Goal: Task Accomplishment & Management: Manage account settings

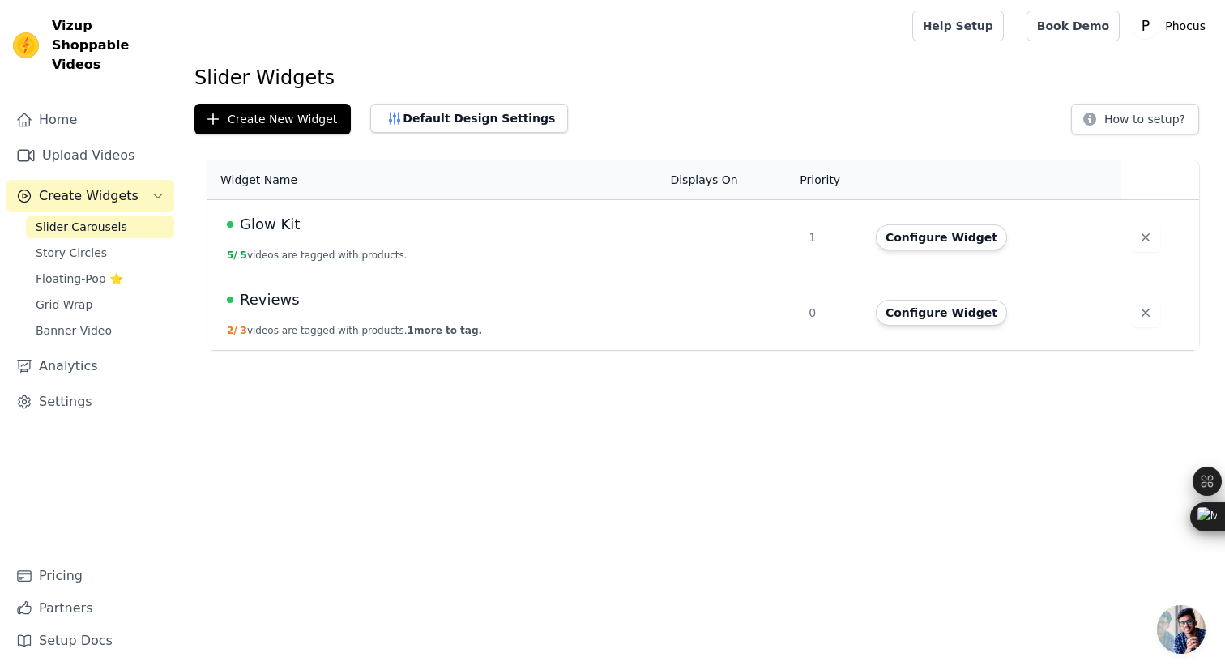
click at [308, 309] on div "Reviews" at bounding box center [439, 299] width 424 height 23
click at [285, 224] on span "Glow Kit" at bounding box center [270, 224] width 60 height 23
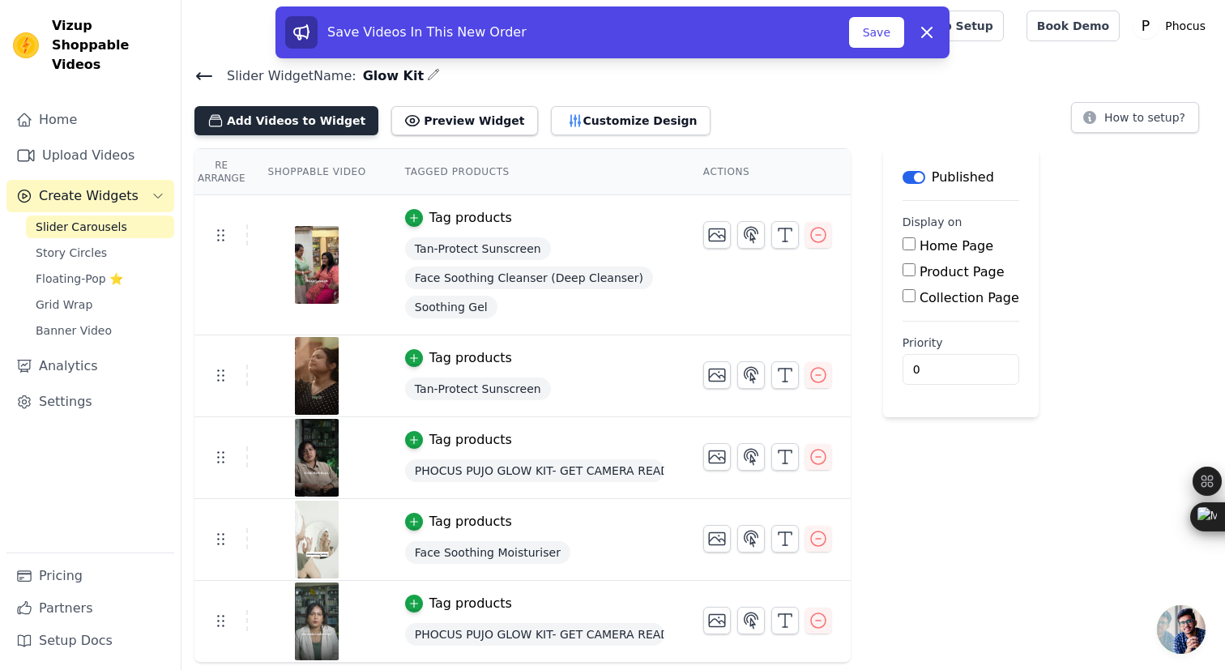
click at [324, 124] on button "Add Videos to Widget" at bounding box center [286, 120] width 184 height 29
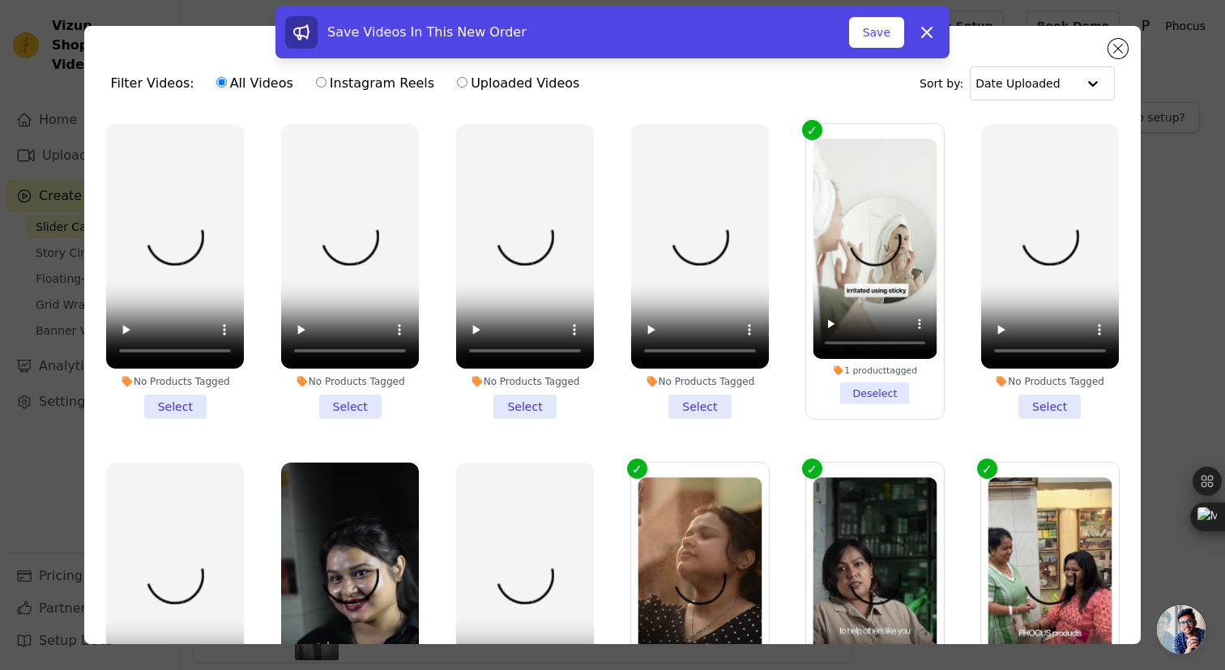
scroll to position [398, 0]
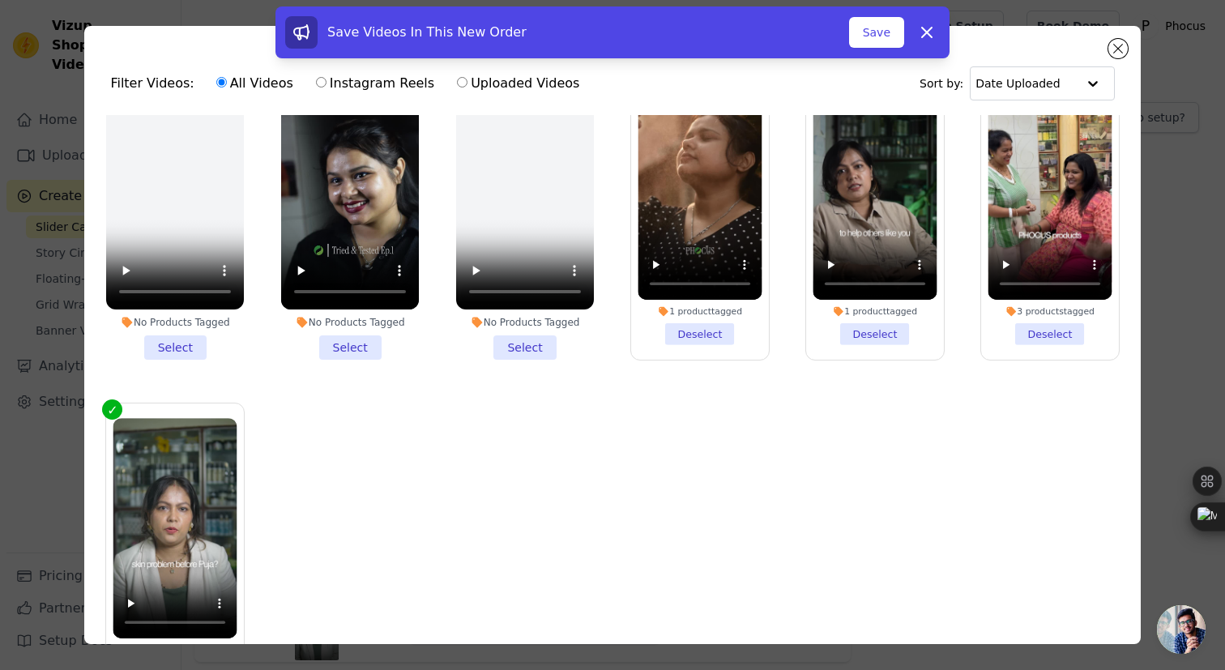
click at [351, 347] on li "No Products Tagged Select" at bounding box center [350, 212] width 138 height 295
click at [0, 0] on input "No Products Tagged Select" at bounding box center [0, 0] width 0 height 0
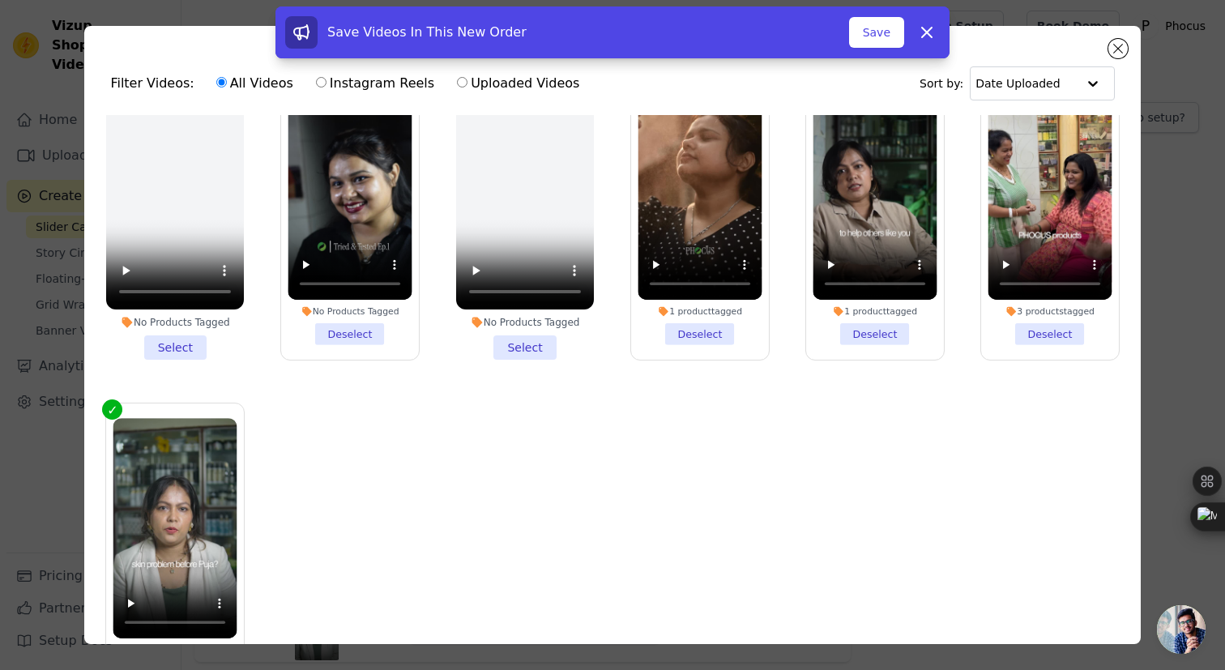
click at [340, 461] on ul "No Products Tagged Select No Products Tagged Select No Products Tagged Select N…" at bounding box center [611, 424] width 1029 height 618
click at [881, 28] on button "Save" at bounding box center [876, 32] width 55 height 31
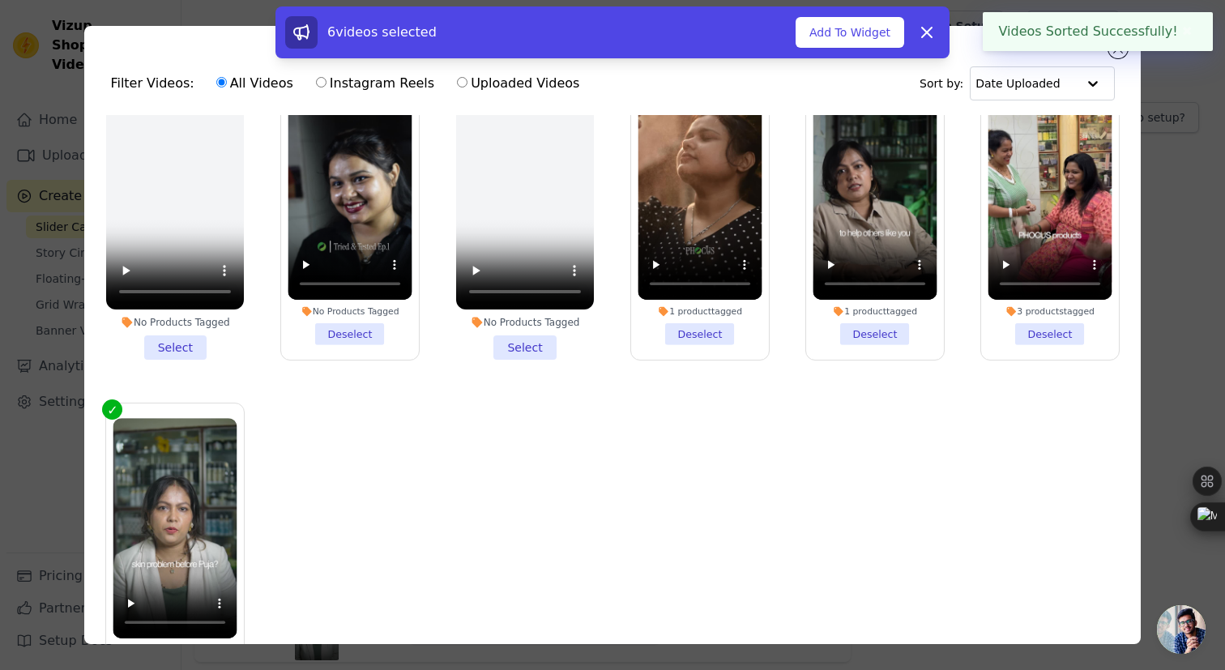
click at [385, 529] on ul "No Products Tagged Select No Products Tagged Select No Products Tagged Select N…" at bounding box center [611, 424] width 1029 height 618
click at [931, 33] on icon at bounding box center [926, 32] width 19 height 19
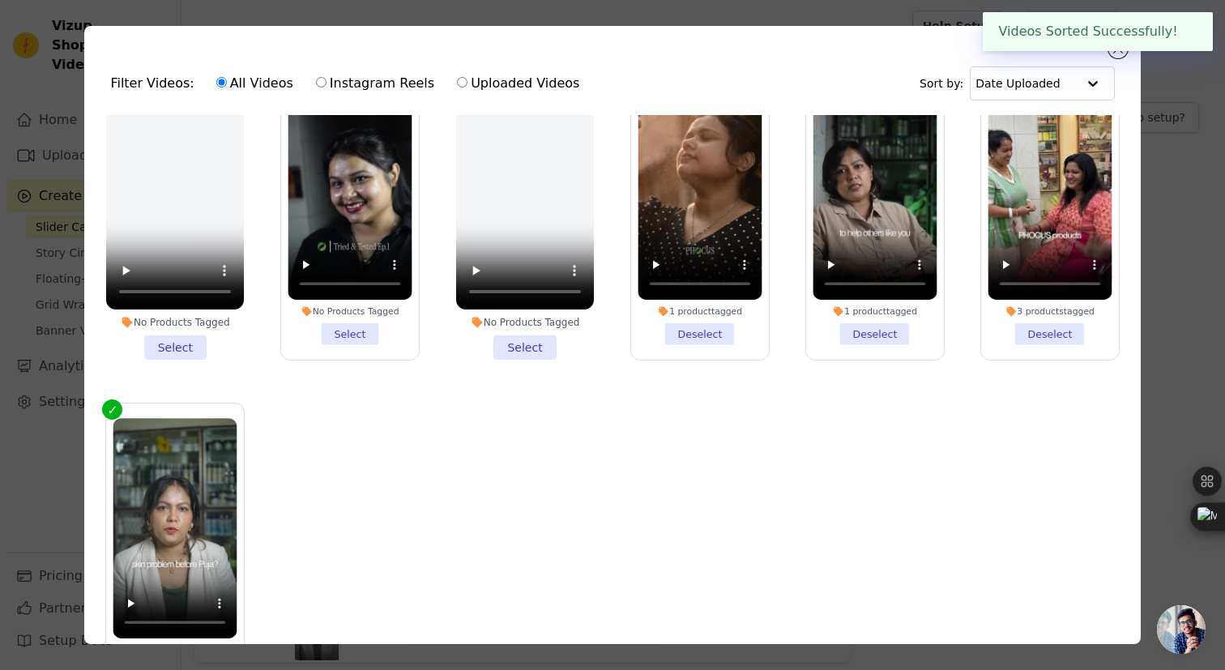
click at [345, 345] on li "No Products Tagged Select" at bounding box center [350, 212] width 124 height 266
click at [0, 0] on input "No Products Tagged Select" at bounding box center [0, 0] width 0 height 0
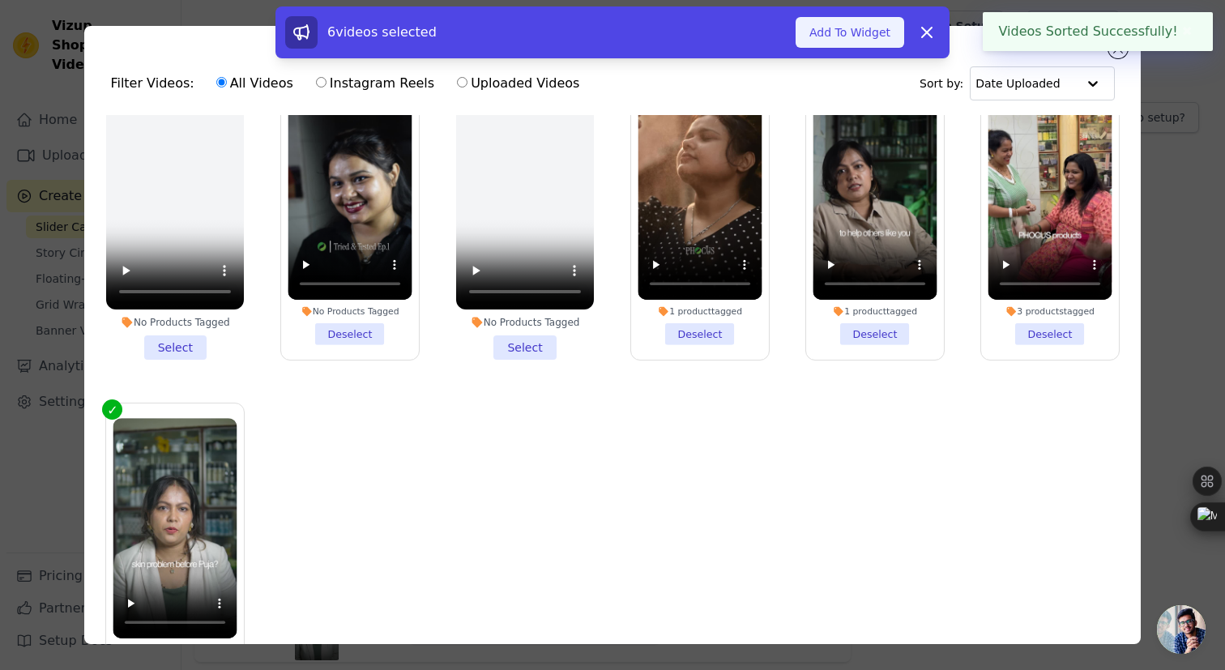
click at [858, 33] on button "Add To Widget" at bounding box center [849, 32] width 109 height 31
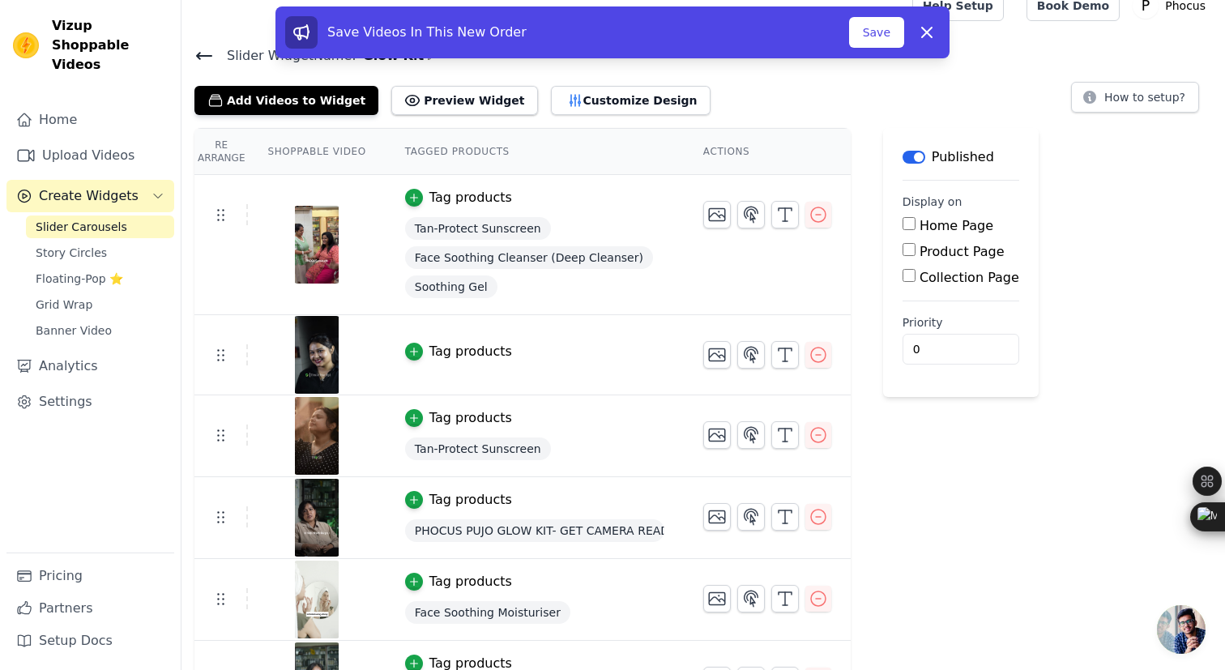
scroll to position [72, 0]
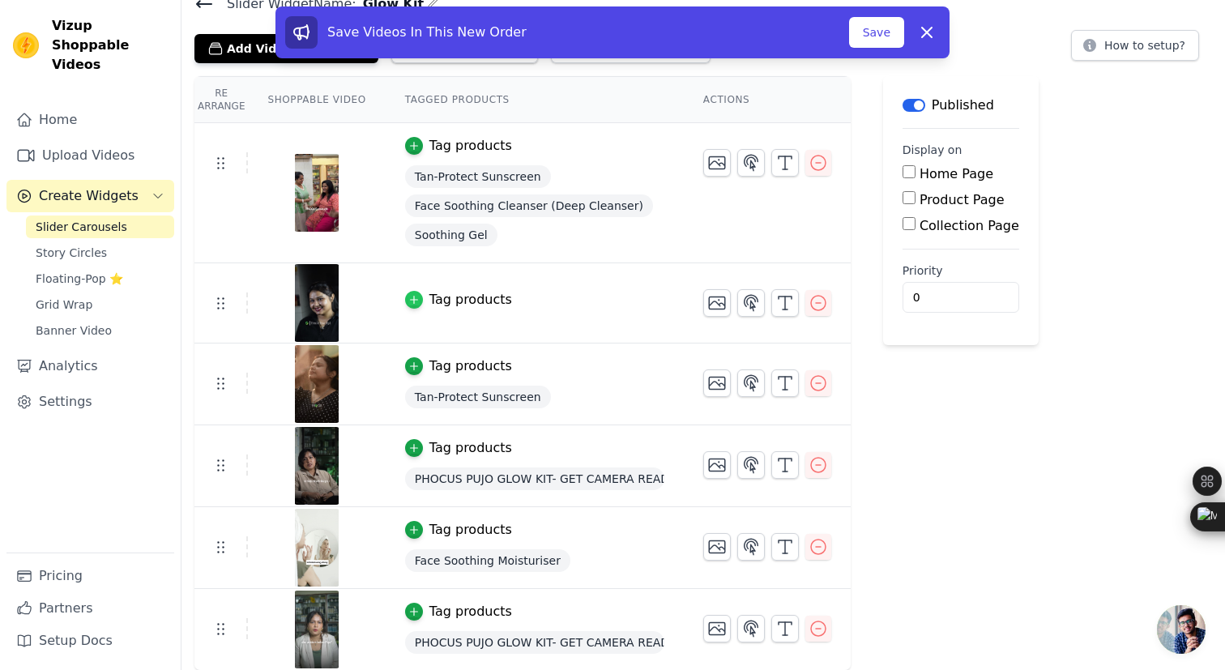
click at [415, 302] on icon "button" at bounding box center [413, 299] width 11 height 11
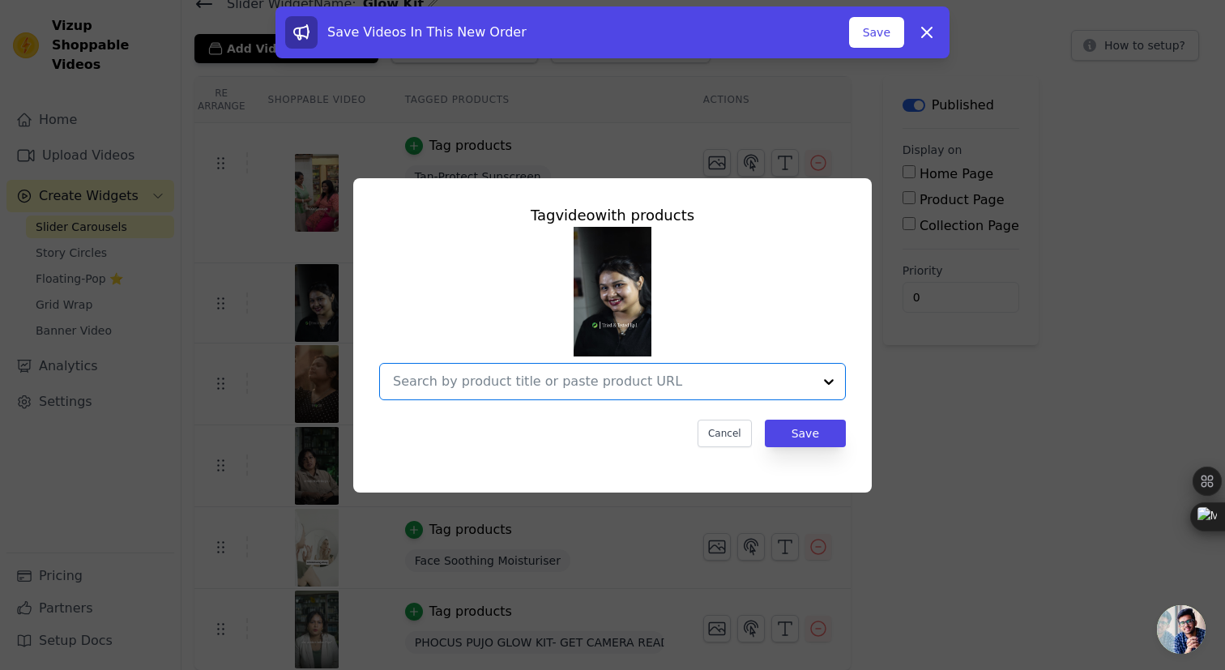
click at [495, 381] on input "text" at bounding box center [603, 381] width 420 height 19
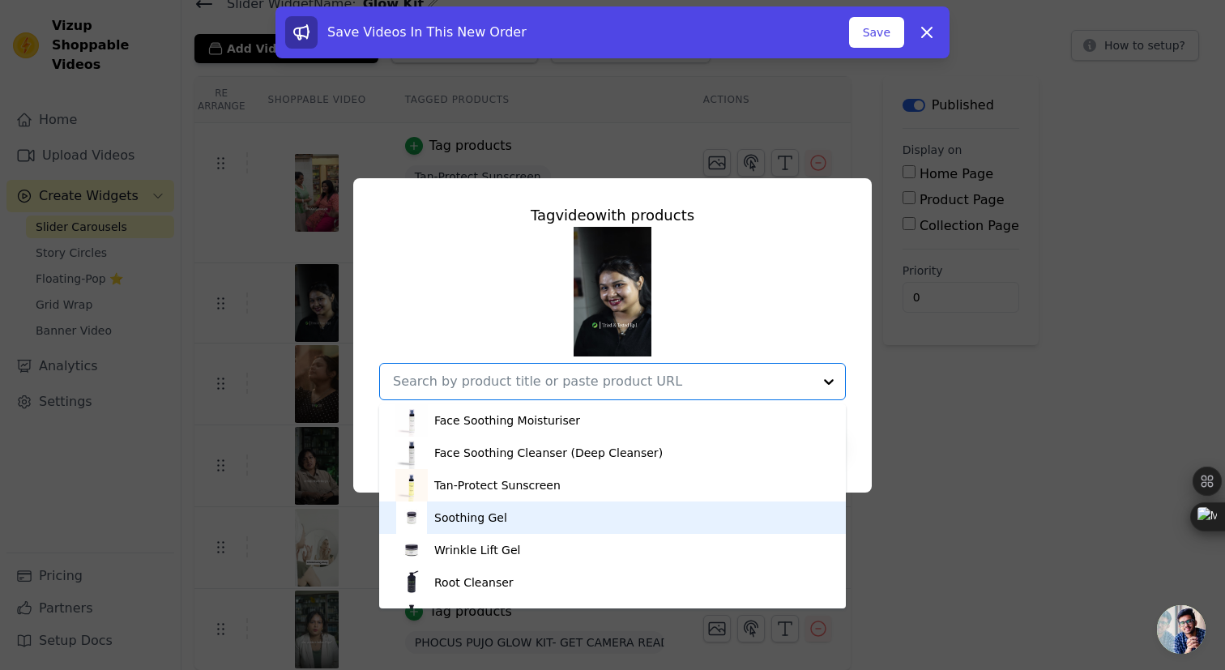
scroll to position [249, 0]
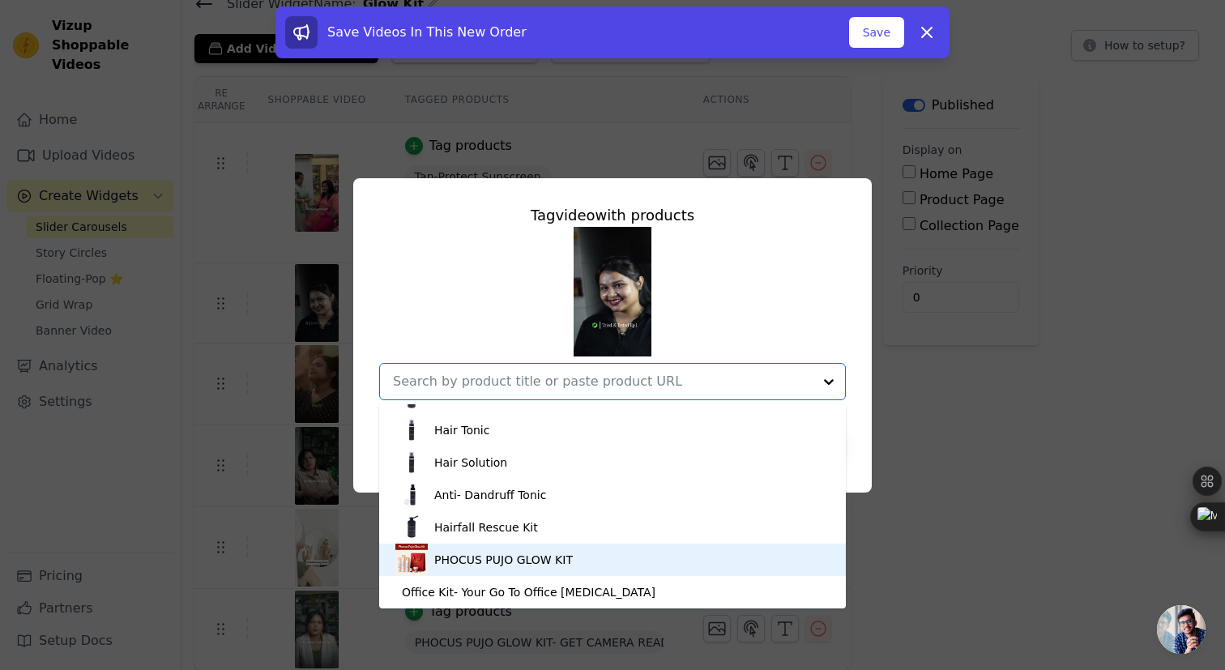
click at [496, 552] on div "PHOCUS PUJO GLOW KIT" at bounding box center [503, 560] width 138 height 16
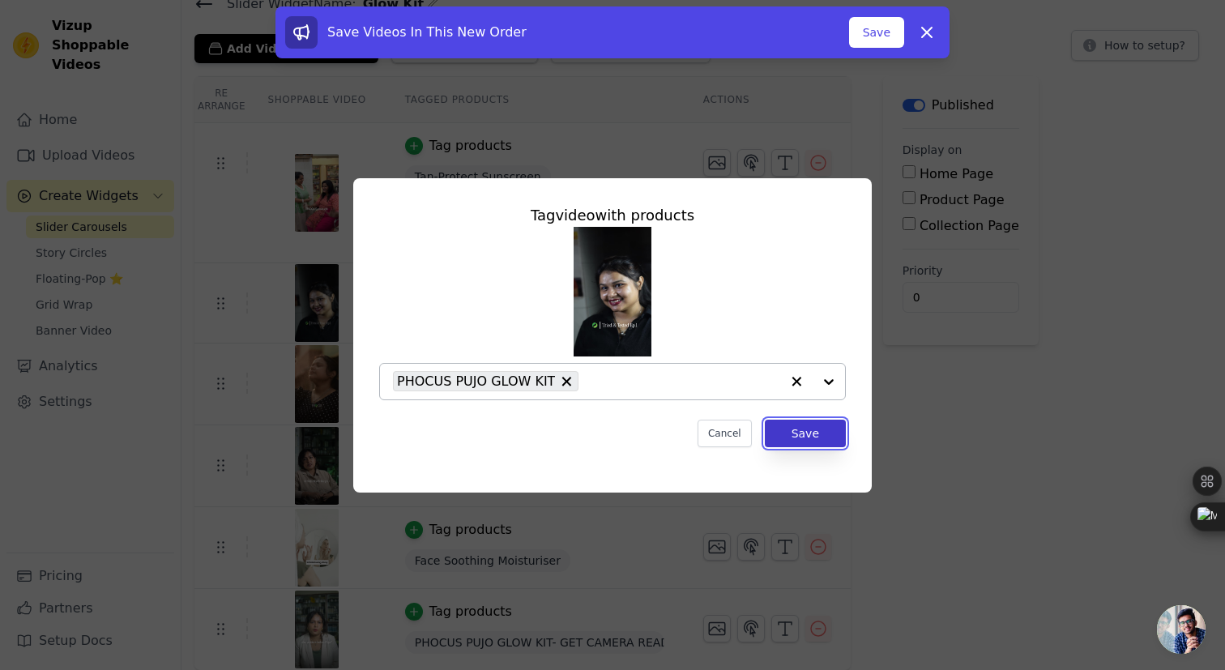
click at [782, 434] on button "Save" at bounding box center [805, 434] width 81 height 28
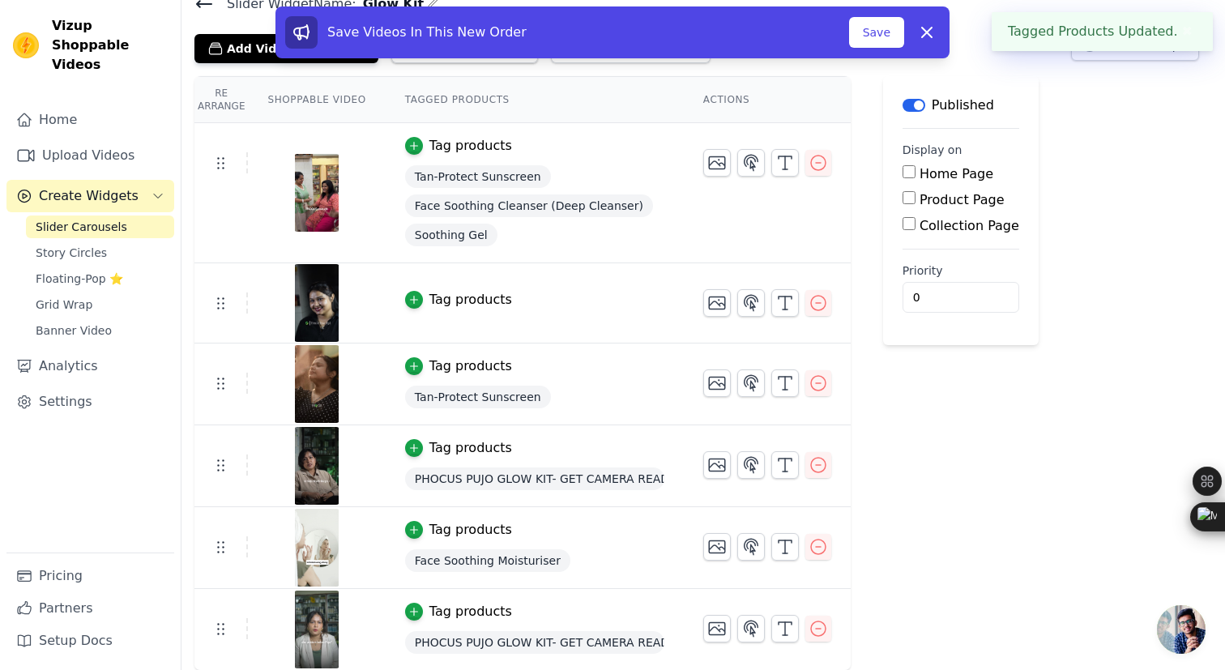
scroll to position [0, 0]
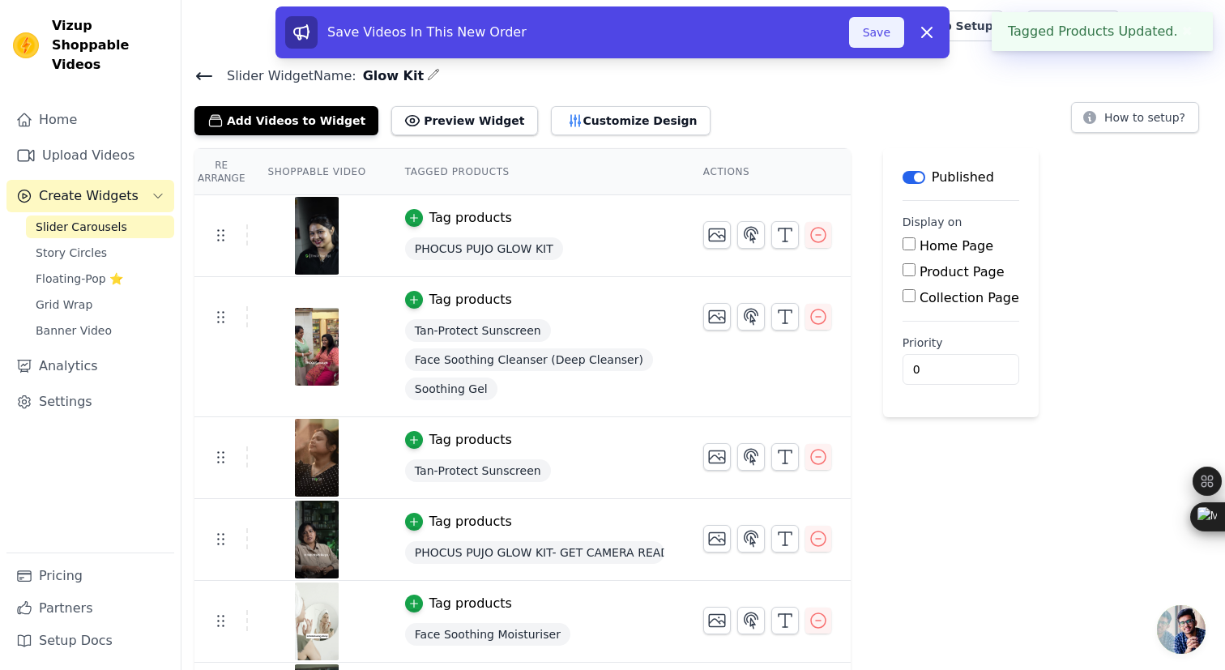
click at [892, 25] on button "Save" at bounding box center [876, 32] width 55 height 31
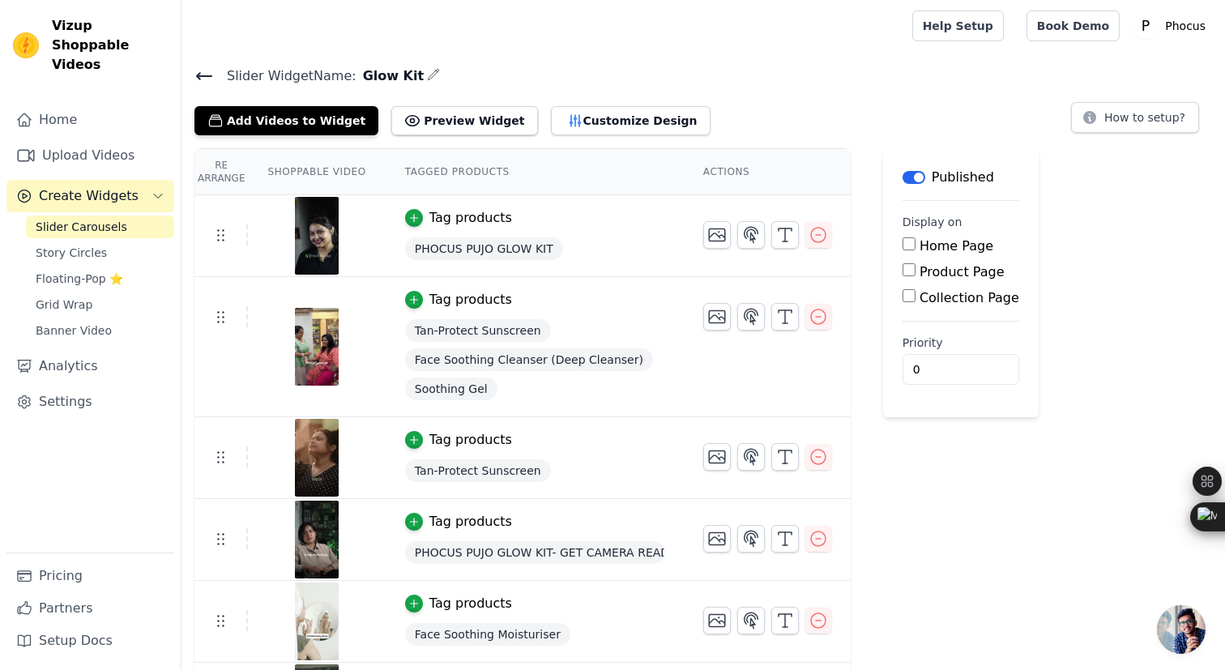
click at [612, 317] on div "Tan-Protect Sunscreen" at bounding box center [534, 330] width 259 height 29
click at [415, 298] on icon "button" at bounding box center [413, 299] width 7 height 7
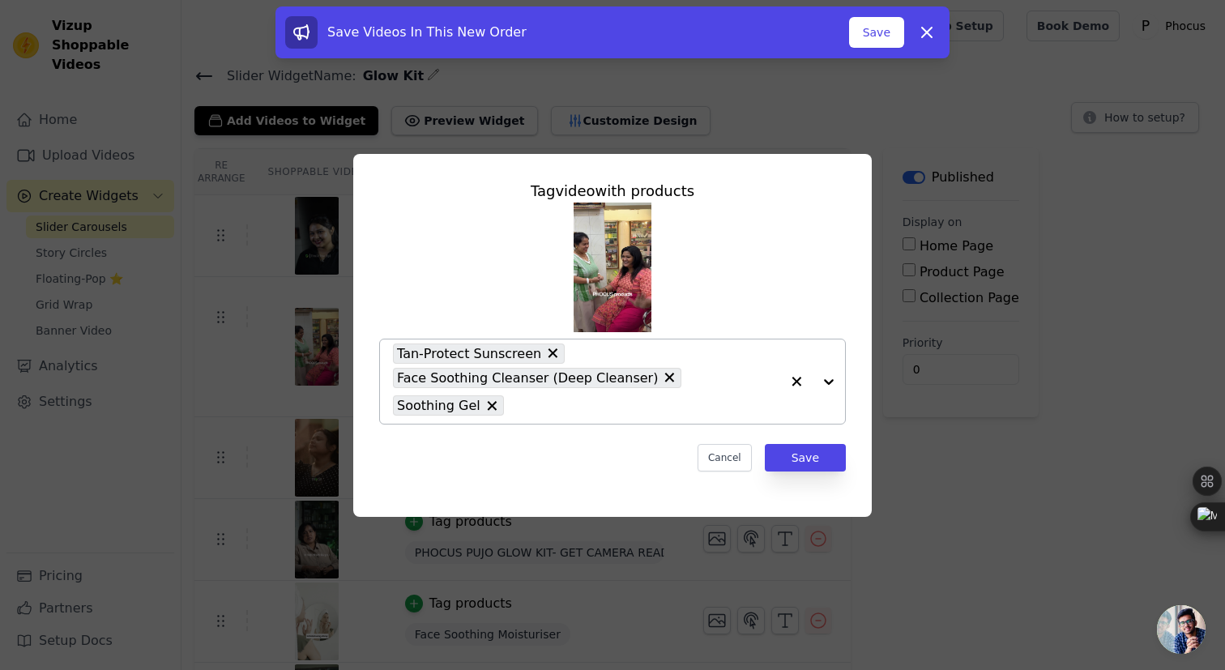
click at [618, 347] on div "Tan-Protect Sunscreen Face Soothing Cleanser (Deep Cleanser) Soothing Gel" at bounding box center [586, 381] width 387 height 84
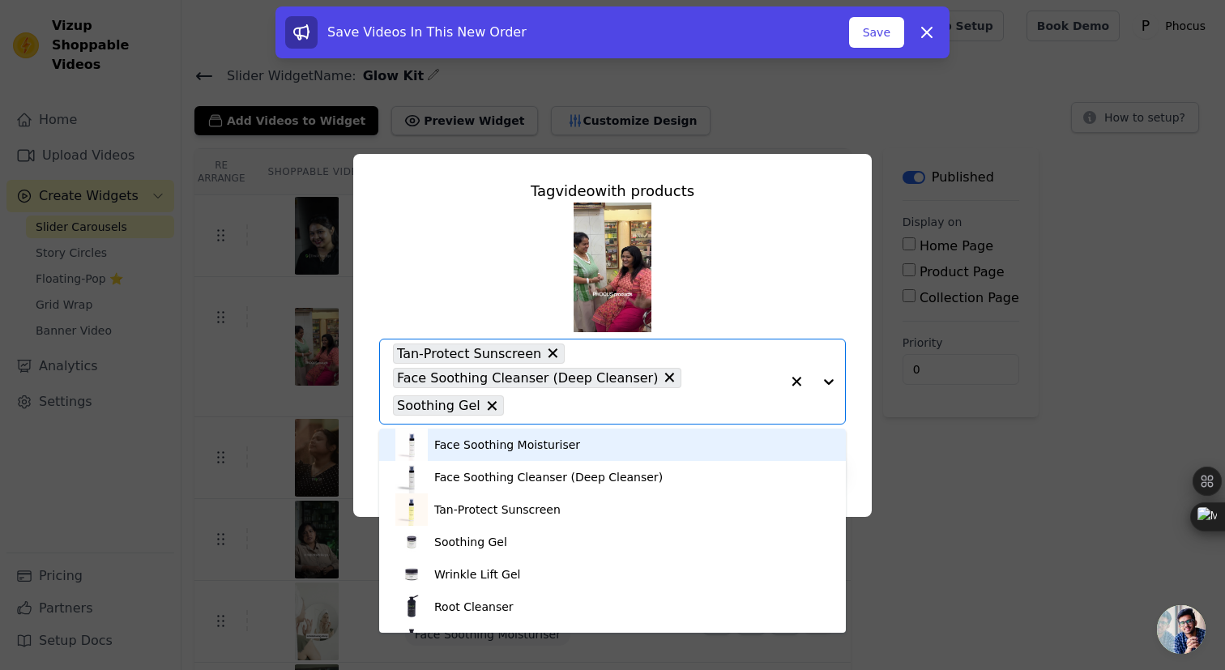
click at [566, 359] on div "Tan-Protect Sunscreen Face Soothing Cleanser (Deep Cleanser) Soothing Gel" at bounding box center [586, 381] width 387 height 84
type input "pu"
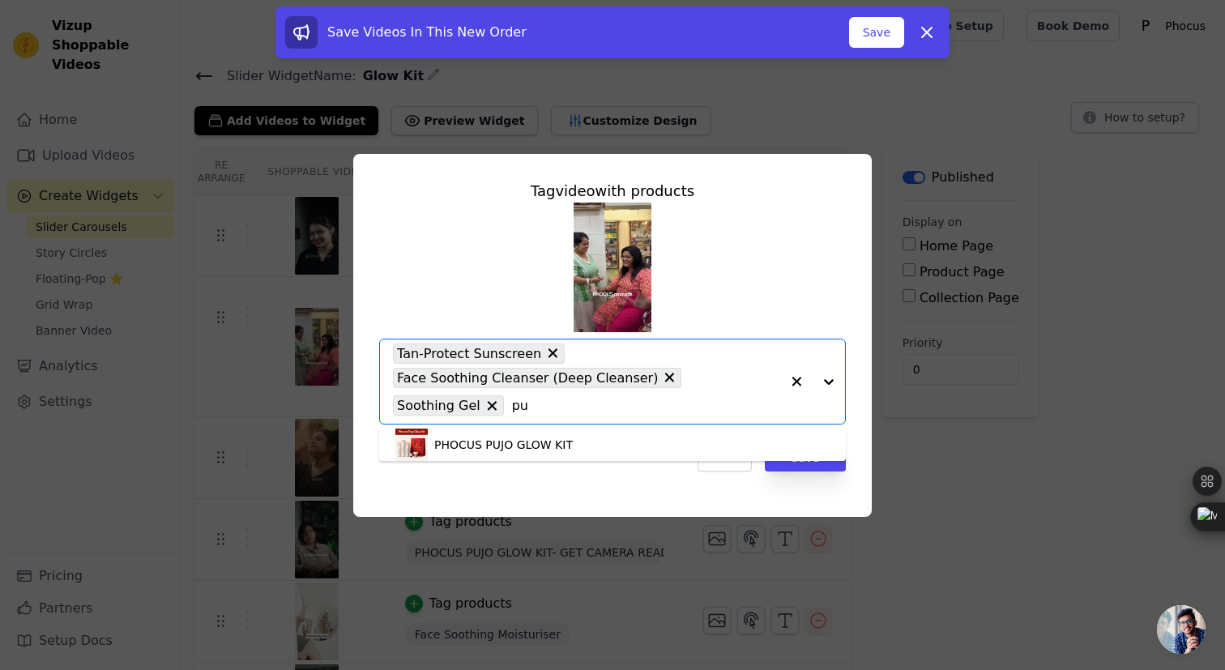
click at [571, 450] on div "PHOCUS PUJO GLOW KIT" at bounding box center [503, 445] width 138 height 16
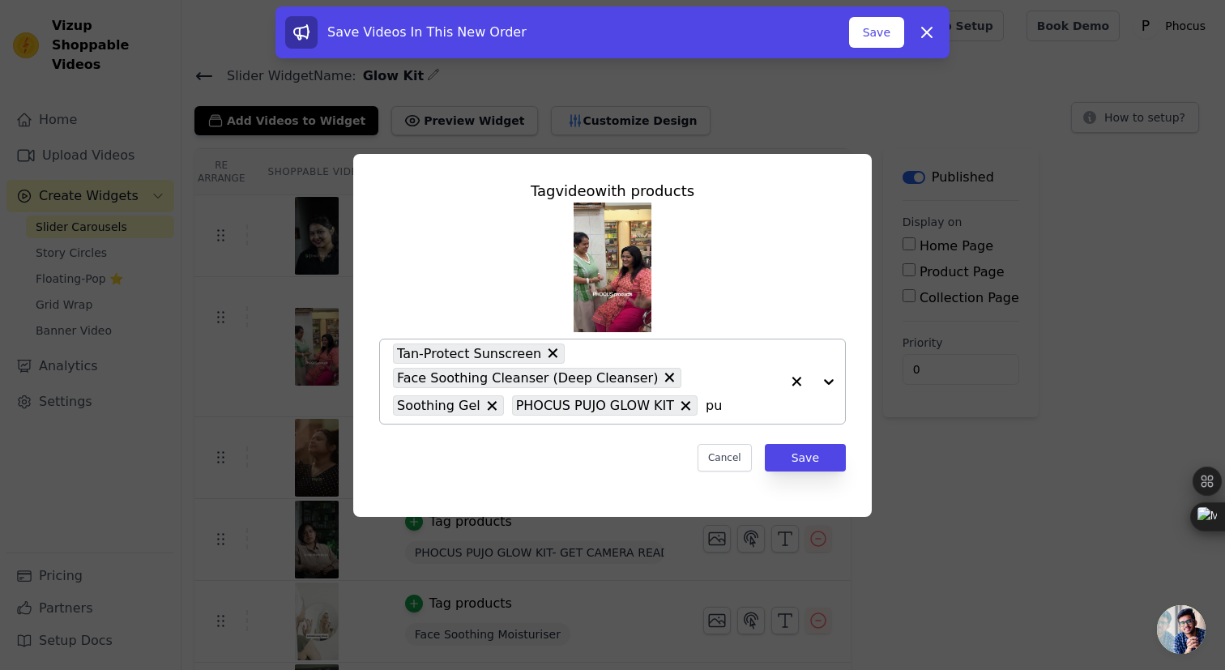
click at [661, 377] on icon at bounding box center [669, 377] width 16 height 16
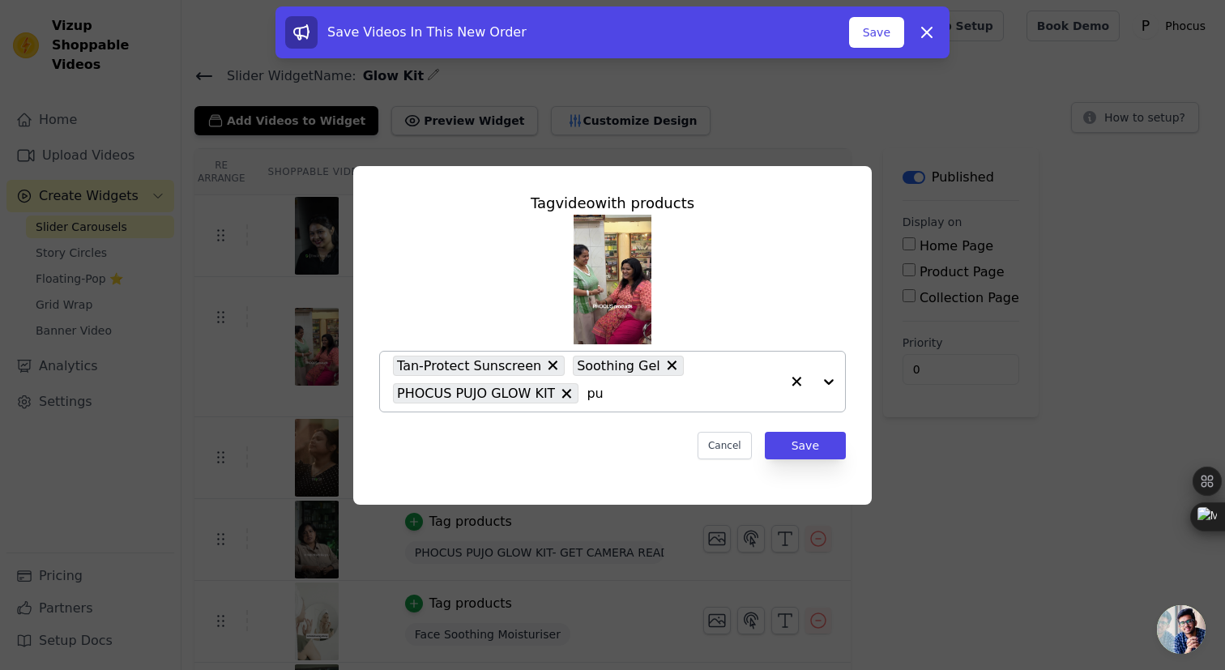
click at [663, 364] on icon at bounding box center [671, 365] width 16 height 16
click at [545, 361] on icon at bounding box center [552, 365] width 16 height 16
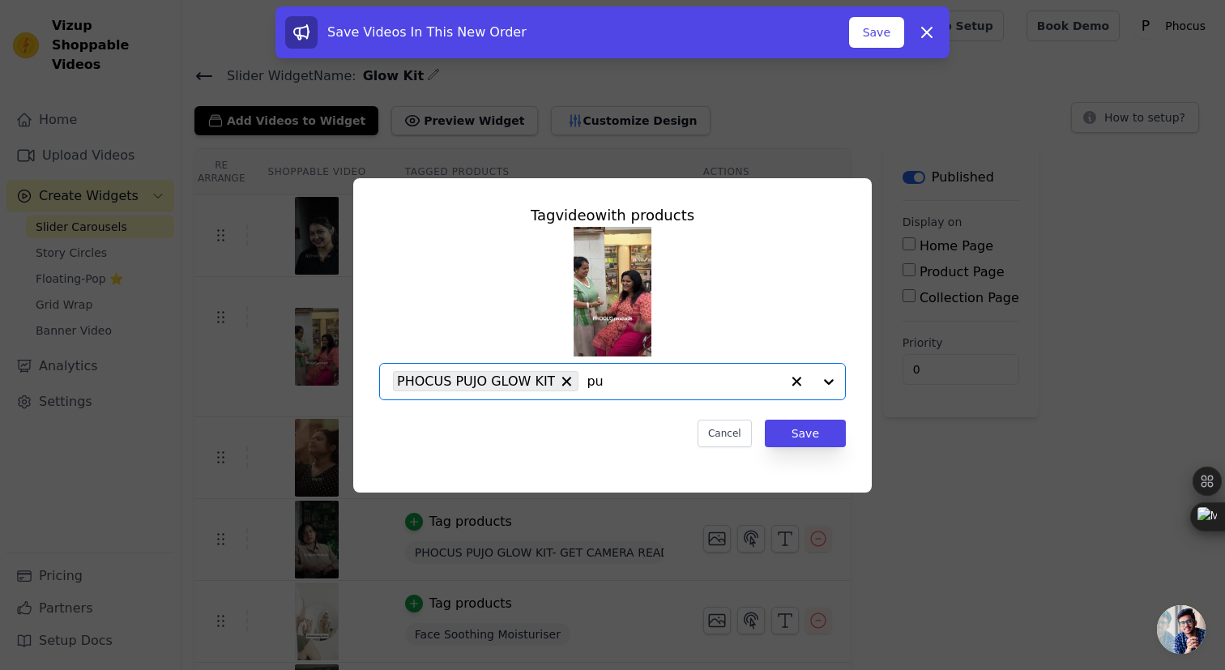
click at [617, 379] on input "pu" at bounding box center [683, 381] width 194 height 19
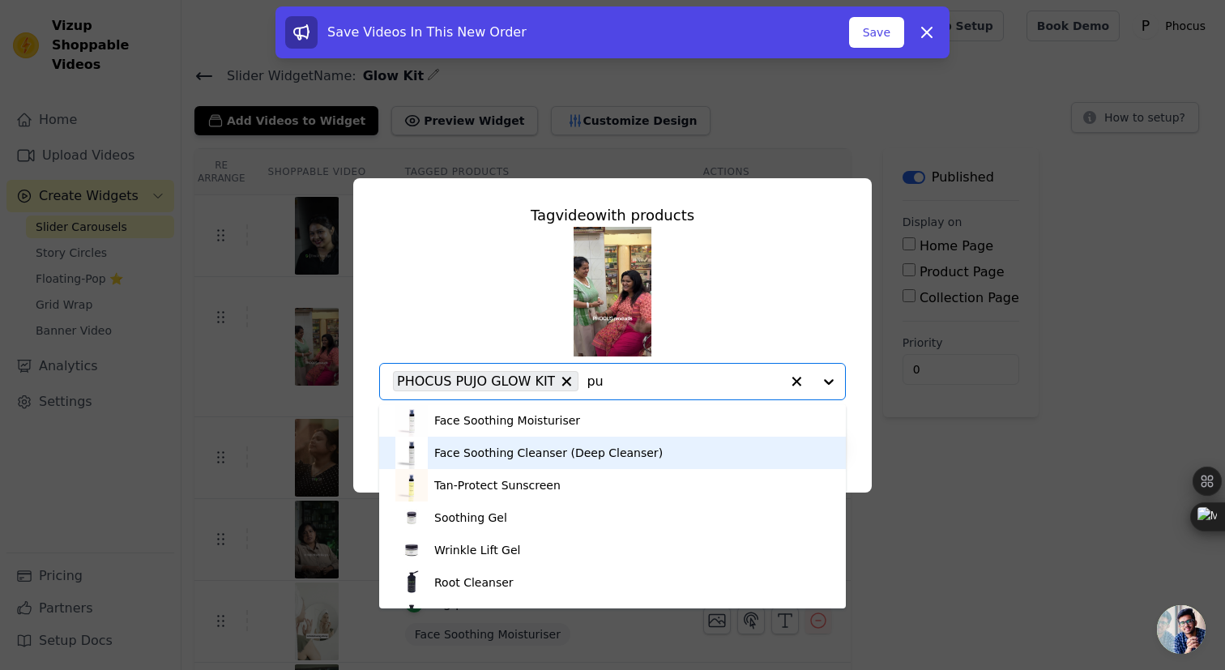
click at [569, 455] on div "Face Soothing Cleanser (Deep Cleanser)" at bounding box center [548, 453] width 228 height 16
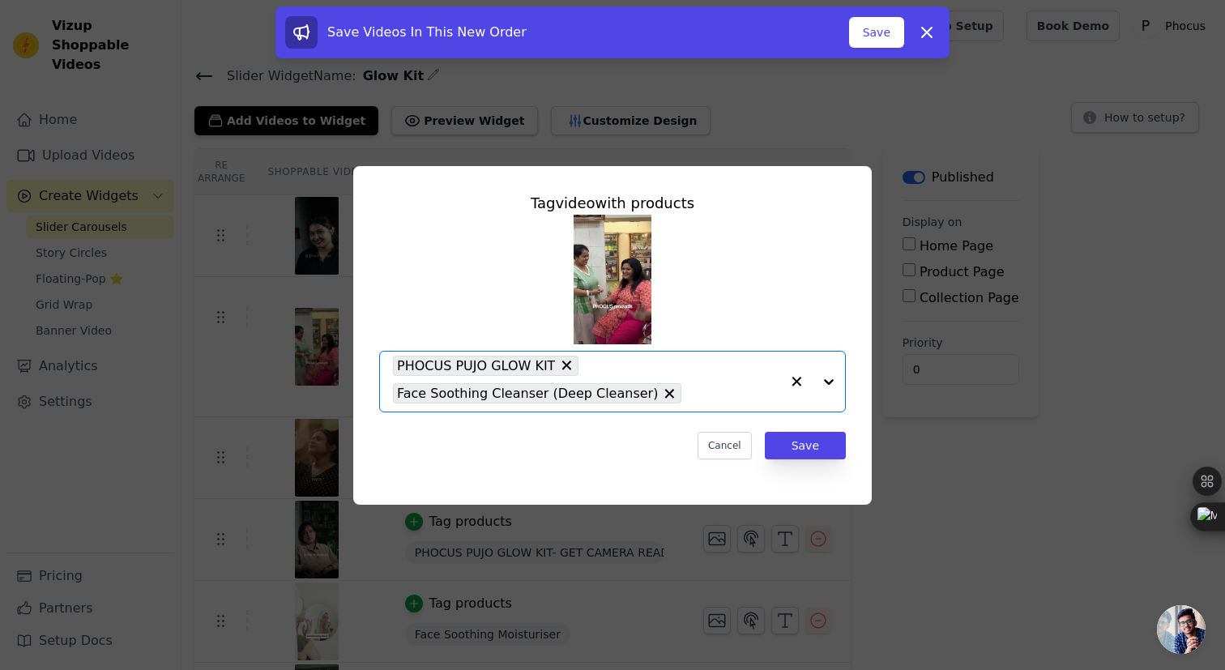
type input "t"
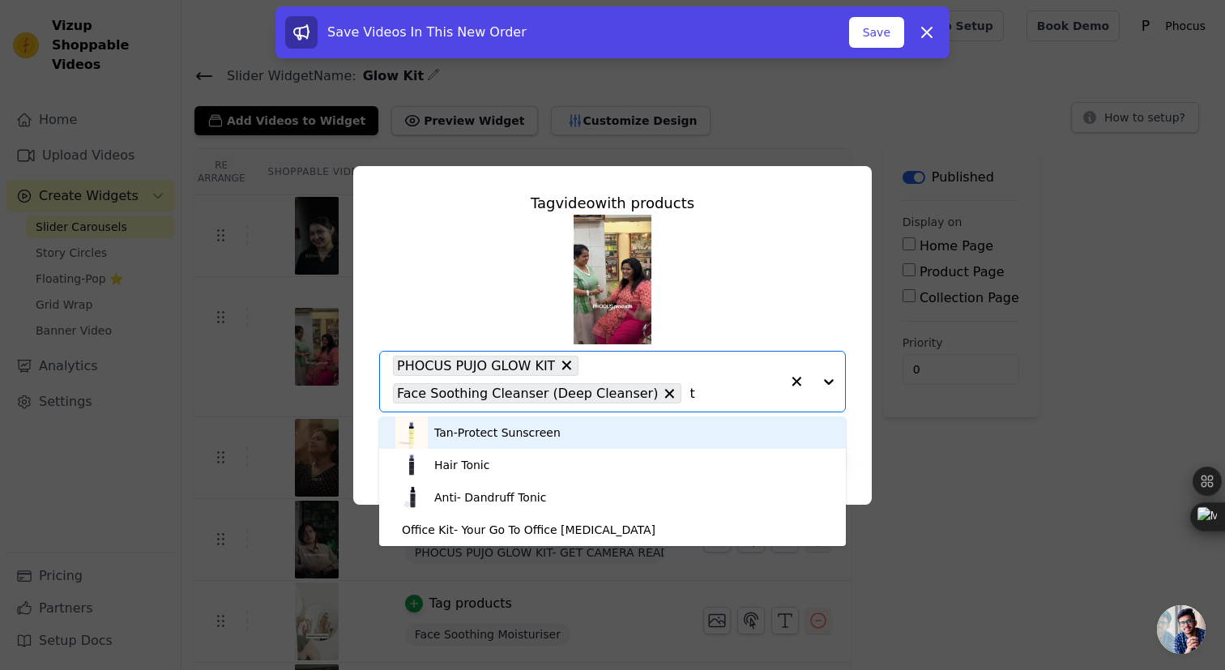
click at [569, 431] on div "Tan-Protect Sunscreen" at bounding box center [612, 432] width 434 height 32
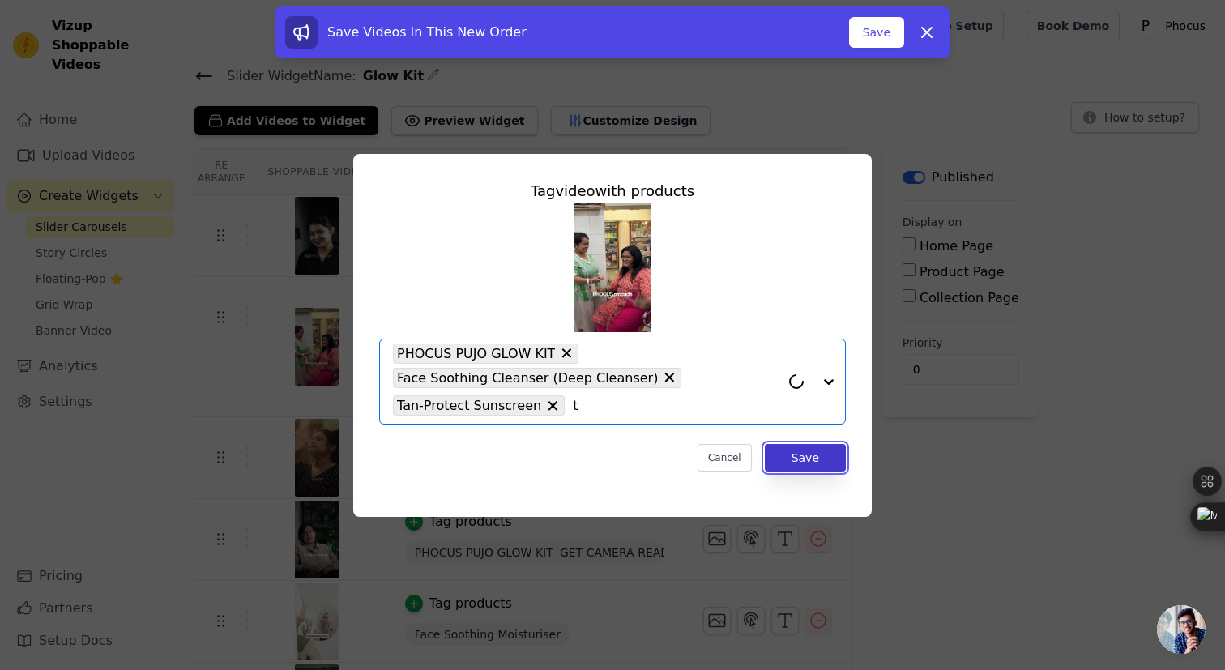
click at [808, 449] on button "Save" at bounding box center [805, 458] width 81 height 28
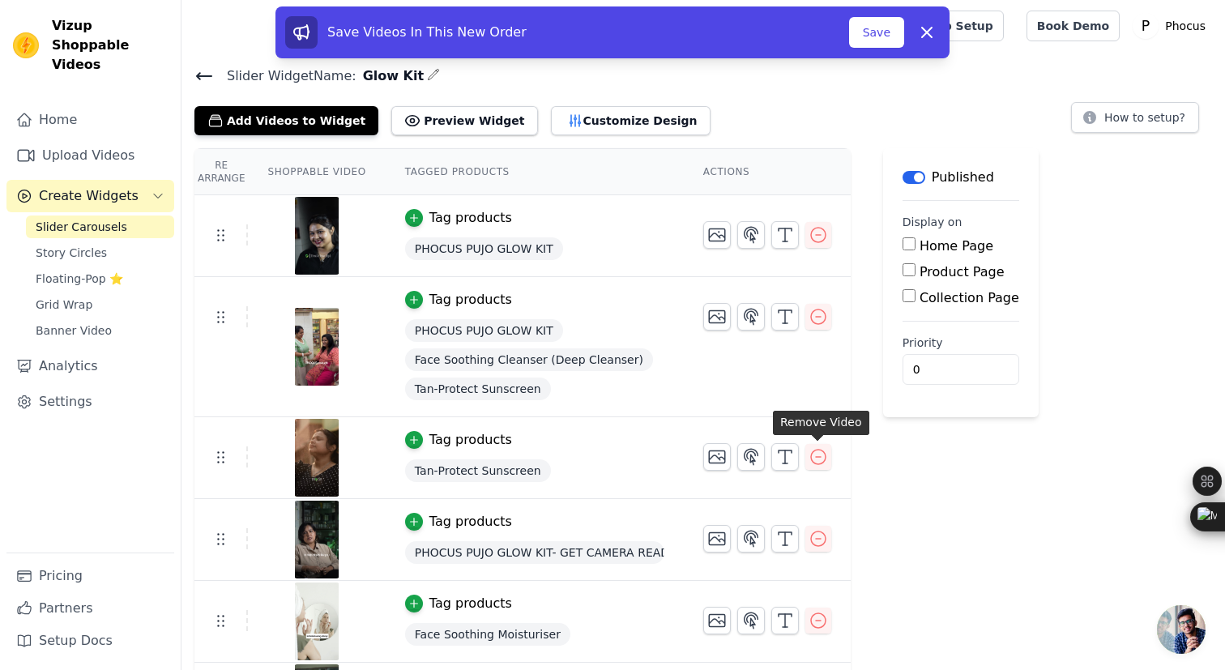
scroll to position [74, 0]
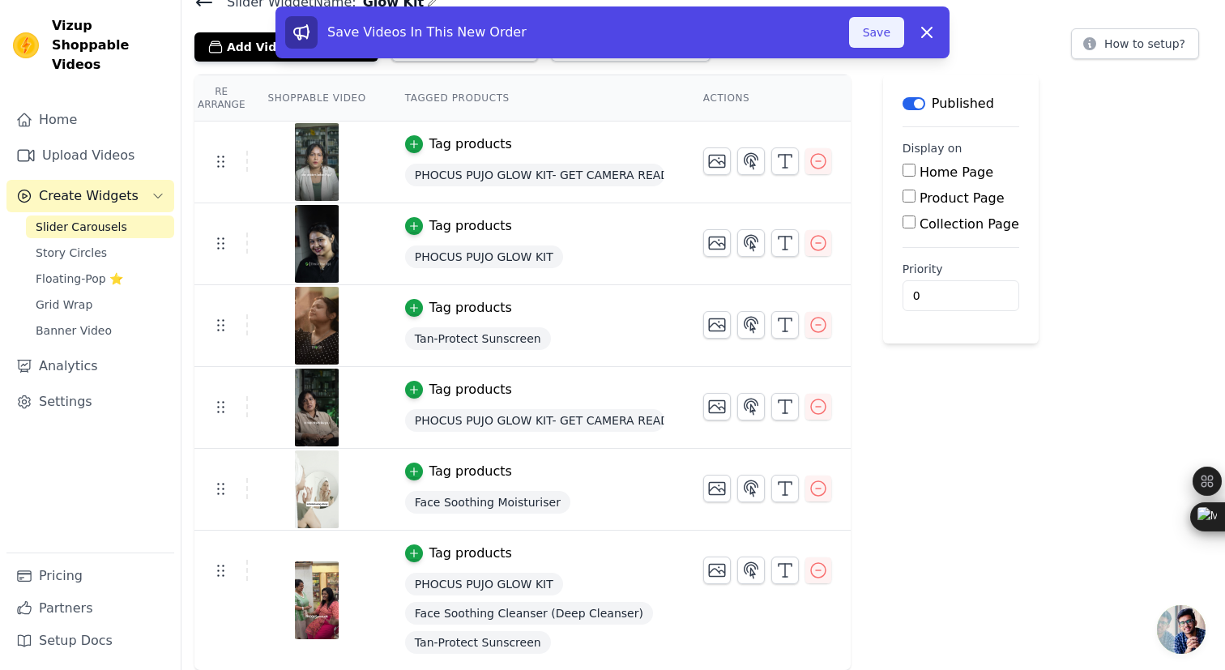
click at [877, 29] on button "Save" at bounding box center [876, 32] width 55 height 31
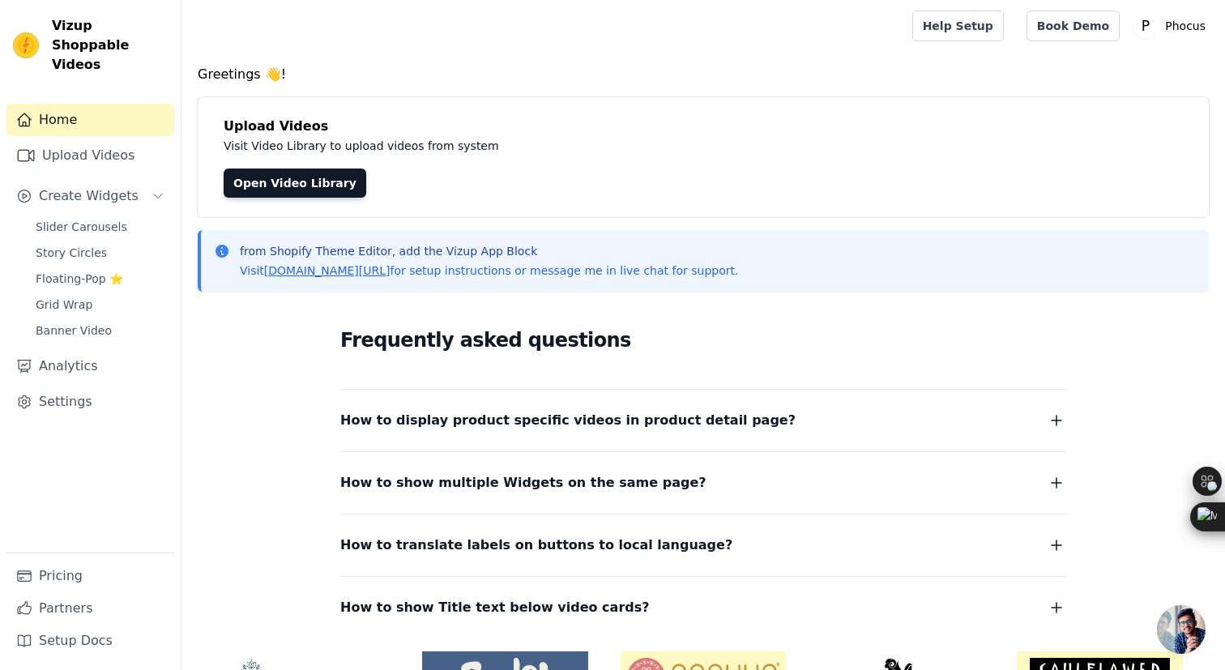
scroll to position [101, 0]
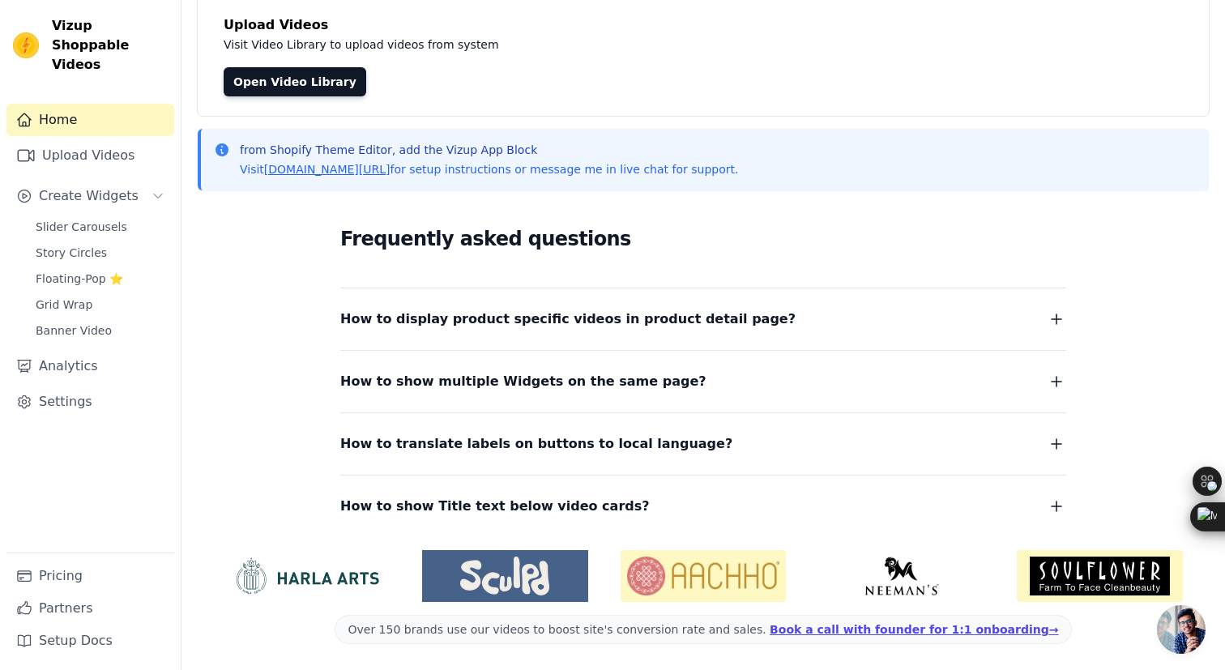
click at [79, 194] on div "Home Upload Videos Create Widgets Slider Carousels Story Circles Floating-Pop ⭐…" at bounding box center [90, 328] width 168 height 449
click at [85, 219] on span "Slider Carousels" at bounding box center [82, 227] width 92 height 16
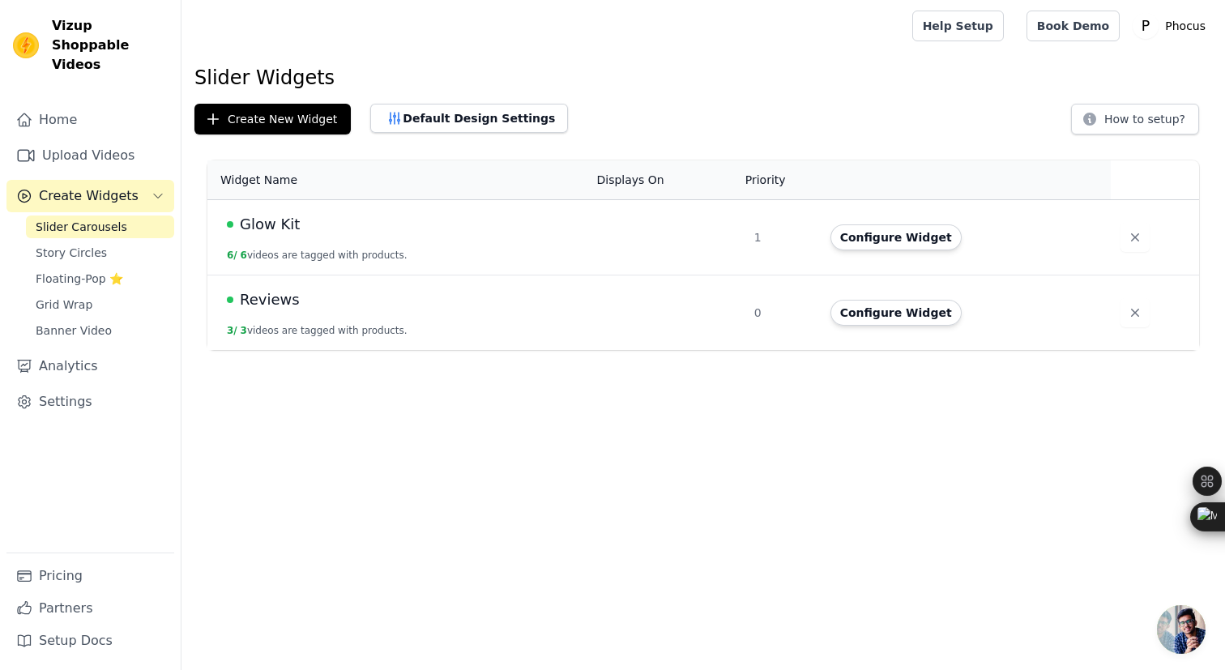
click at [752, 299] on tr "Reviews 3 / 3 videos are tagged with products. 0 Configure Widget" at bounding box center [702, 312] width 991 height 75
click at [566, 327] on td "Reviews 3 / 3 videos are tagged with products." at bounding box center [396, 312] width 379 height 75
click at [291, 296] on span "Reviews" at bounding box center [270, 299] width 60 height 23
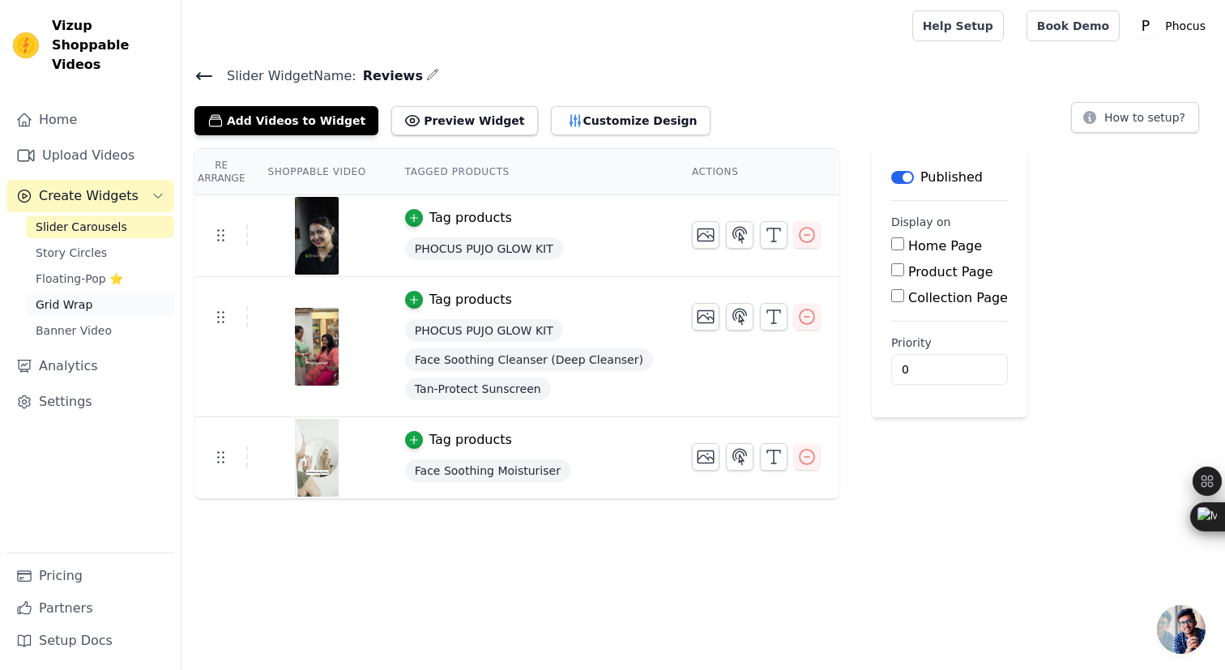
click at [86, 296] on span "Grid Wrap" at bounding box center [64, 304] width 57 height 16
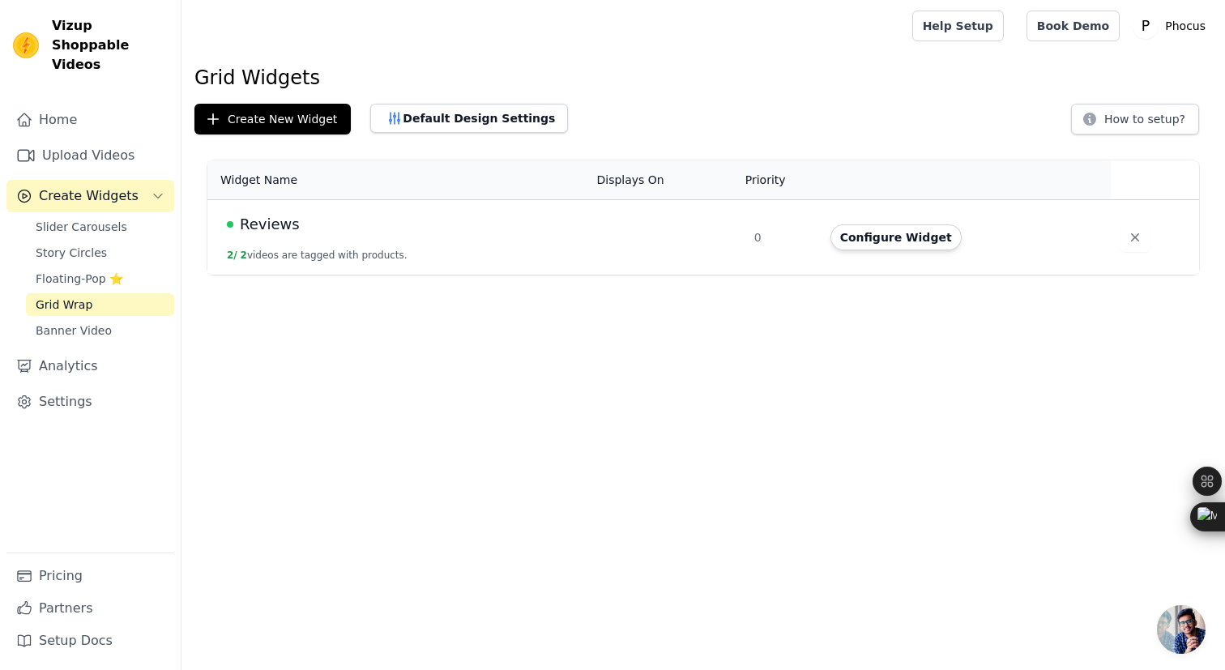
click at [275, 219] on span "Reviews" at bounding box center [270, 224] width 60 height 23
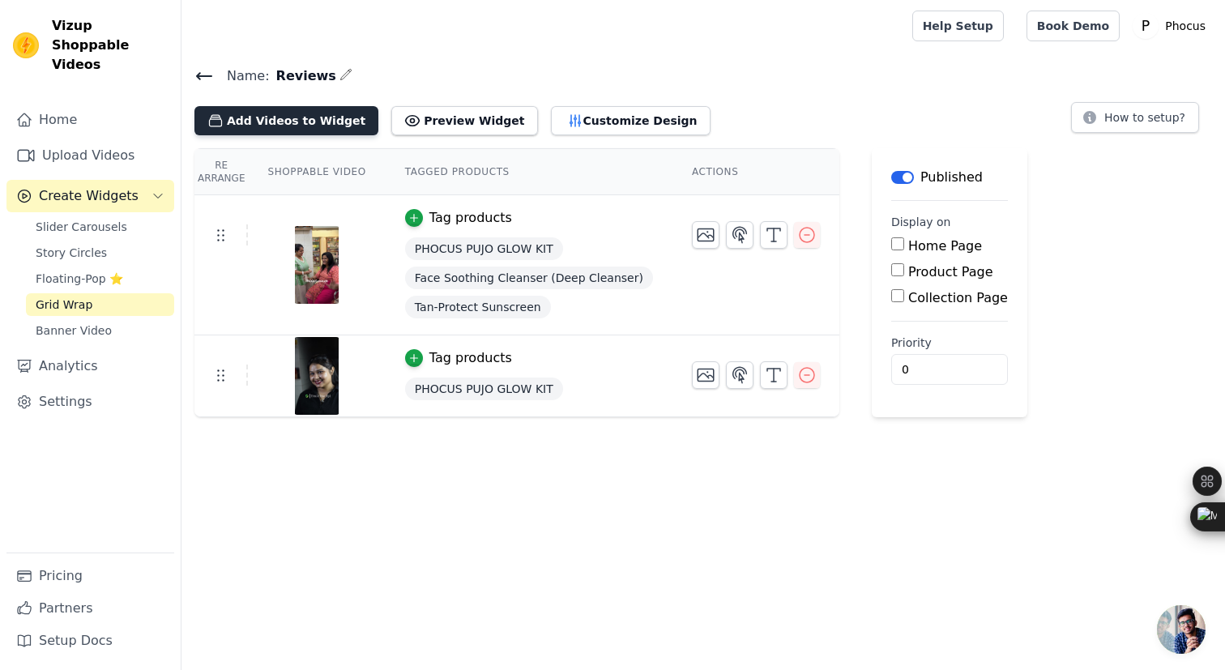
click at [302, 123] on button "Add Videos to Widget" at bounding box center [286, 120] width 184 height 29
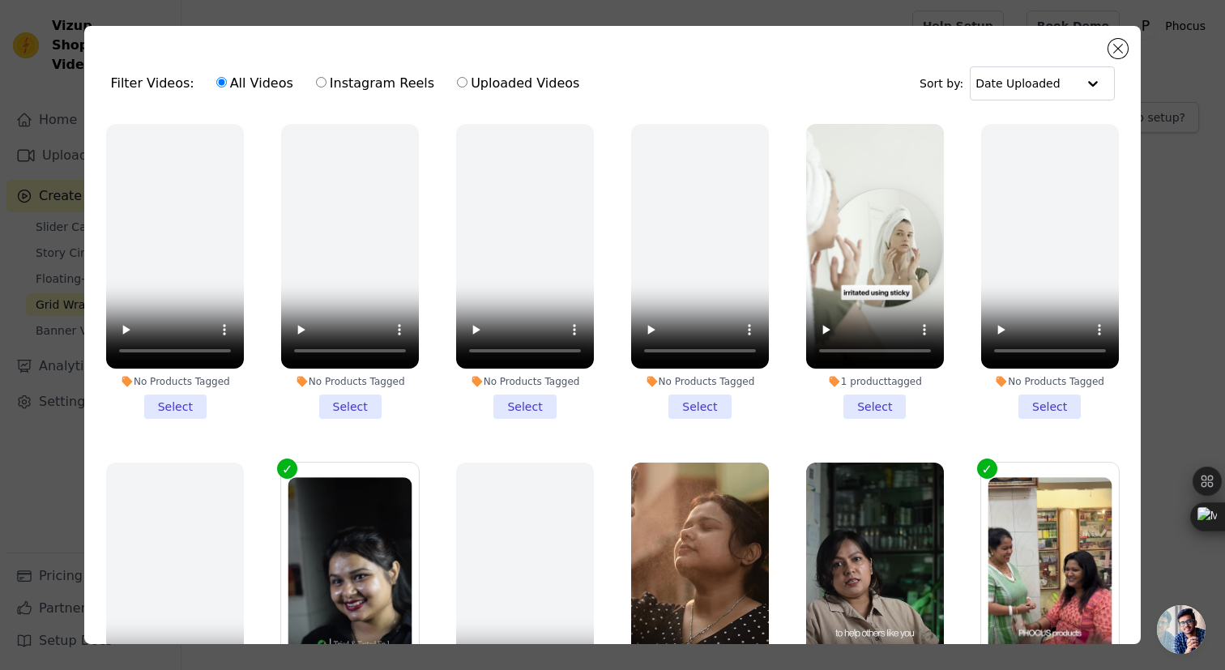
click at [883, 397] on li "1 product tagged Select" at bounding box center [875, 271] width 138 height 295
click at [0, 0] on input "1 product tagged Select" at bounding box center [0, 0] width 0 height 0
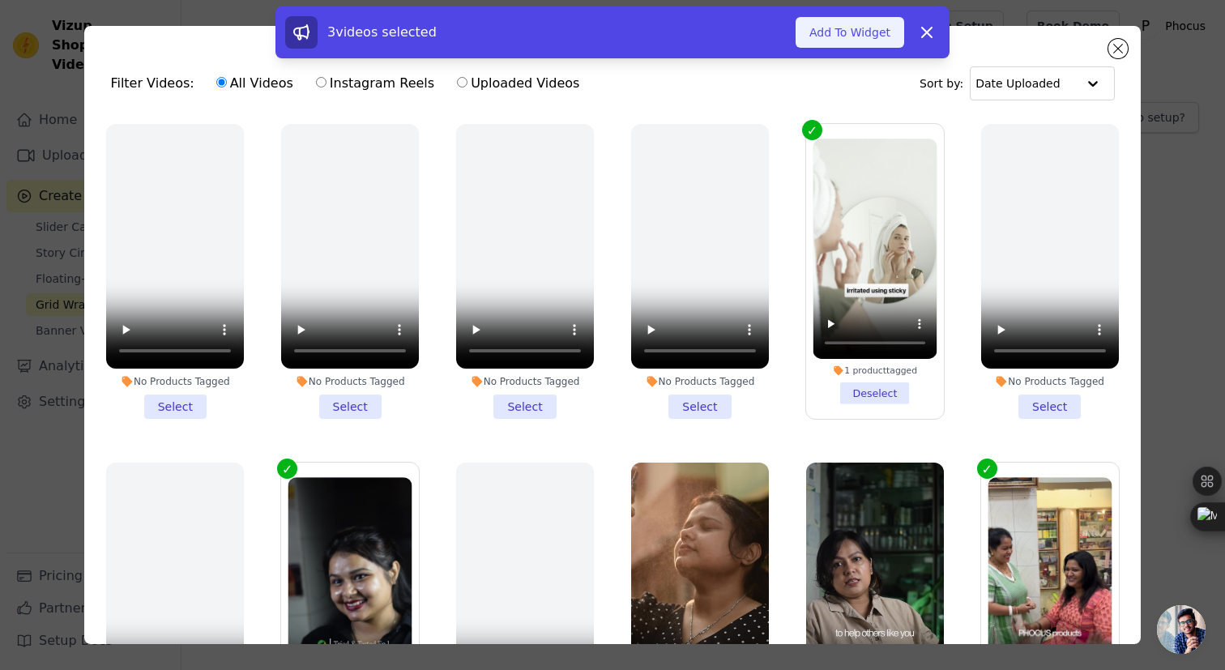
click at [878, 44] on button "Add To Widget" at bounding box center [849, 32] width 109 height 31
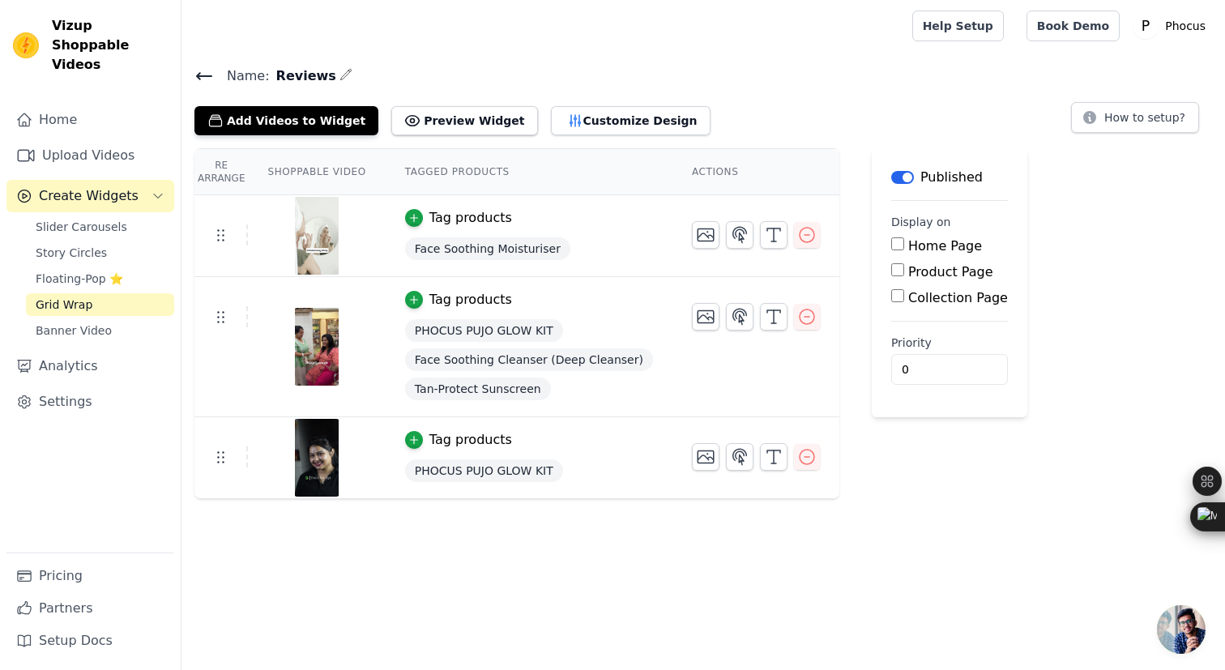
click at [200, 73] on icon at bounding box center [203, 75] width 19 height 19
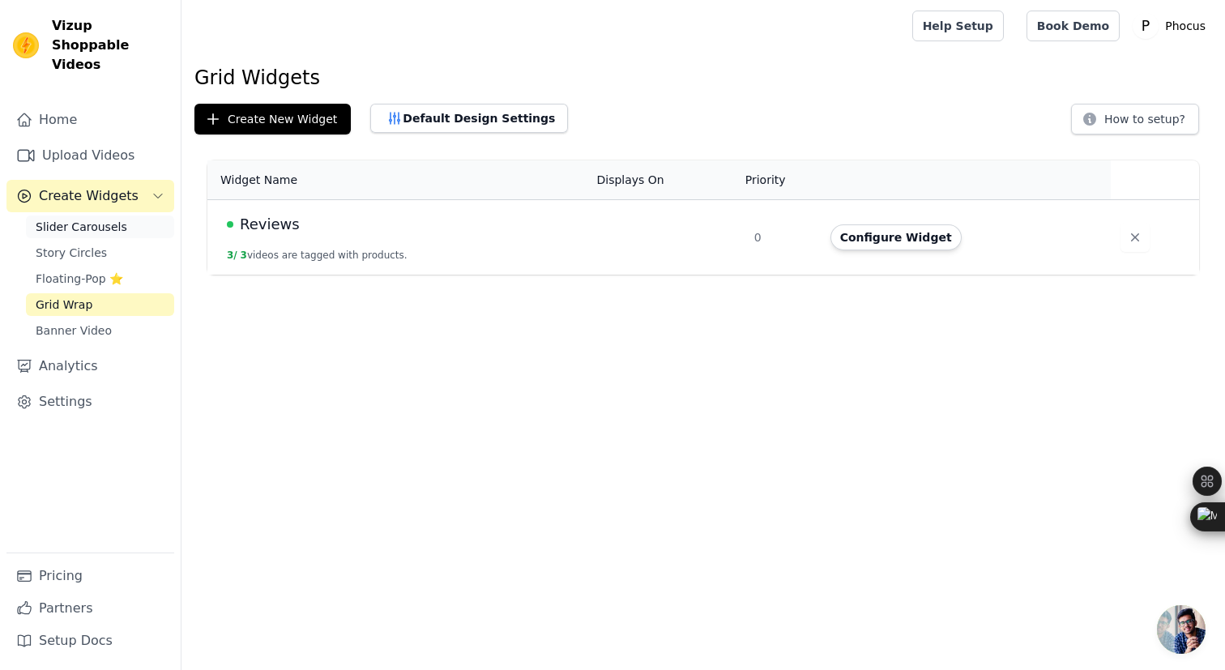
click at [87, 215] on link "Slider Carousels" at bounding box center [100, 226] width 148 height 23
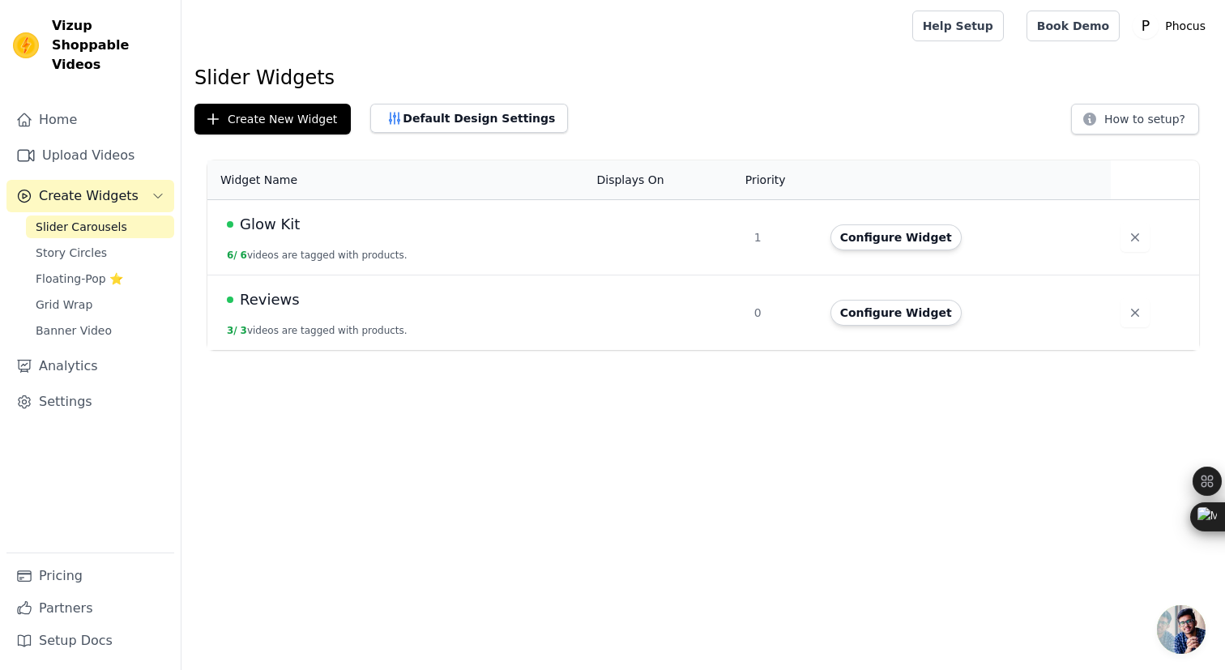
click at [471, 249] on td "Glow Kit 6 / 6 videos are tagged with products." at bounding box center [396, 237] width 379 height 75
click at [903, 240] on button "Configure Widget" at bounding box center [895, 237] width 131 height 26
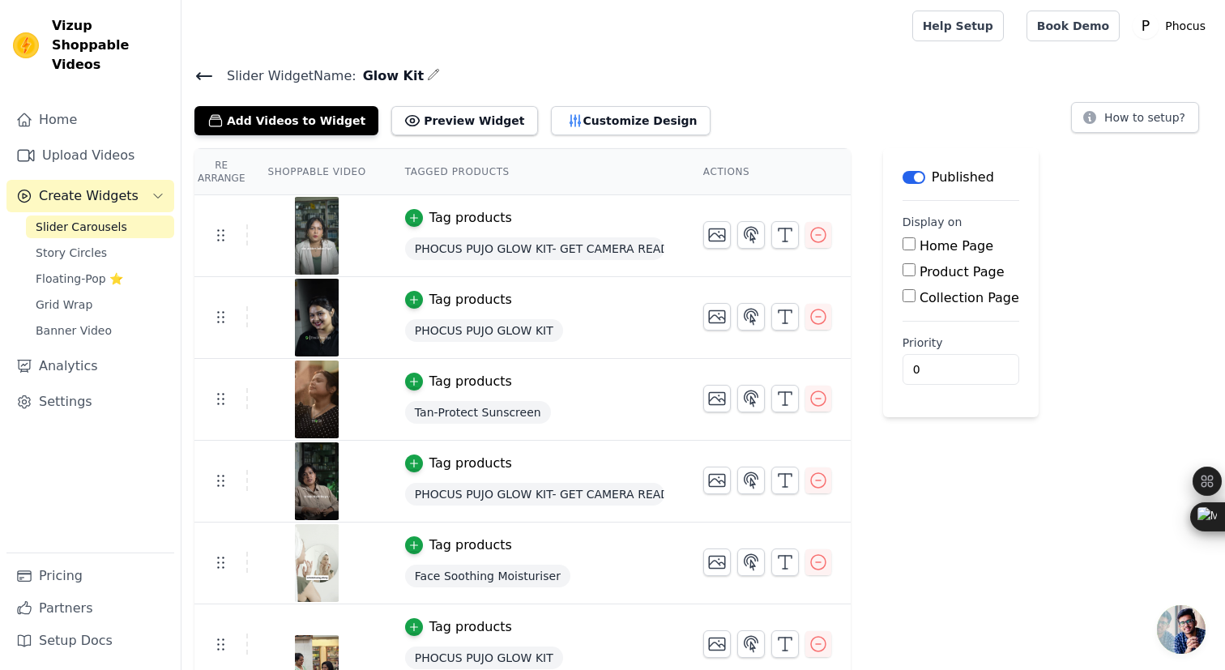
click at [810, 73] on h4 "Slider Widget Name: Glow Kit" at bounding box center [702, 76] width 1017 height 22
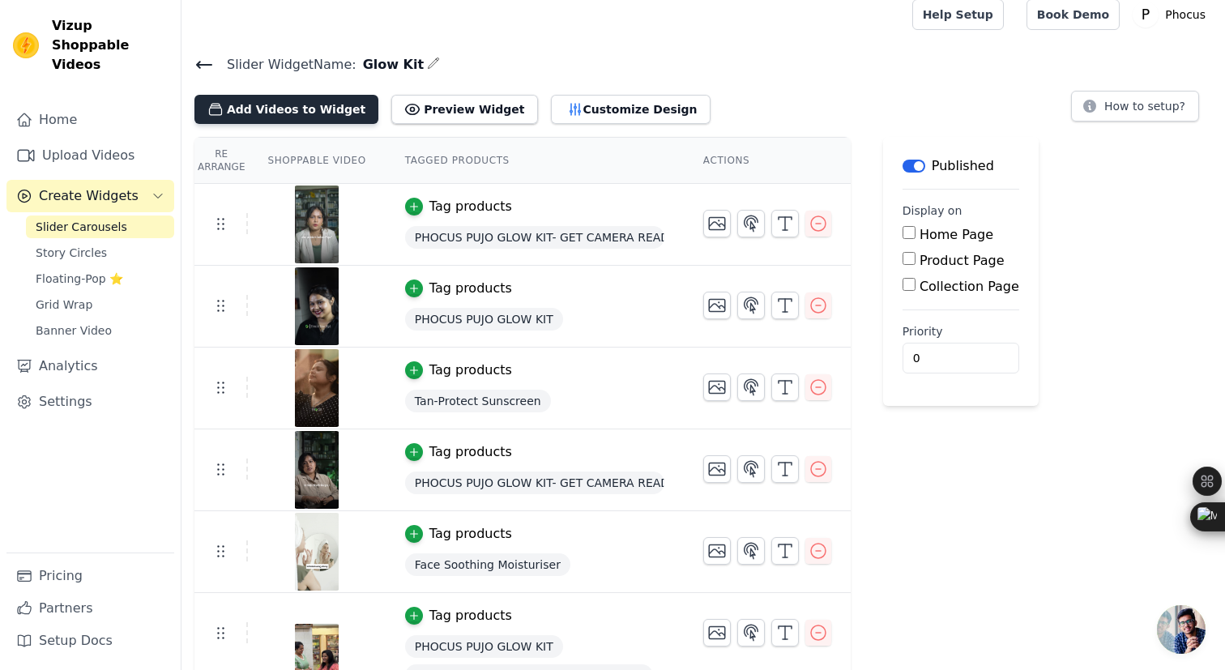
click at [319, 99] on button "Add Videos to Widget" at bounding box center [286, 109] width 184 height 29
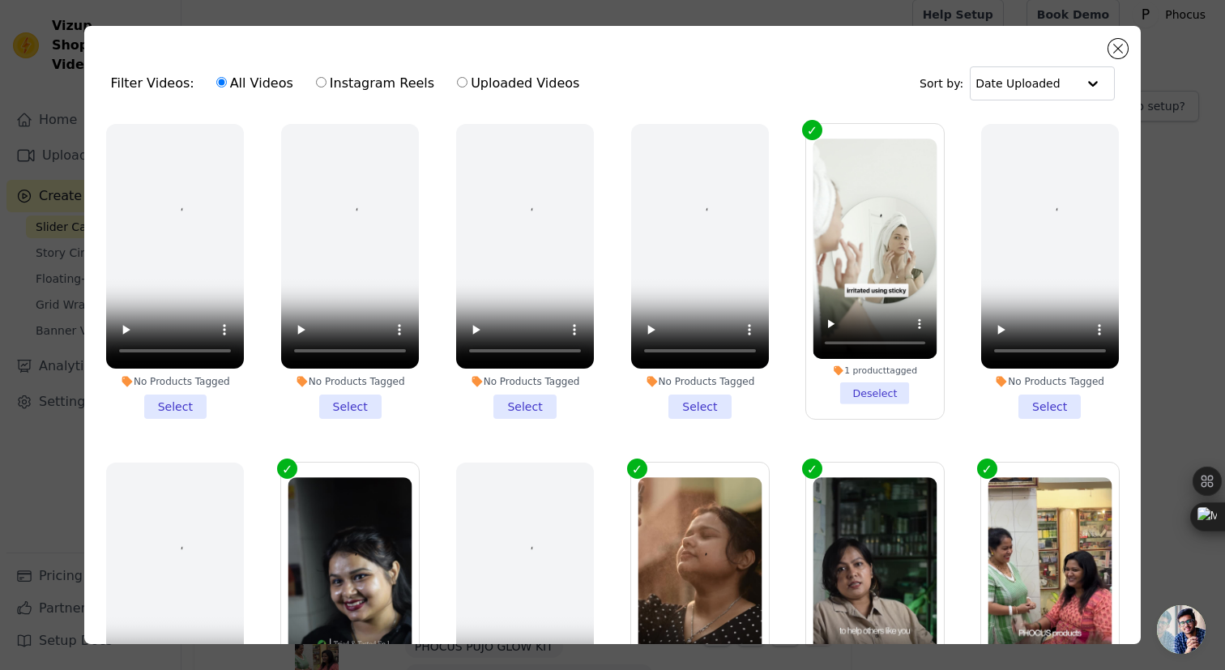
scroll to position [398, 0]
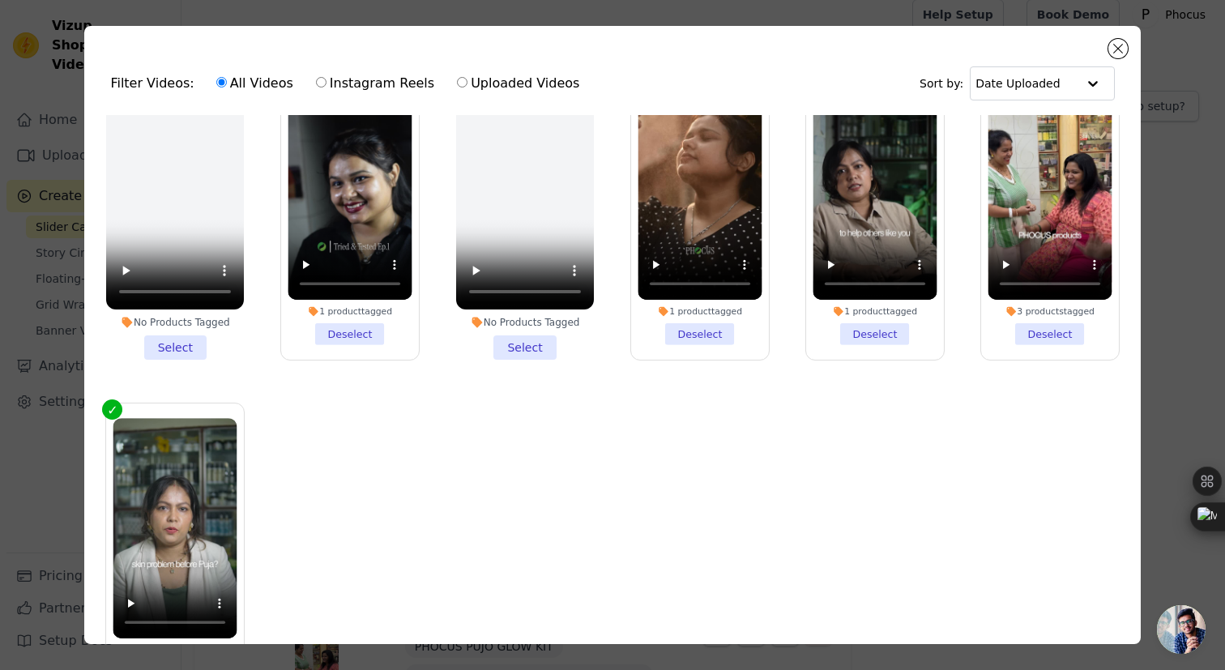
click at [331, 83] on label "Instagram Reels" at bounding box center [375, 83] width 120 height 21
click at [326, 83] on input "Instagram Reels" at bounding box center [321, 82] width 11 height 11
radio input "true"
click at [1115, 46] on button "Close modal" at bounding box center [1117, 48] width 19 height 19
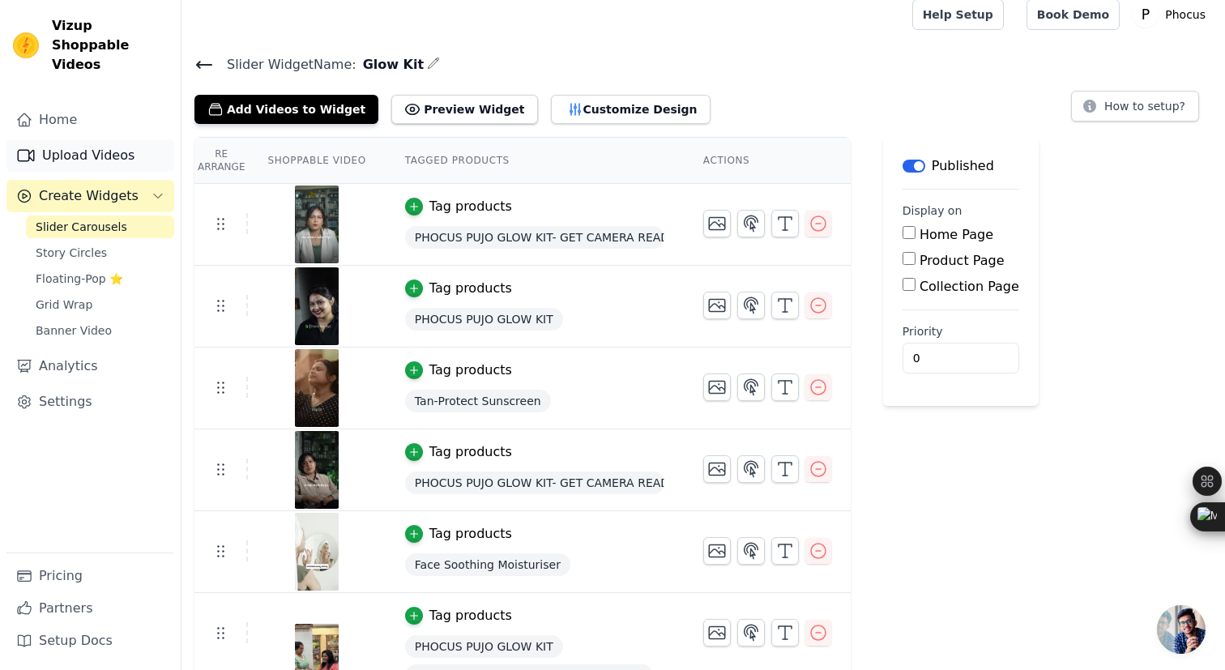
click at [105, 139] on link "Upload Videos" at bounding box center [90, 155] width 168 height 32
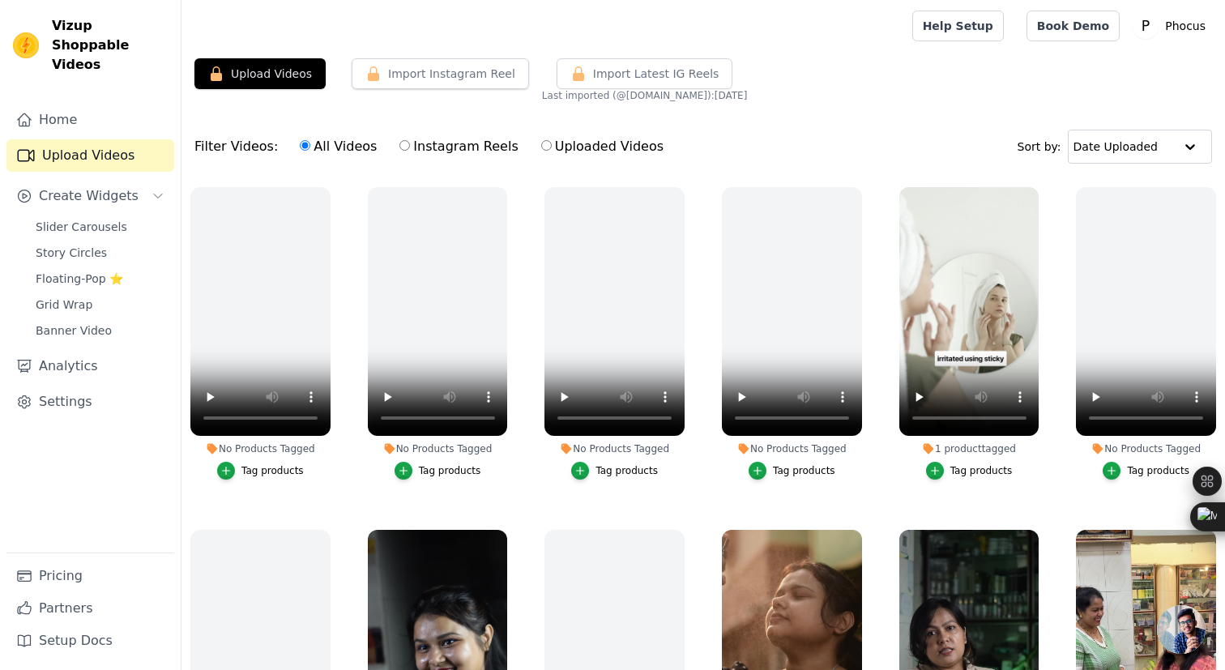
click at [586, 130] on div "All Videos Instagram Reels Uploaded Videos" at bounding box center [481, 146] width 381 height 37
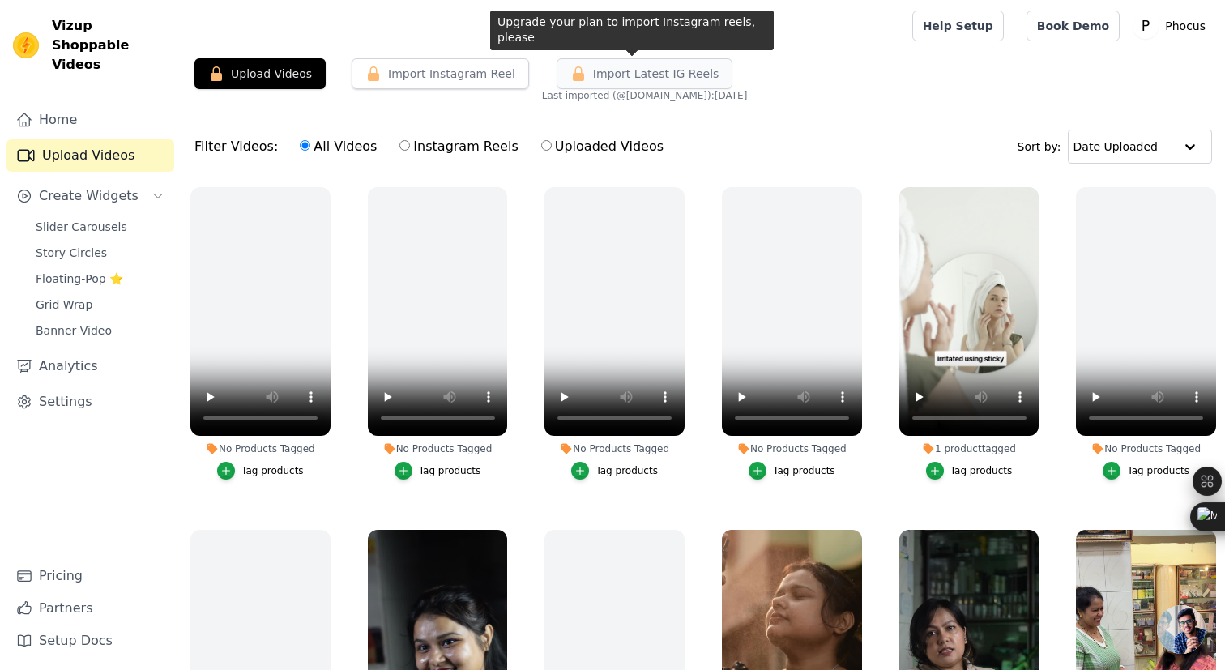
click at [636, 75] on span "Import Latest IG Reels" at bounding box center [656, 74] width 126 height 16
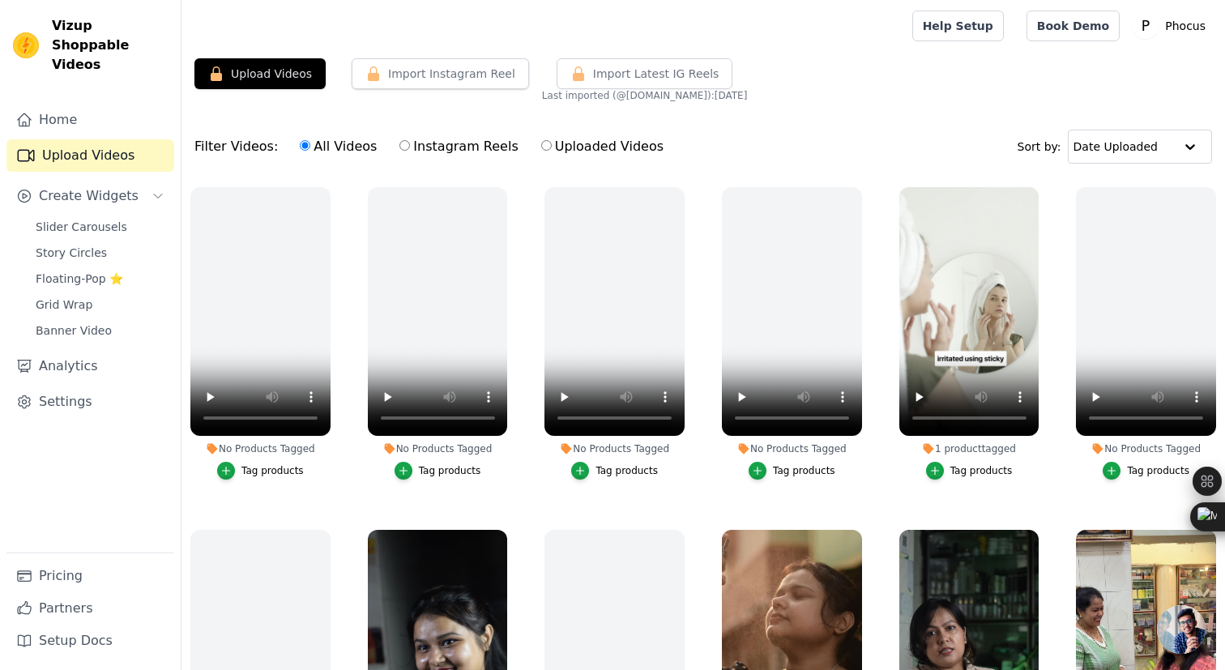
click at [682, 134] on div "Filter Videos: All Videos Instagram Reels Uploaded Videos Sort by: Date Uploaded" at bounding box center [702, 146] width 1043 height 63
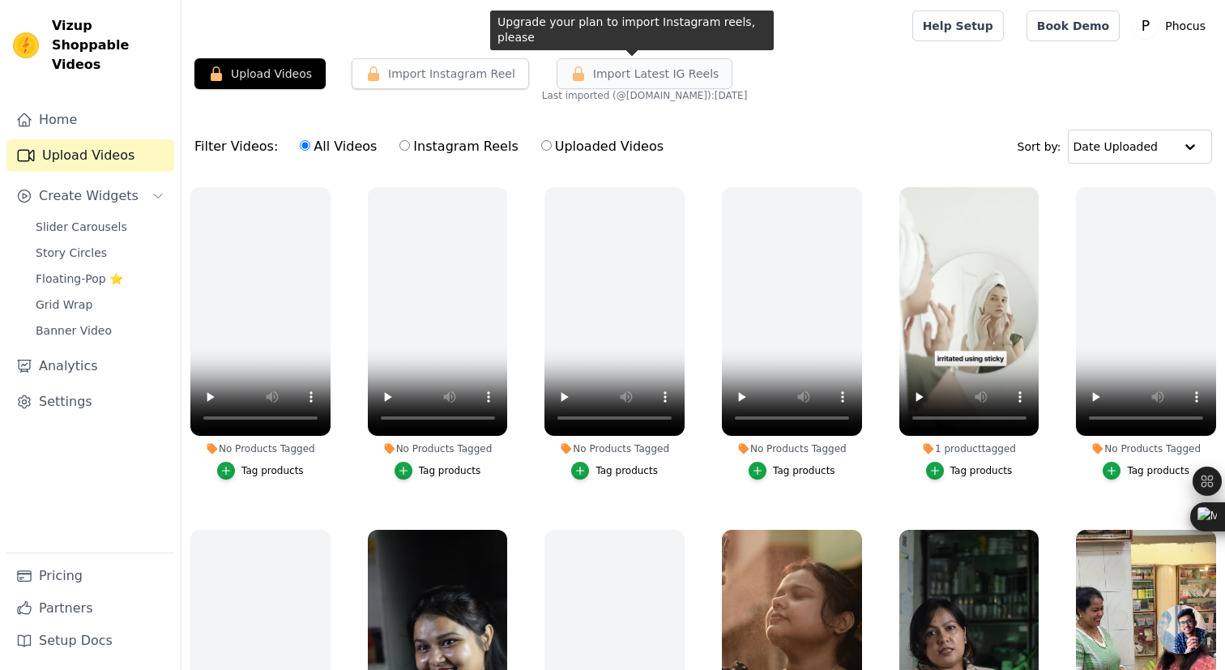
click at [649, 77] on span "Import Latest IG Reels" at bounding box center [656, 74] width 126 height 16
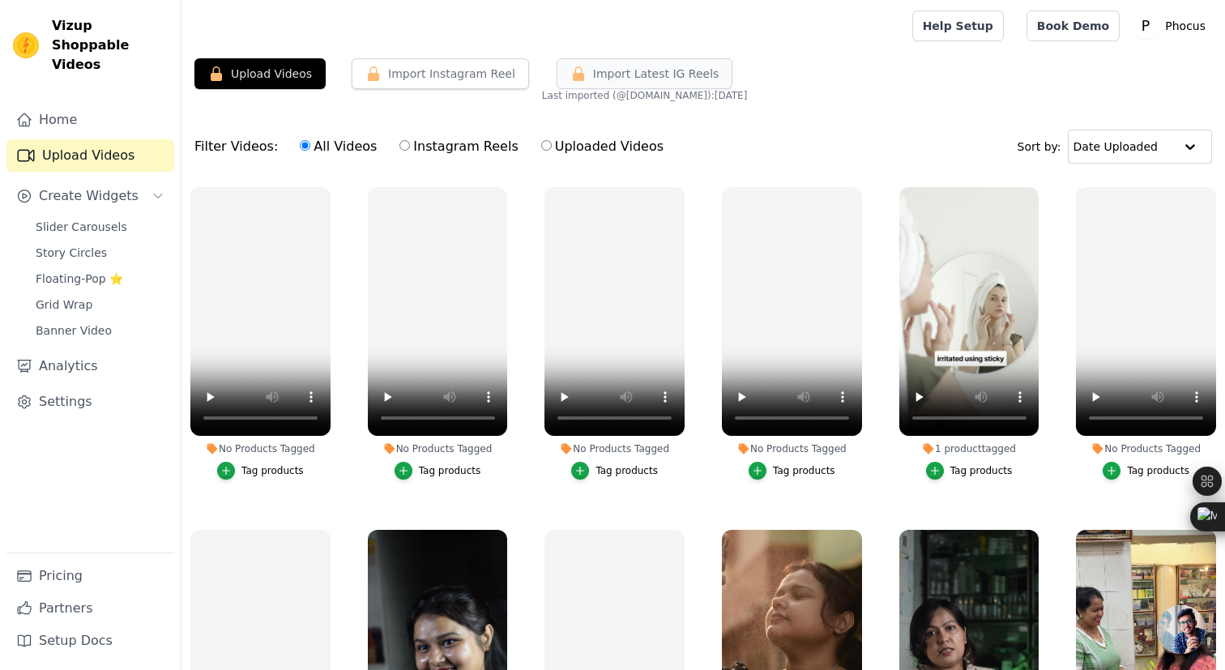
click at [664, 73] on span "Import Latest IG Reels" at bounding box center [656, 74] width 126 height 16
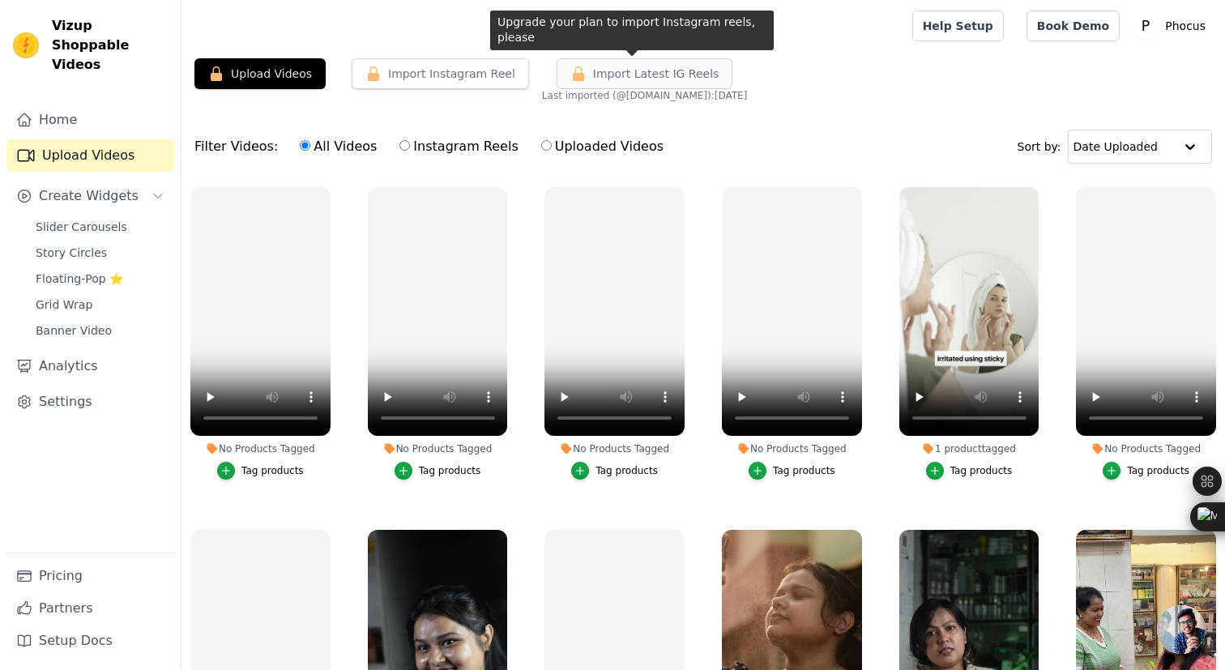
click at [629, 72] on span "Import Latest IG Reels" at bounding box center [656, 74] width 126 height 16
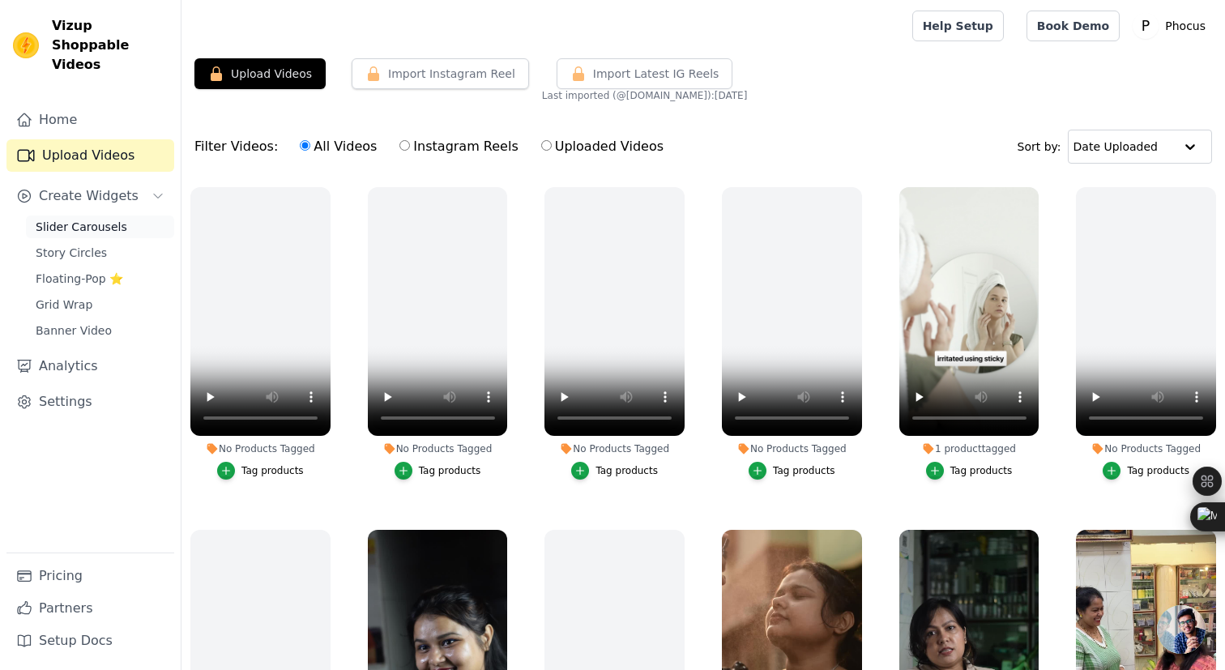
click at [83, 219] on span "Slider Carousels" at bounding box center [82, 227] width 92 height 16
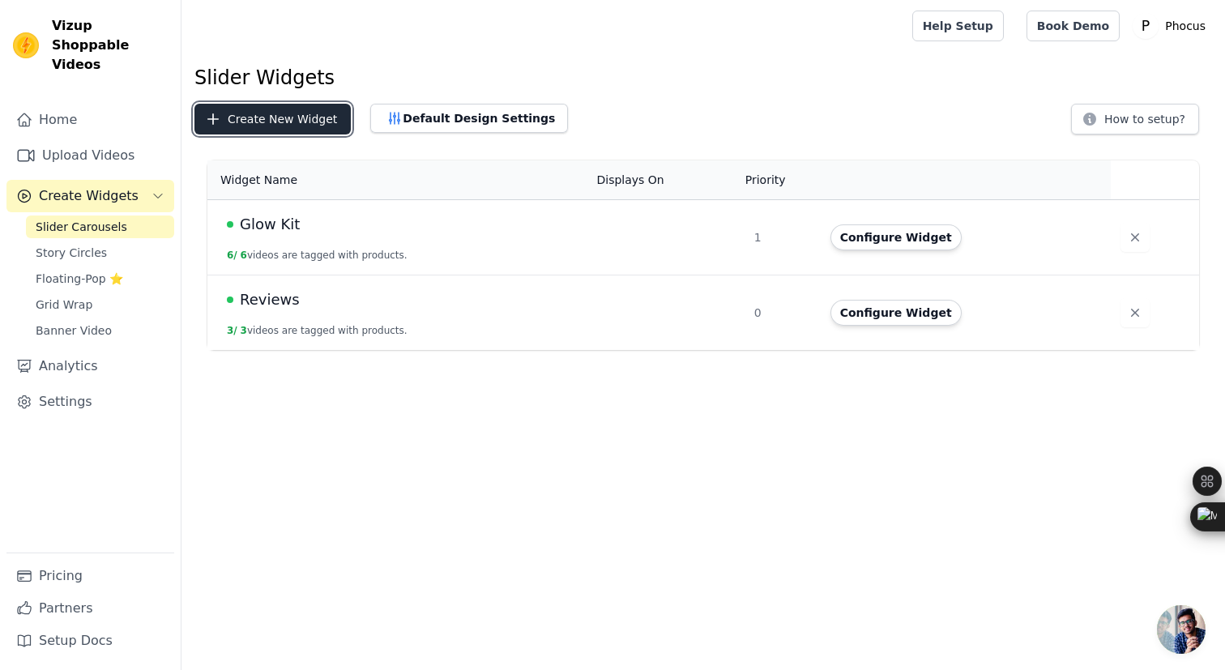
click at [297, 113] on button "Create New Widget" at bounding box center [272, 119] width 156 height 31
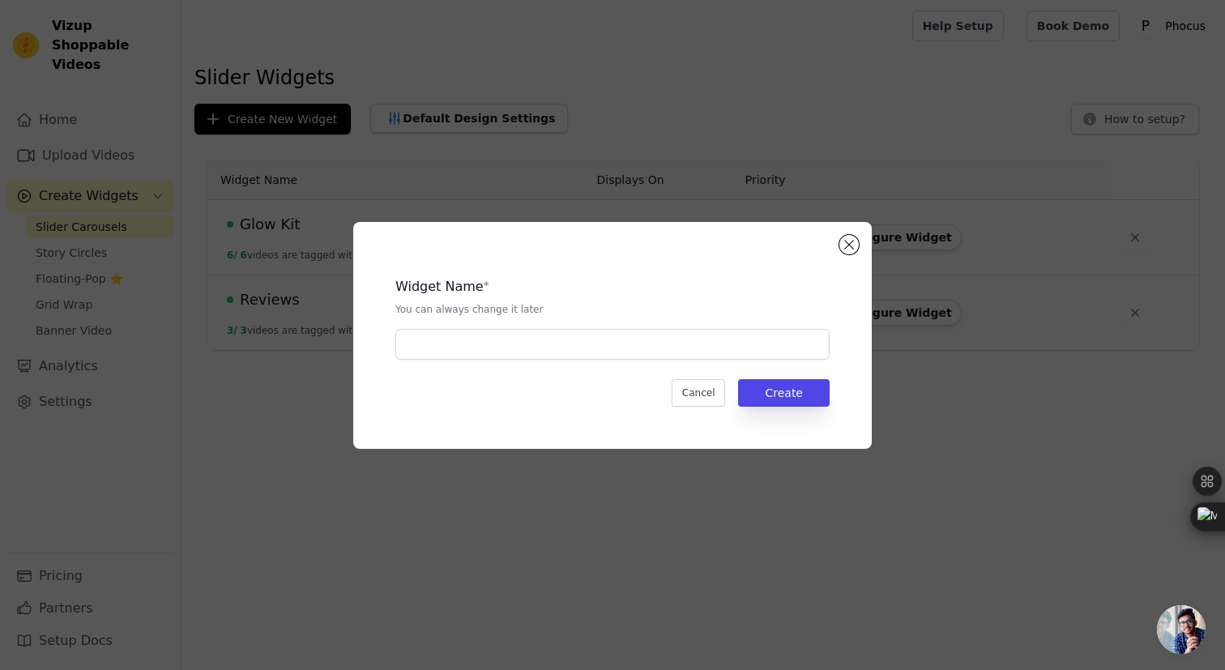
click at [837, 245] on div "Widget Name * You can always change it later Cancel Create" at bounding box center [612, 335] width 518 height 227
click at [851, 248] on button "Close modal" at bounding box center [848, 244] width 19 height 19
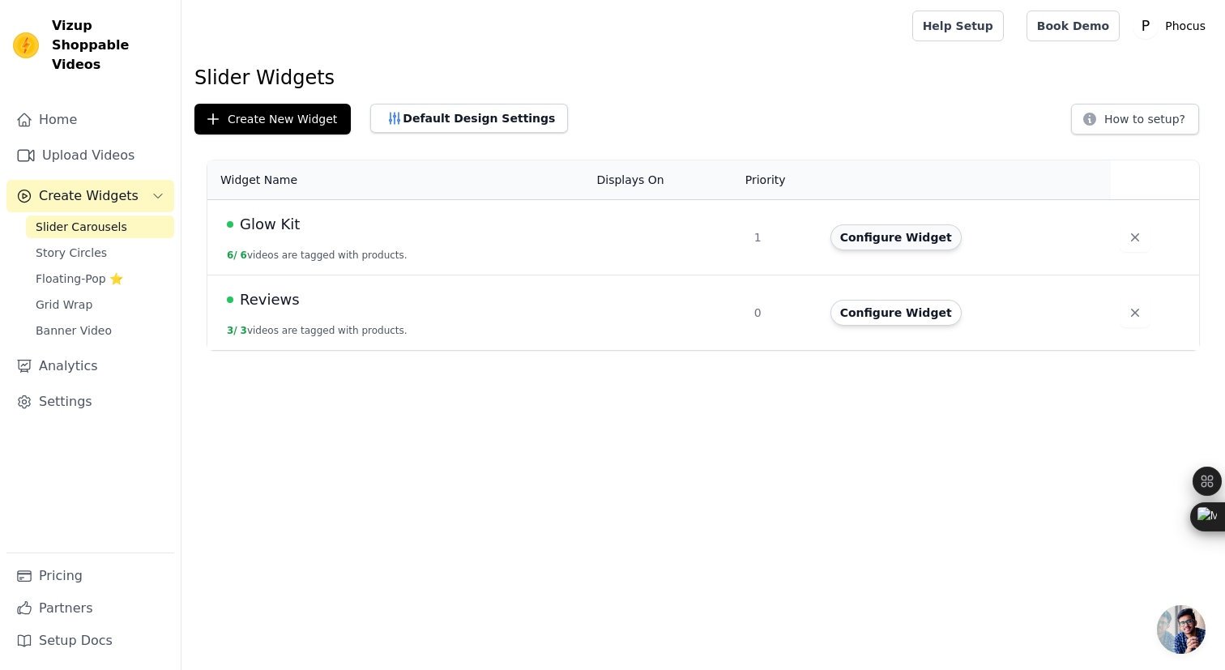
click at [895, 241] on button "Configure Widget" at bounding box center [895, 237] width 131 height 26
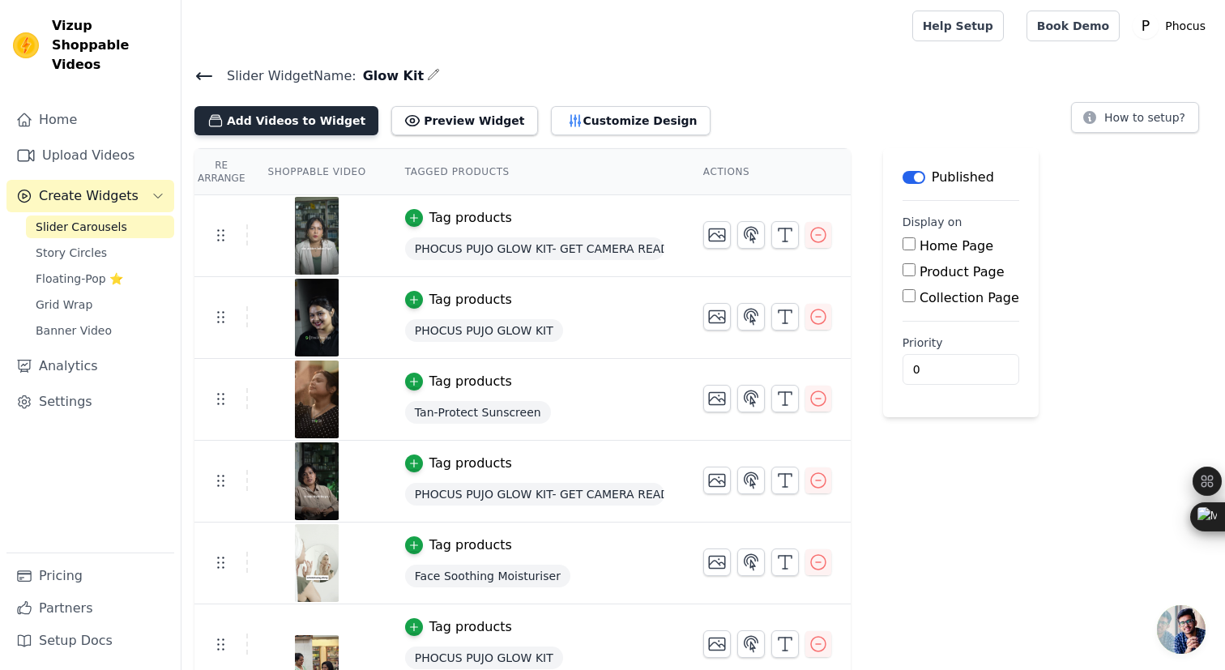
click at [305, 117] on button "Add Videos to Widget" at bounding box center [286, 120] width 184 height 29
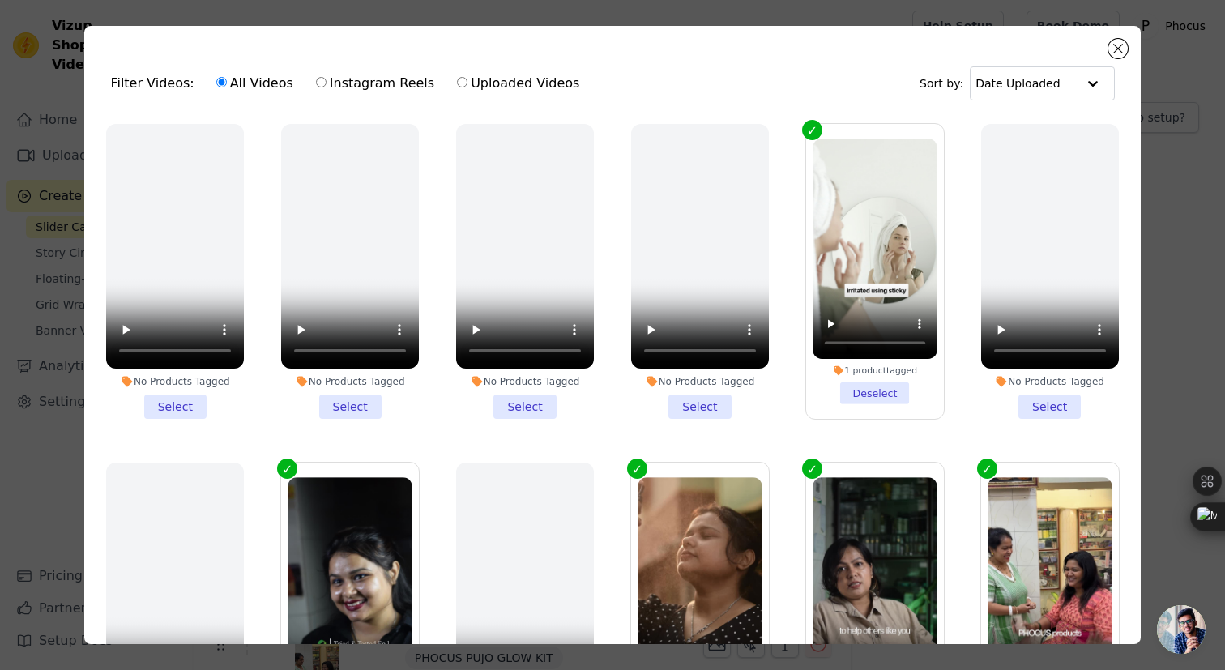
scroll to position [398, 0]
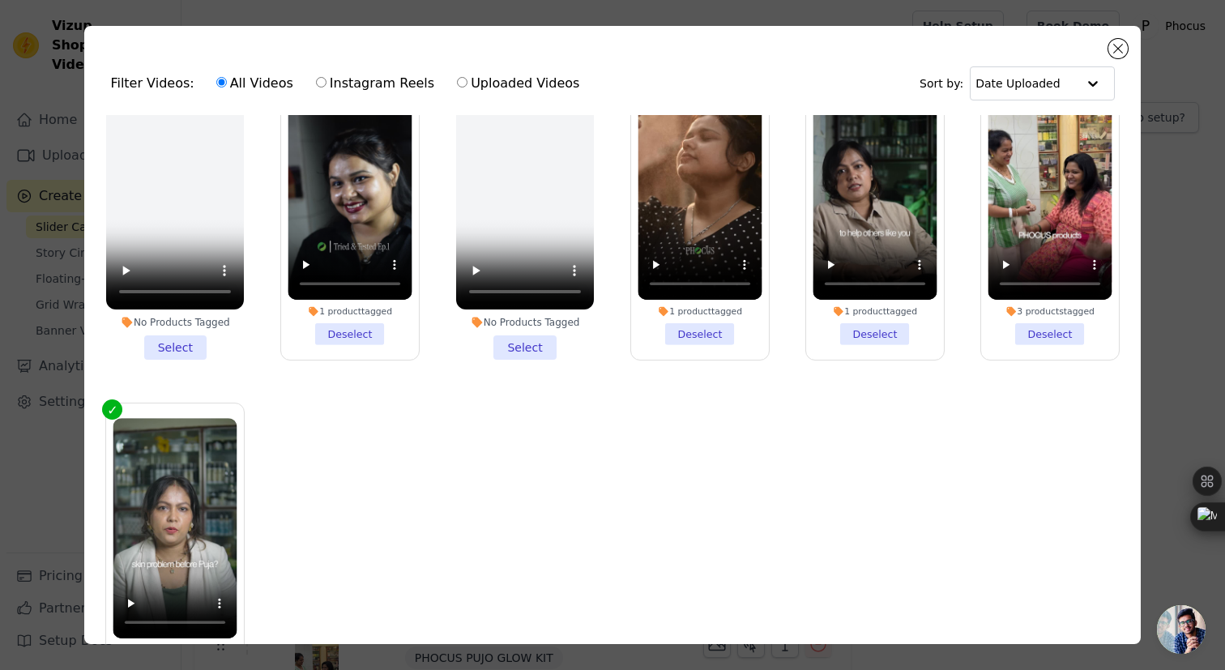
click at [380, 504] on ul "No Products Tagged Select No Products Tagged Select No Products Tagged Select N…" at bounding box center [611, 424] width 1029 height 618
click at [1104, 58] on div "Filter Videos: All Videos Instagram Reels Uploaded Videos Sort by: Date Uploaded" at bounding box center [611, 83] width 1029 height 63
click at [1111, 56] on button "Close modal" at bounding box center [1117, 48] width 19 height 19
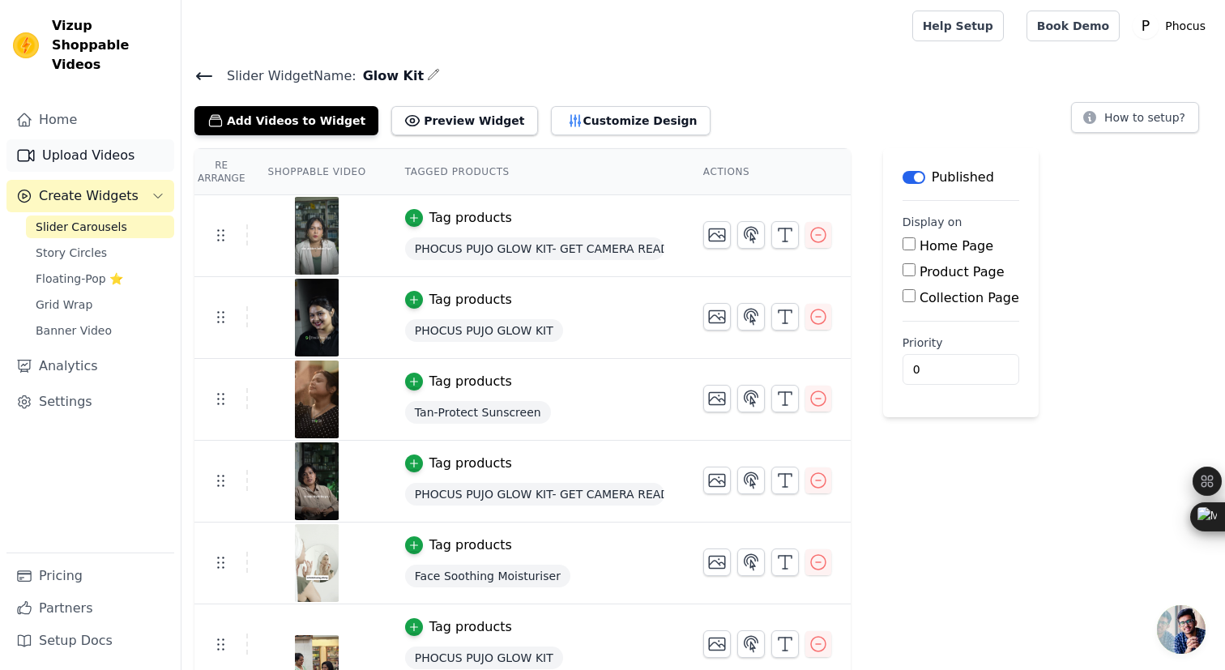
click at [79, 139] on link "Upload Videos" at bounding box center [90, 155] width 168 height 32
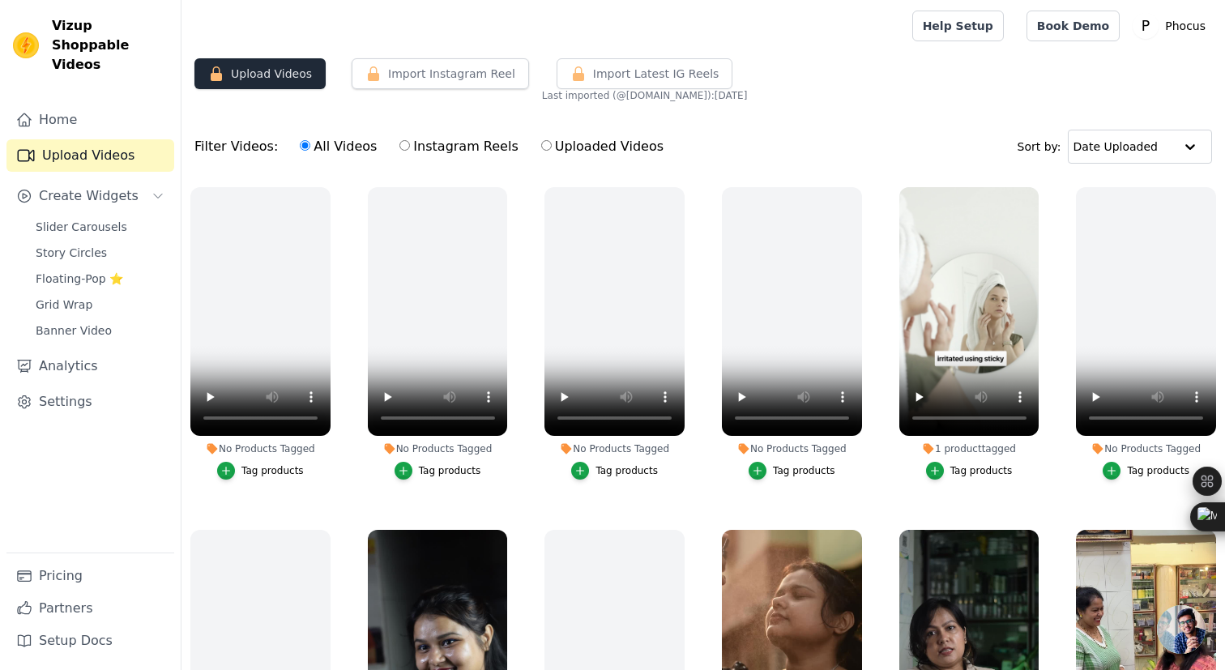
click at [280, 79] on button "Upload Videos" at bounding box center [259, 73] width 131 height 31
click at [299, 75] on button "Upload Videos" at bounding box center [259, 73] width 131 height 31
click at [324, 152] on label "All Videos" at bounding box center [338, 146] width 79 height 21
click at [310, 151] on input "All Videos" at bounding box center [305, 145] width 11 height 11
click at [280, 76] on button "Upload Videos" at bounding box center [259, 73] width 131 height 31
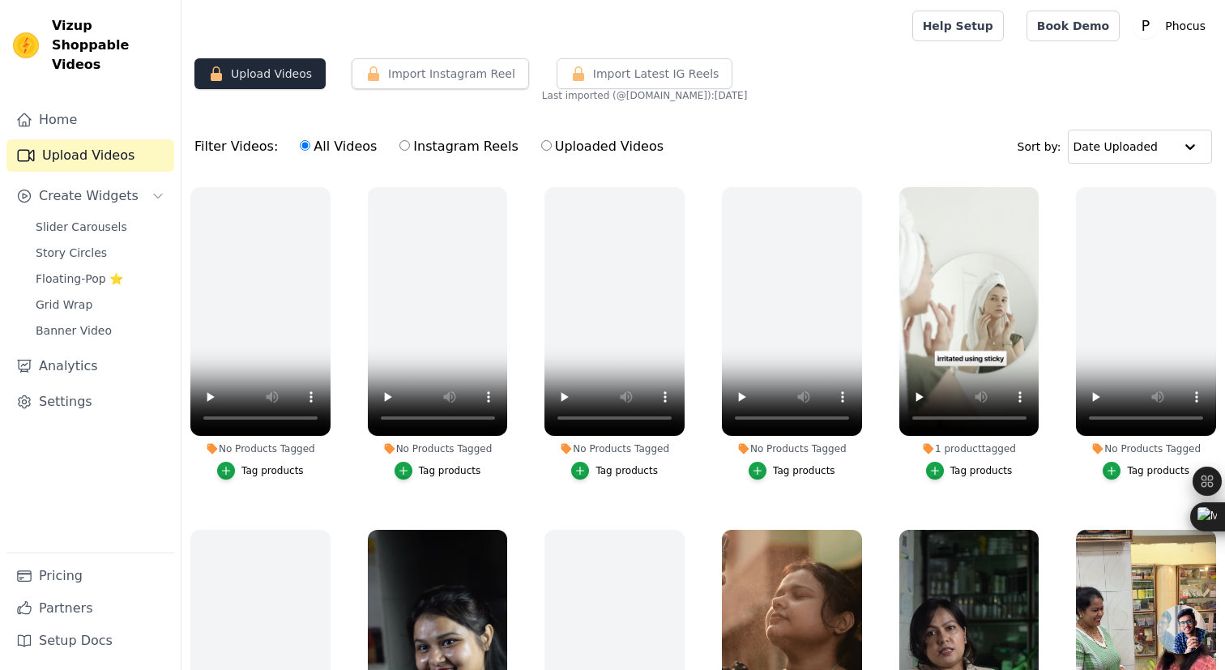
click at [280, 76] on button "Upload Videos" at bounding box center [259, 73] width 131 height 31
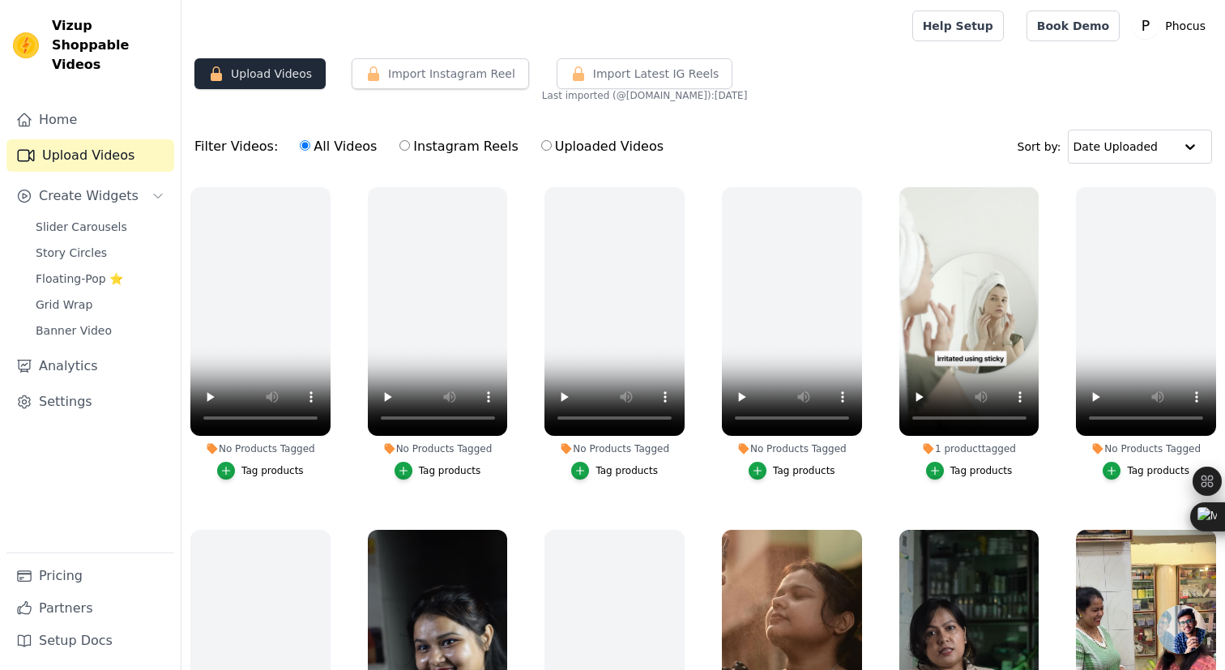
click at [300, 70] on button "Upload Videos" at bounding box center [259, 73] width 131 height 31
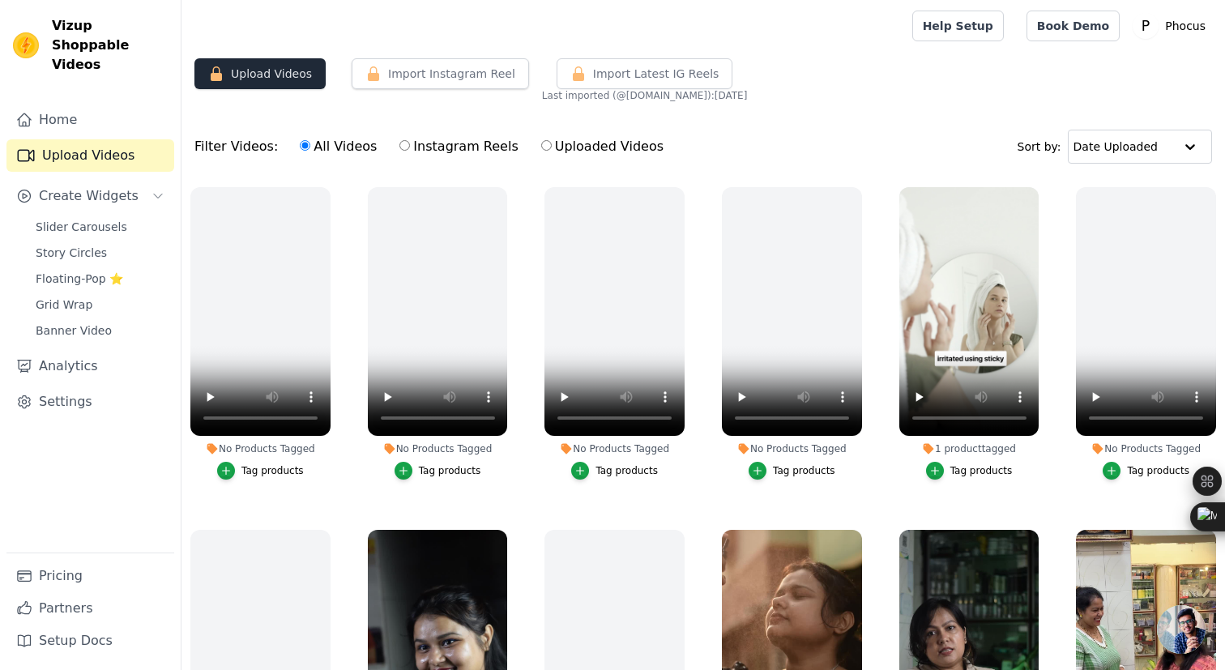
click at [300, 70] on button "Upload Videos" at bounding box center [259, 73] width 131 height 31
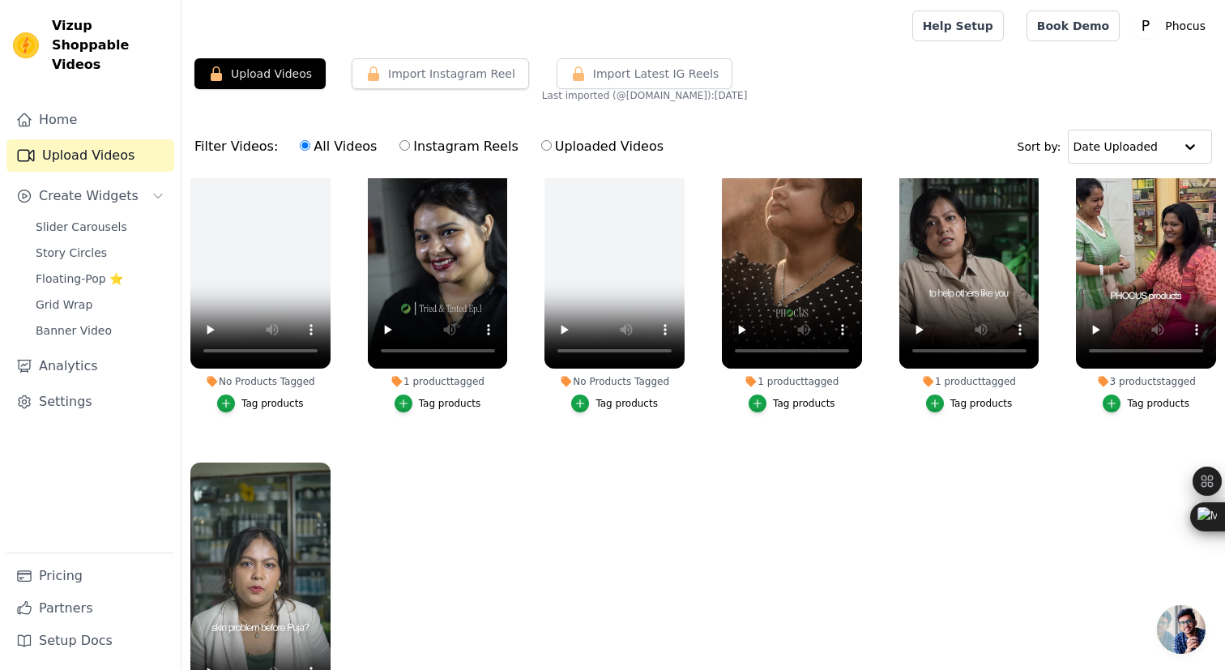
click at [394, 437] on ul "No Products Tagged Tag products No Products Tagged Tag products No Products Tag…" at bounding box center [702, 487] width 1043 height 618
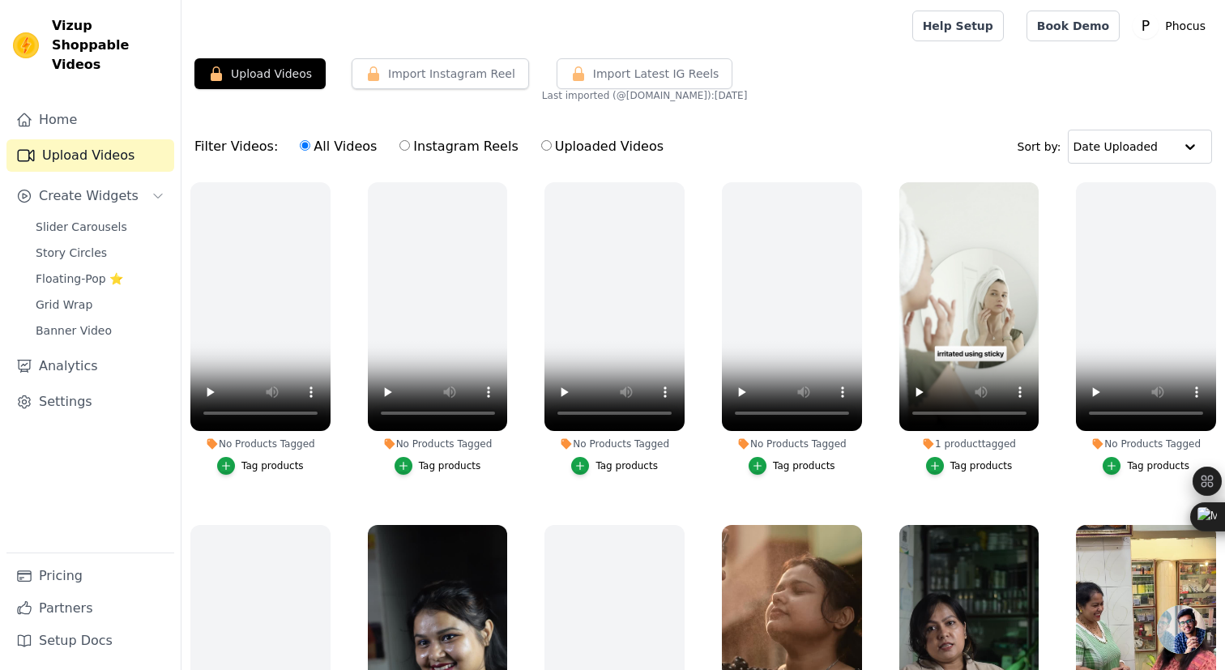
scroll to position [0, 0]
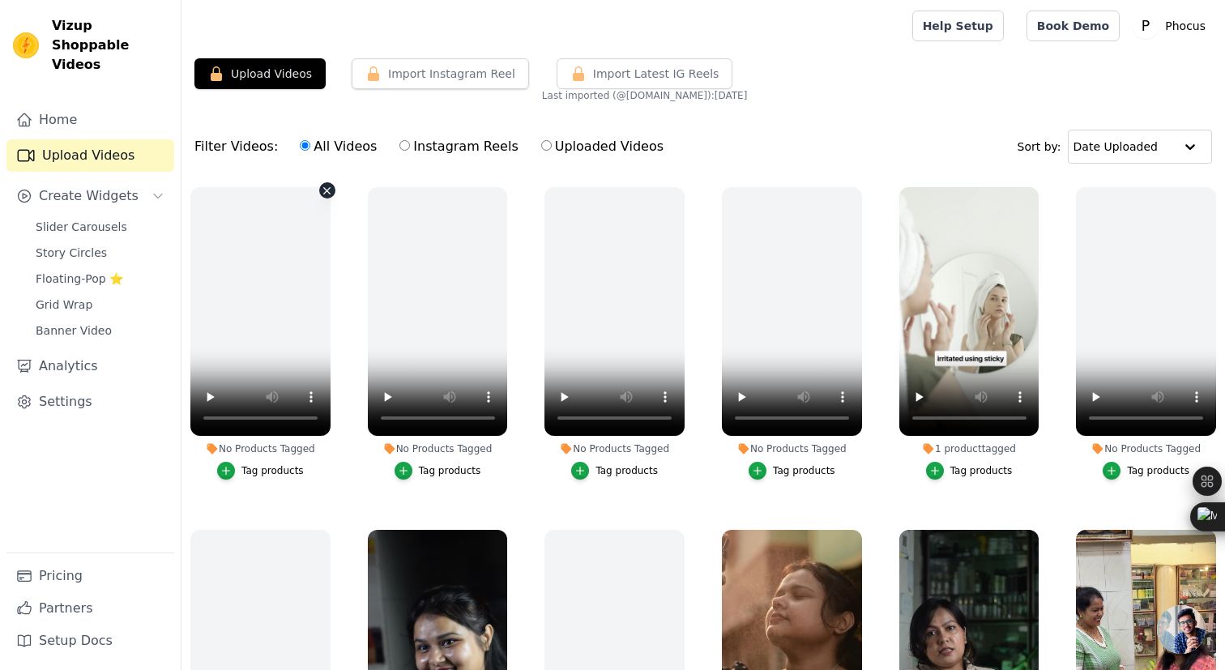
click at [327, 187] on icon "button" at bounding box center [327, 191] width 12 height 12
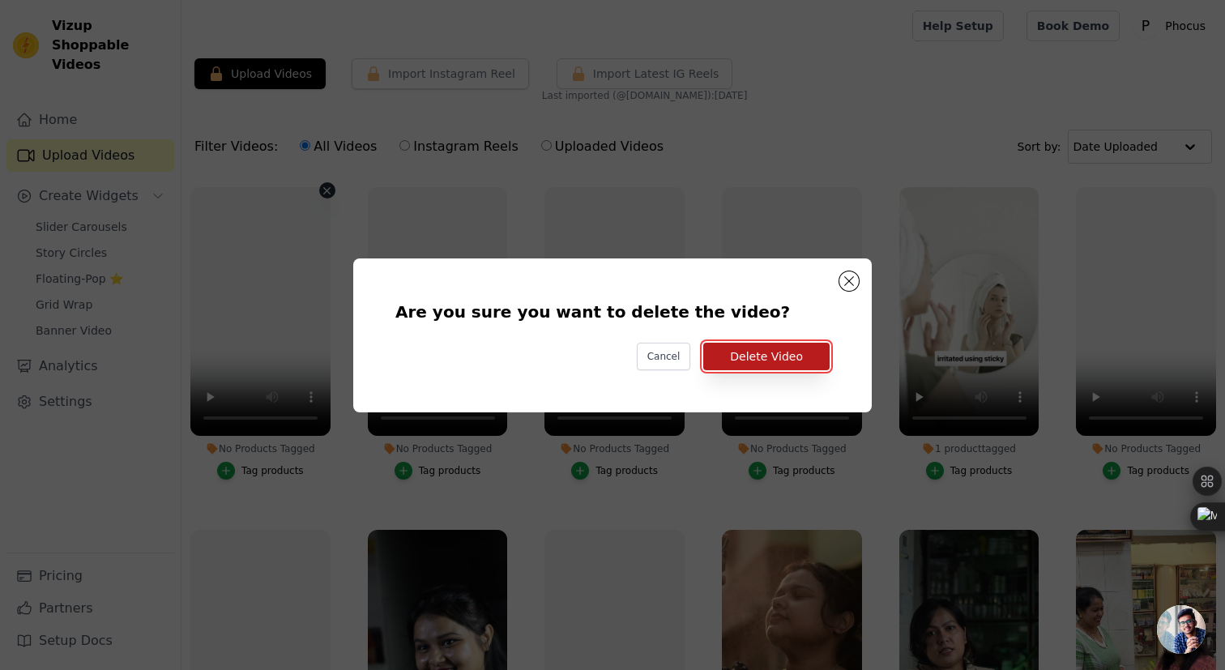
click at [756, 357] on button "Delete Video" at bounding box center [766, 357] width 126 height 28
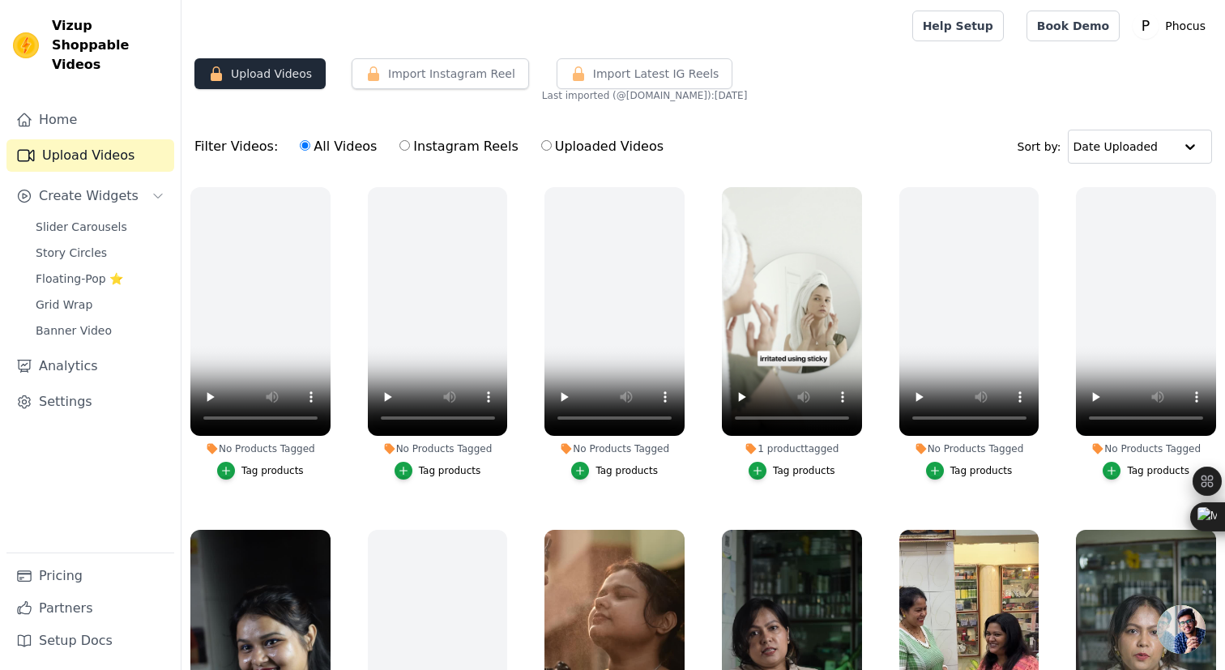
click at [283, 77] on button "Upload Videos" at bounding box center [259, 73] width 131 height 31
click at [286, 74] on button "Upload Videos" at bounding box center [259, 73] width 131 height 31
click at [83, 576] on link "Pricing" at bounding box center [90, 576] width 168 height 32
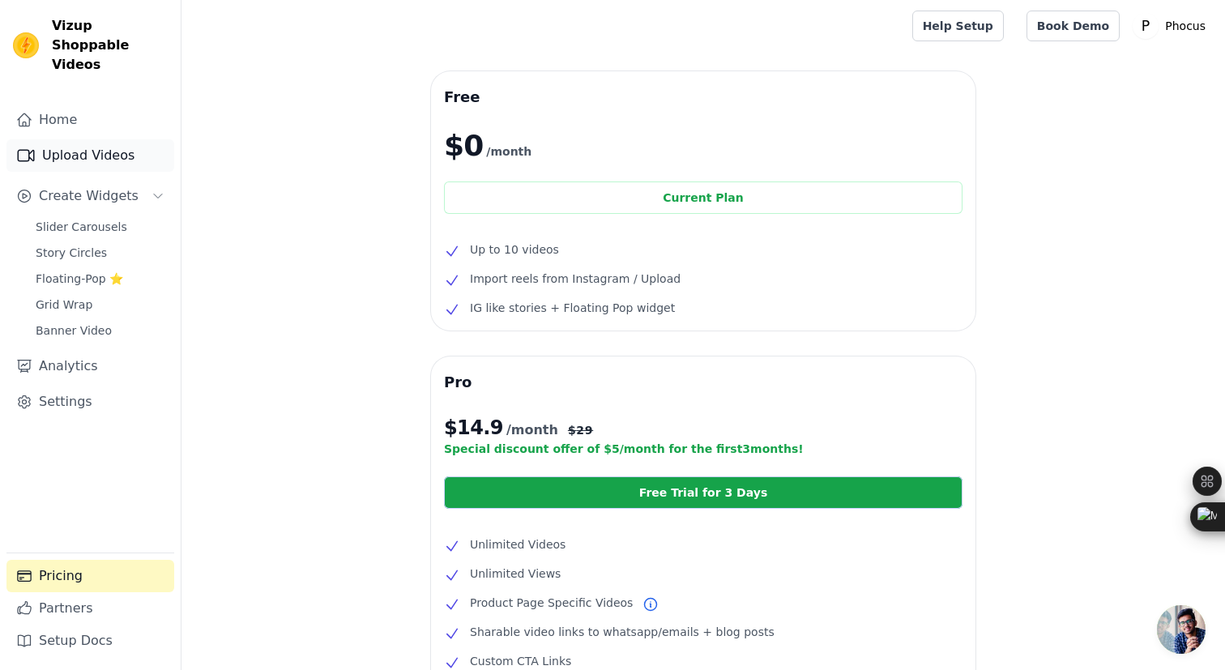
click at [99, 139] on link "Upload Videos" at bounding box center [90, 155] width 168 height 32
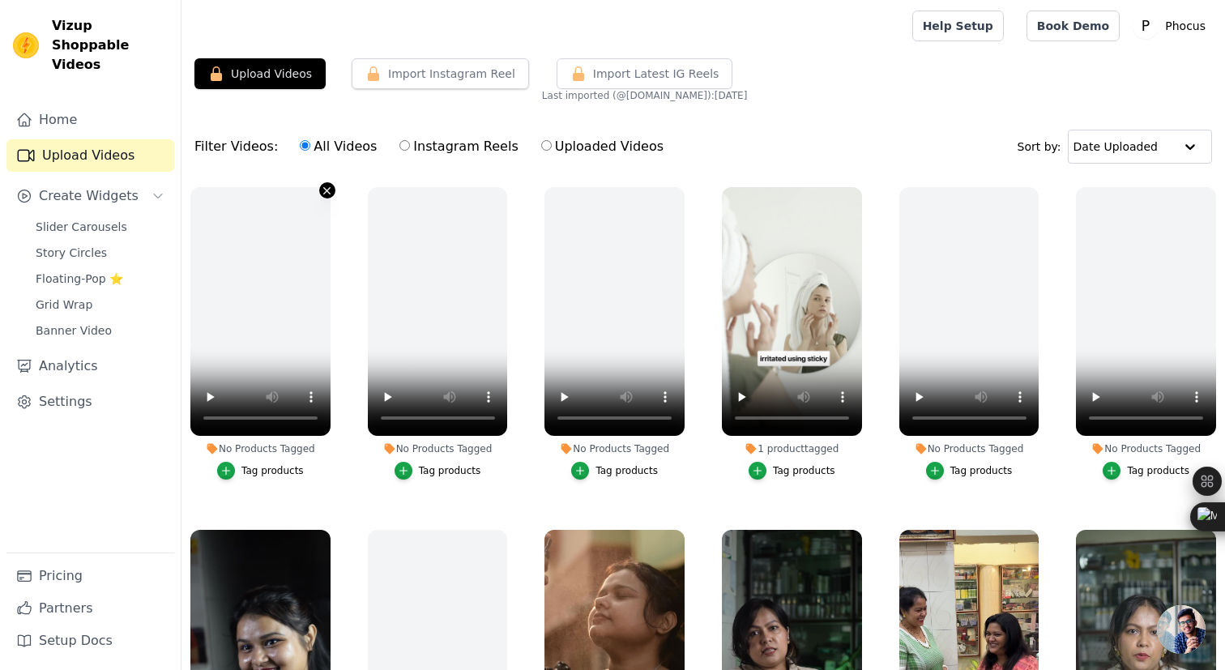
click at [326, 193] on icon "button" at bounding box center [327, 191] width 12 height 12
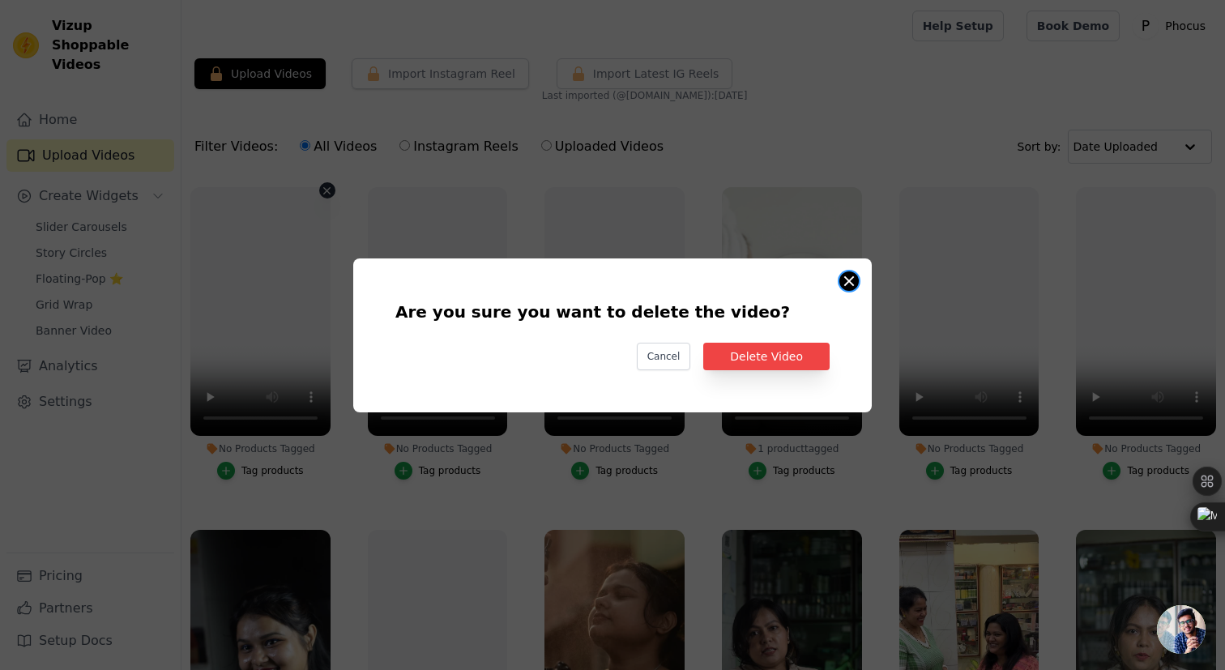
click at [840, 279] on button "Are you sure you want to delete the video? Cancel Delete Video No Products Tagg…" at bounding box center [848, 280] width 19 height 19
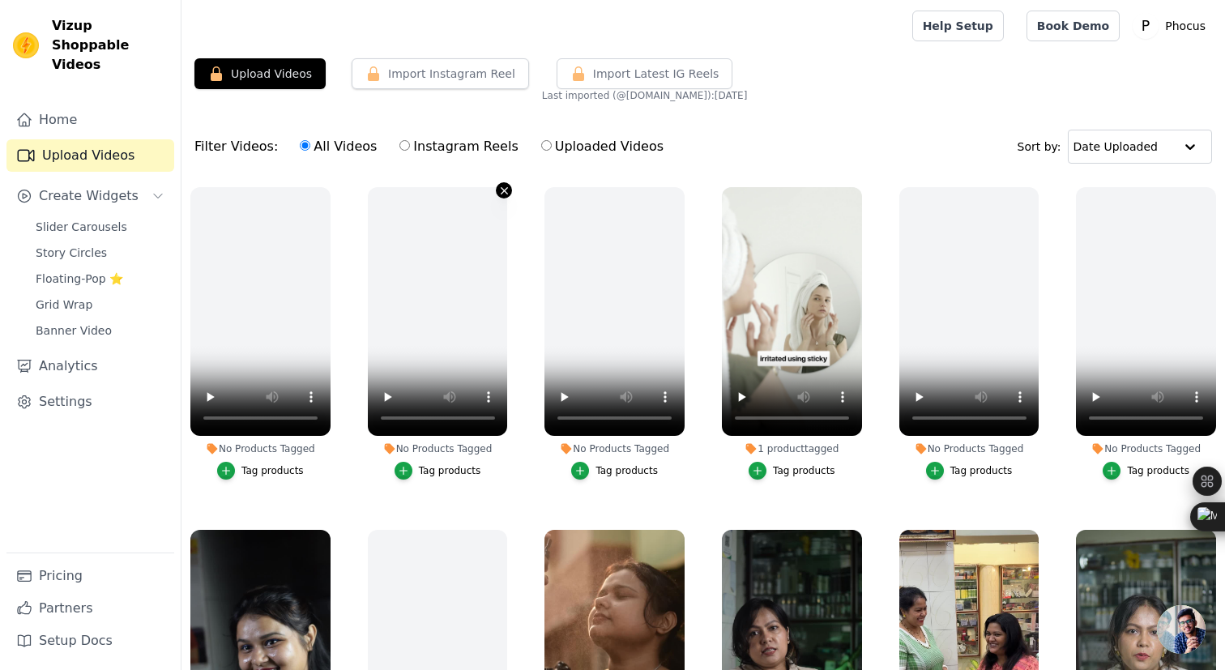
click at [502, 191] on icon "button" at bounding box center [504, 191] width 12 height 12
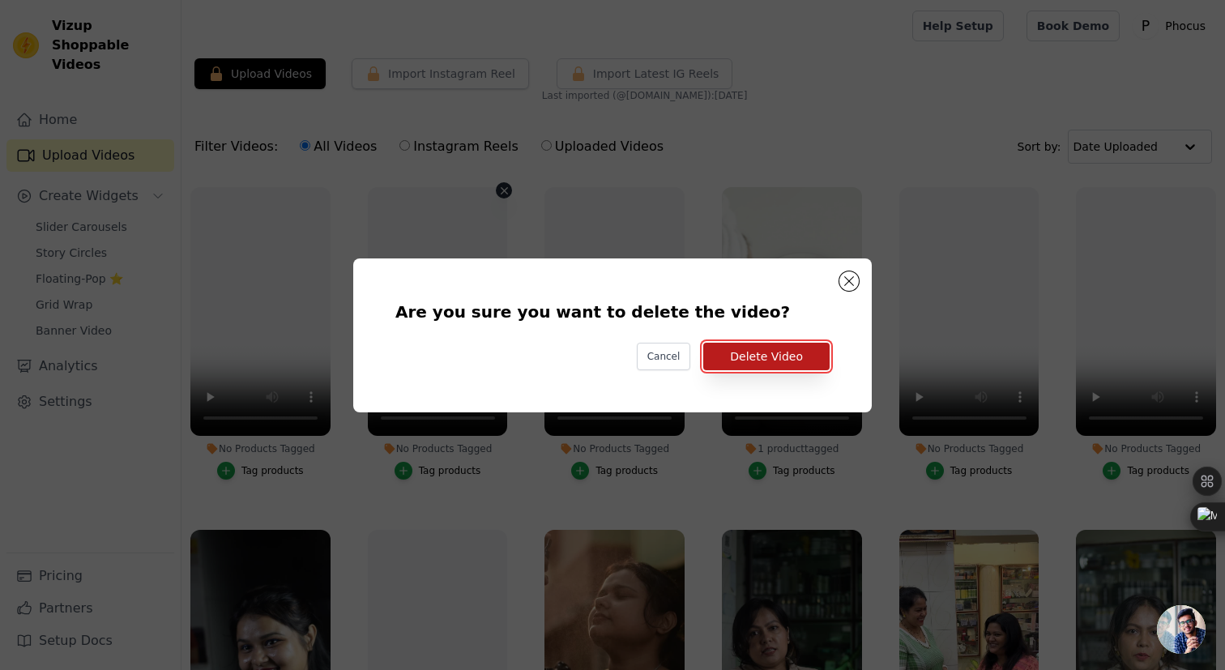
click at [785, 350] on button "Delete Video" at bounding box center [766, 357] width 126 height 28
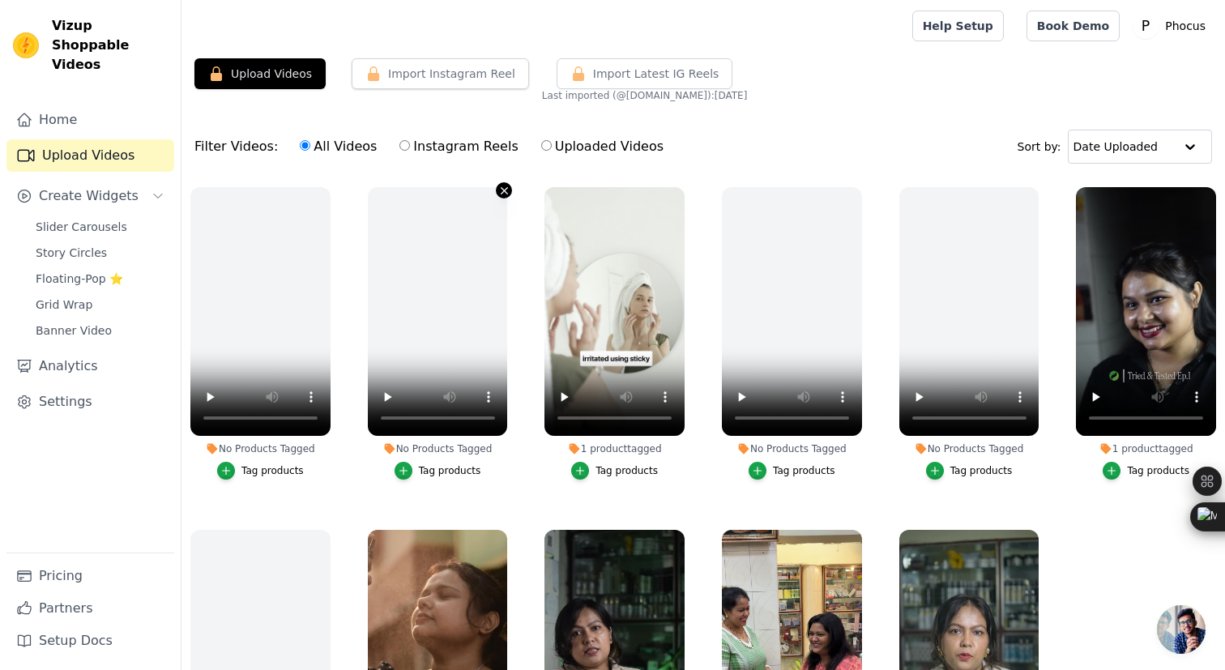
click at [504, 191] on icon "button" at bounding box center [504, 191] width 12 height 12
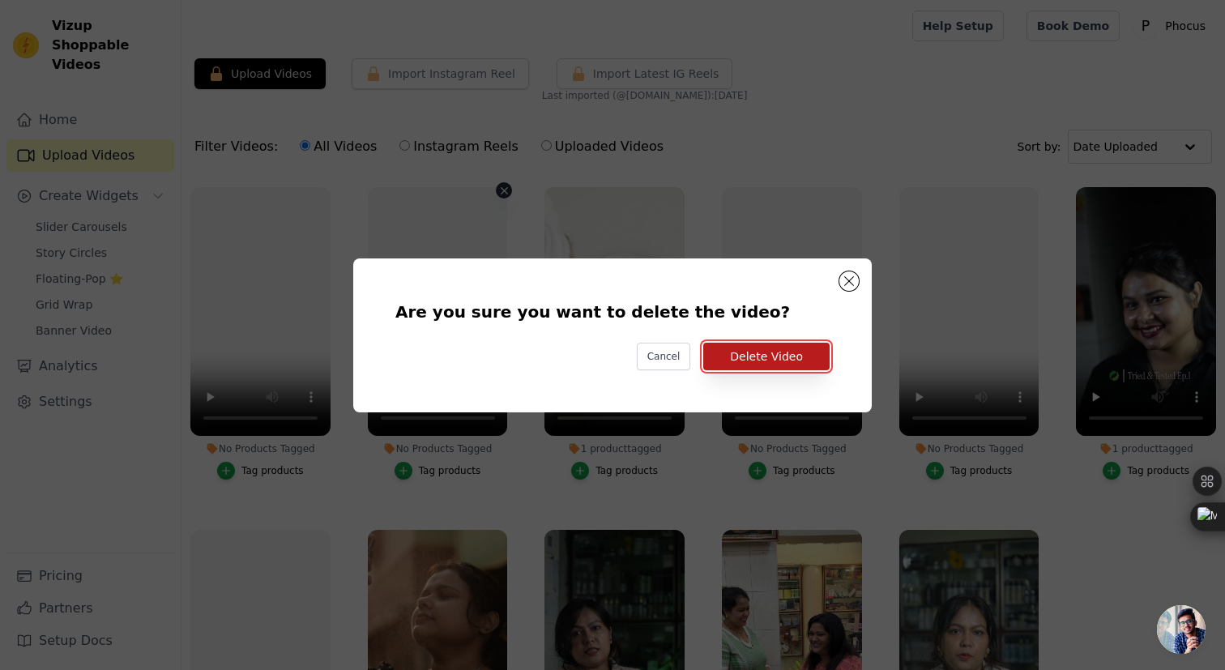
click at [738, 361] on button "Delete Video" at bounding box center [766, 357] width 126 height 28
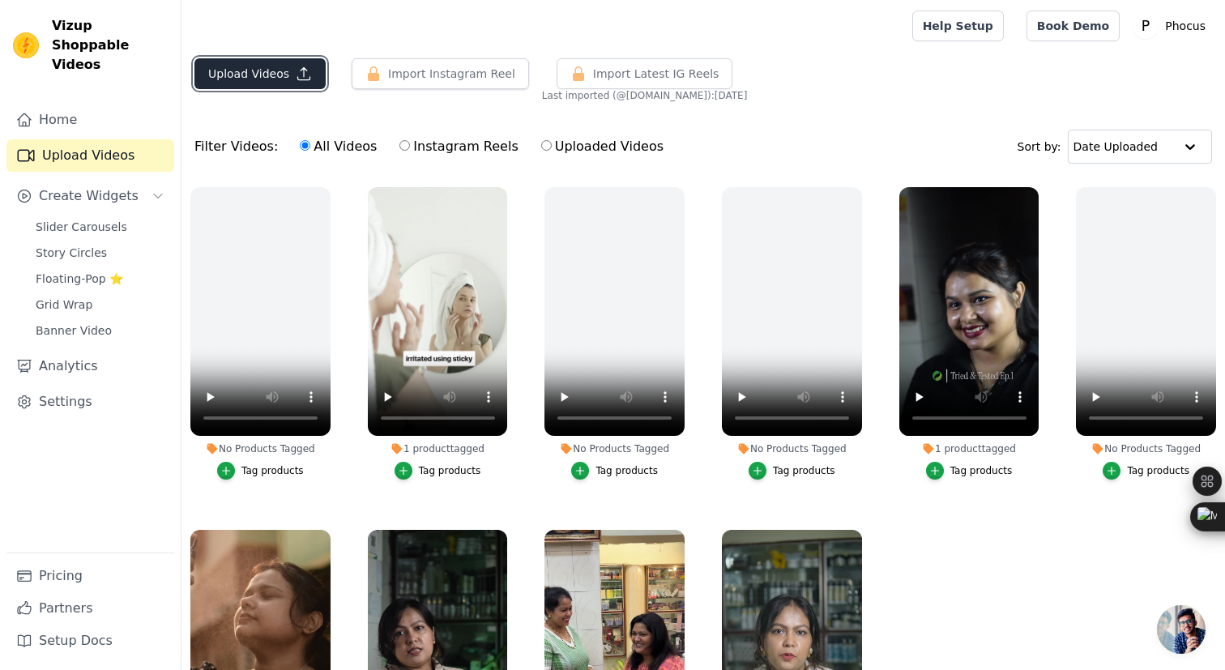
click at [291, 63] on button "Upload Videos" at bounding box center [259, 73] width 131 height 31
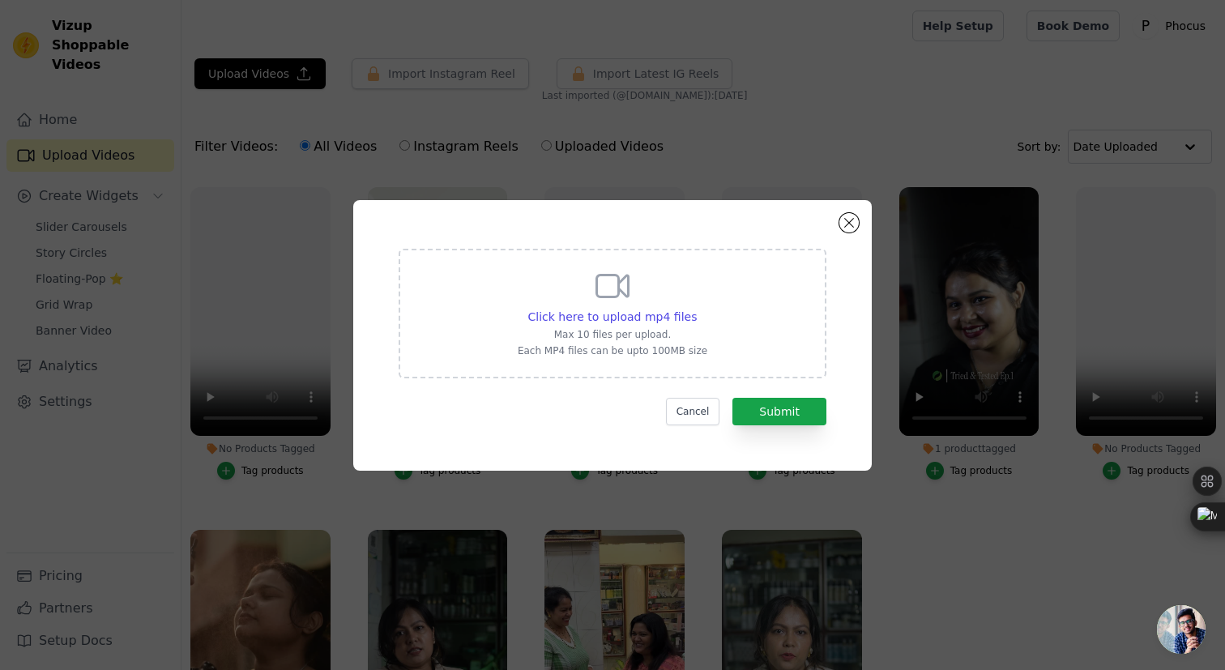
click at [616, 283] on icon at bounding box center [612, 285] width 39 height 39
click at [696, 308] on input "Click here to upload mp4 files Max 10 files per upload. Each MP4 files can be u…" at bounding box center [696, 308] width 1 height 1
click at [666, 310] on span "Click here to upload mp4 files" at bounding box center [612, 316] width 169 height 13
click at [696, 309] on input "Click here to upload mp4 files Max 10 files per upload. Each MP4 files can be u…" at bounding box center [696, 308] width 1 height 1
click at [662, 305] on div "Click here to upload mp4 files Max 10 files per upload. Each MP4 files can be u…" at bounding box center [613, 311] width 190 height 91
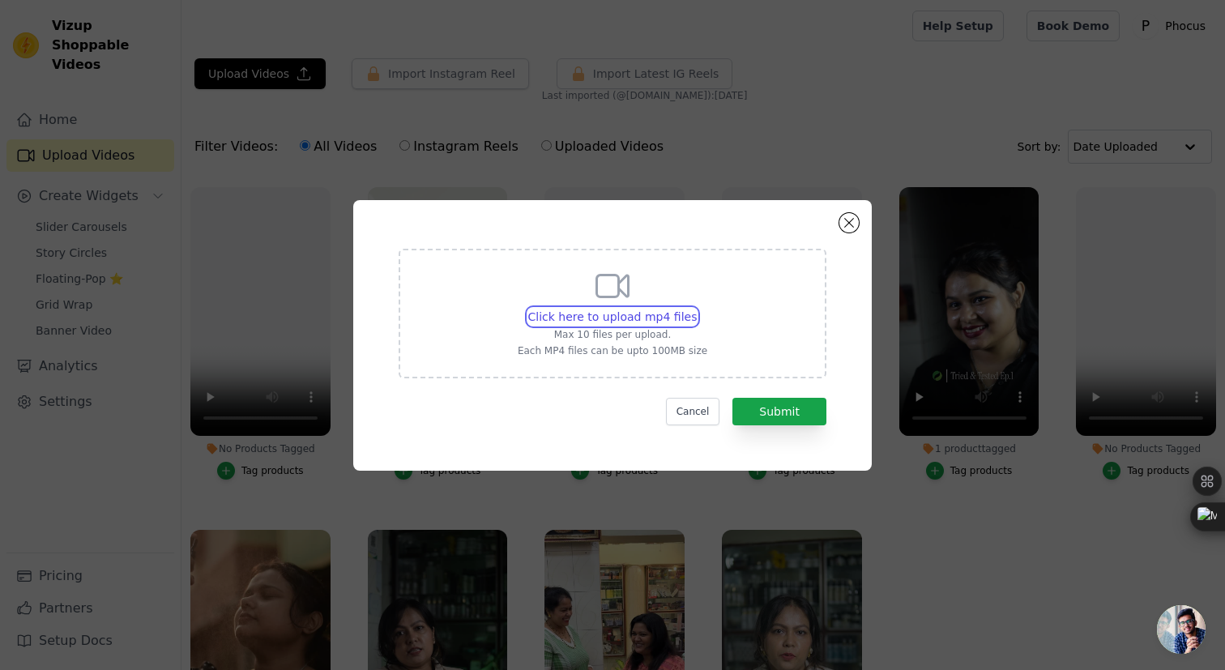
click at [696, 308] on input "Click here to upload mp4 files Max 10 files per upload. Each MP4 files can be u…" at bounding box center [696, 308] width 1 height 1
type input "C:\fakepath\GLOW KIT 2.mp4"
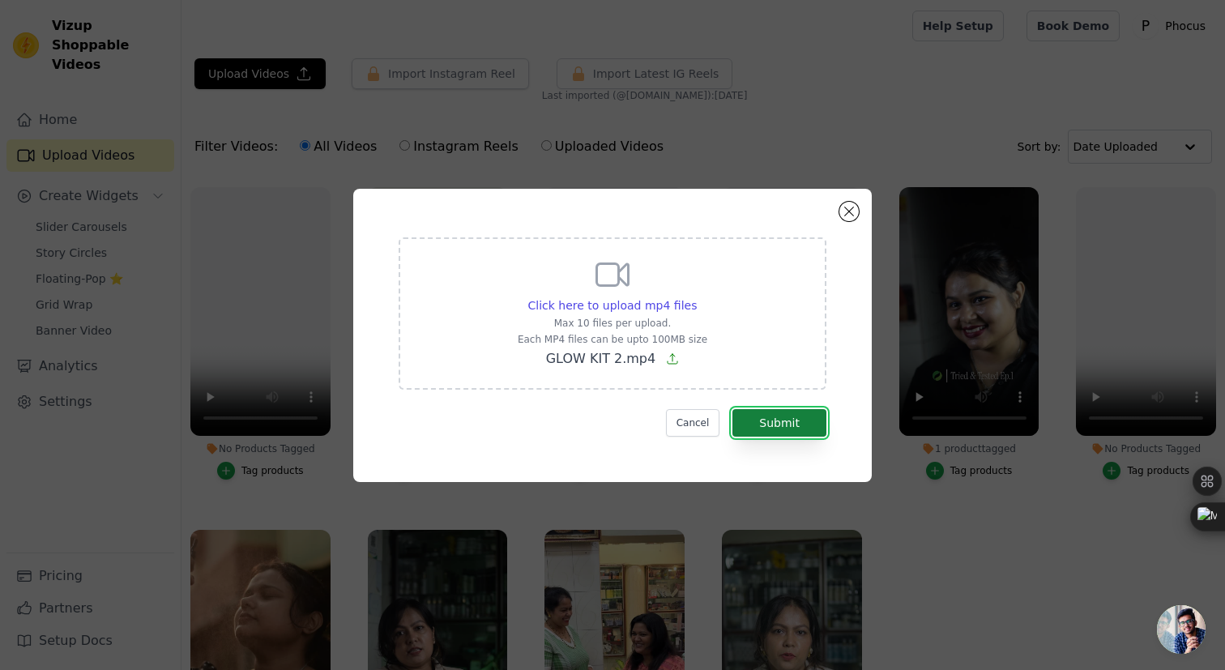
click at [765, 418] on button "Submit" at bounding box center [779, 423] width 94 height 28
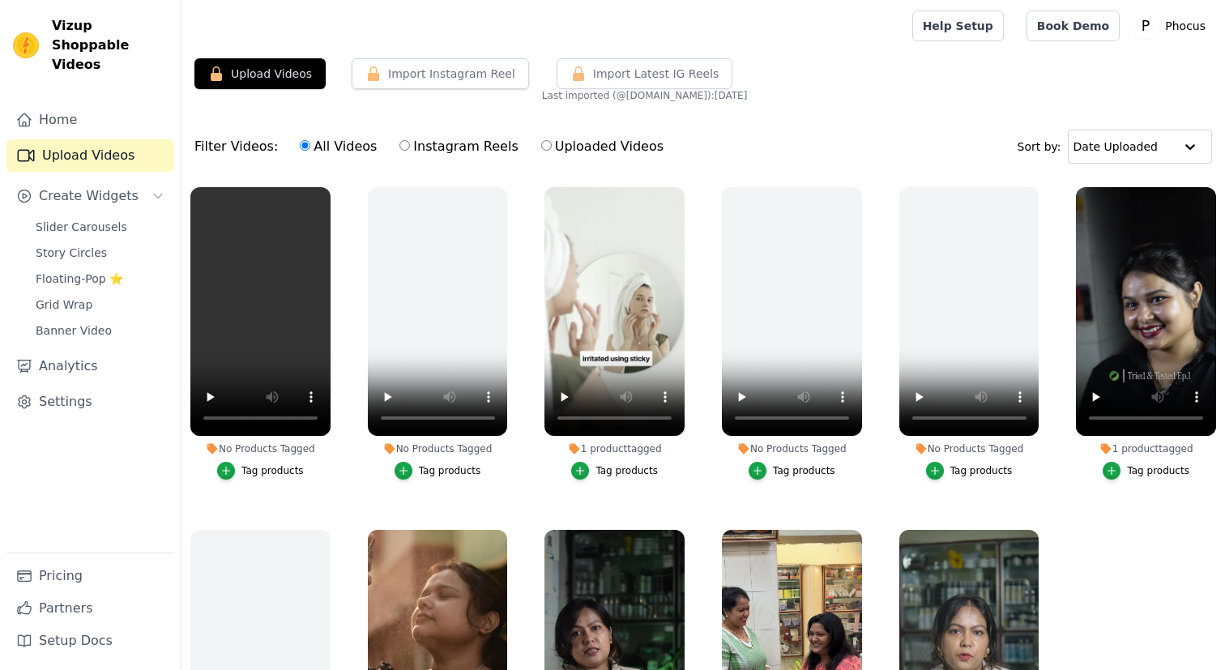
click at [248, 470] on div "Tag products" at bounding box center [272, 470] width 62 height 13
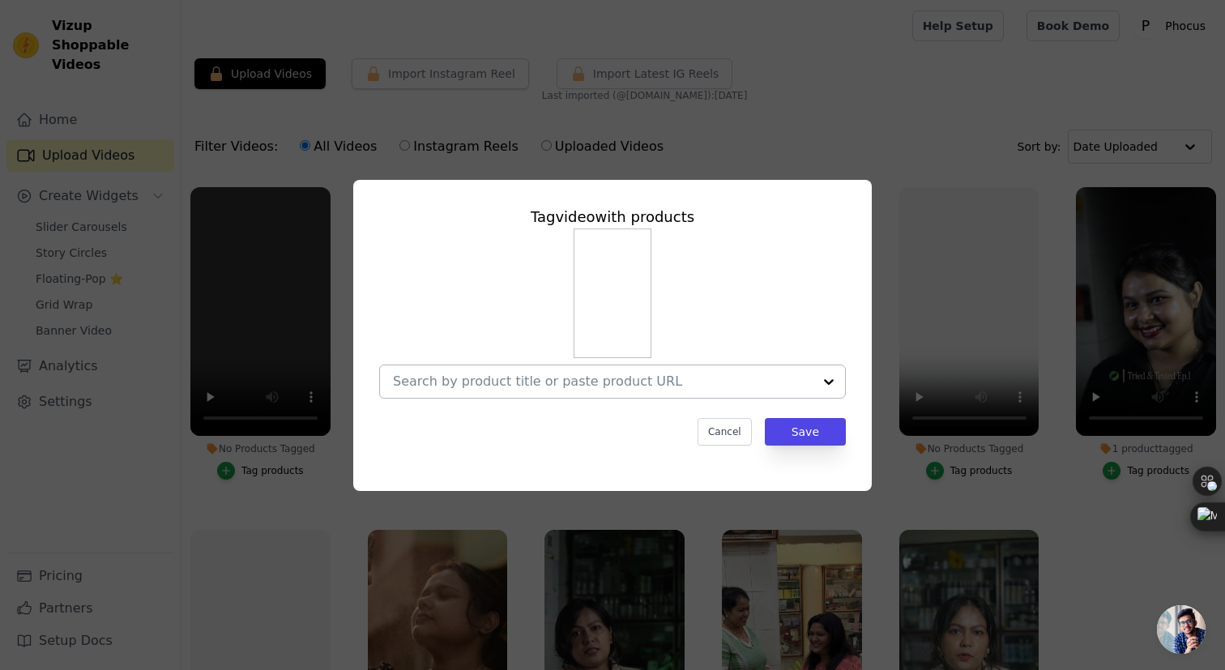
click at [578, 384] on input "No Products Tagged Tag video with products Cancel Save Tag products" at bounding box center [603, 380] width 420 height 15
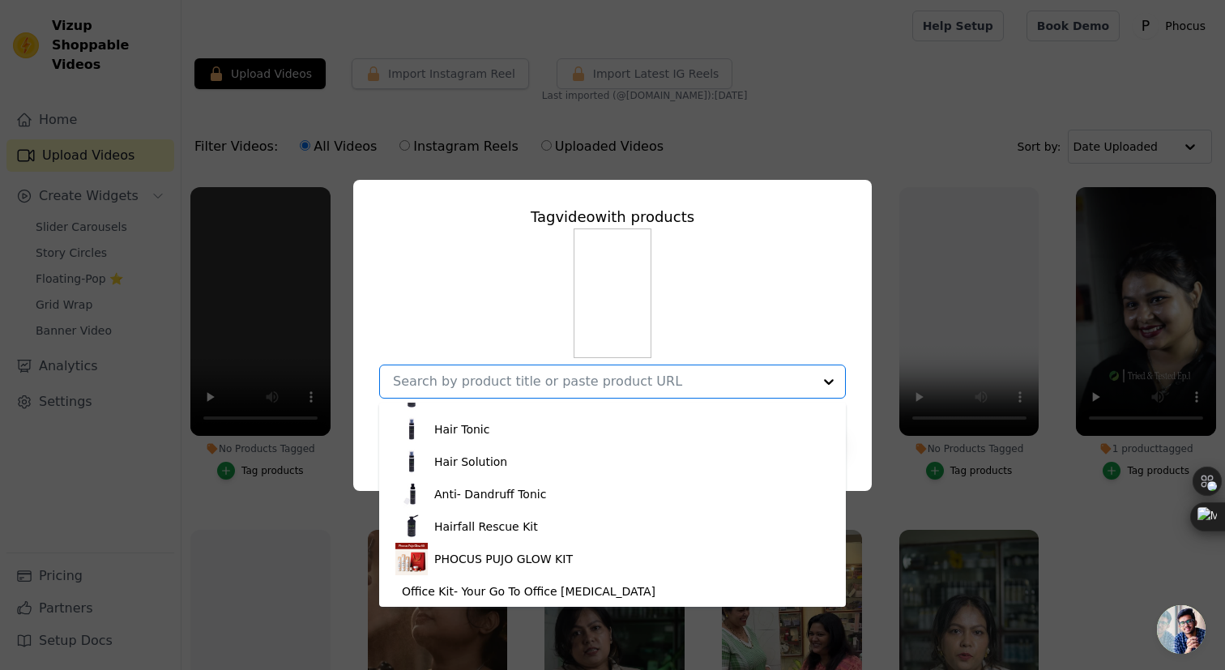
scroll to position [249, 0]
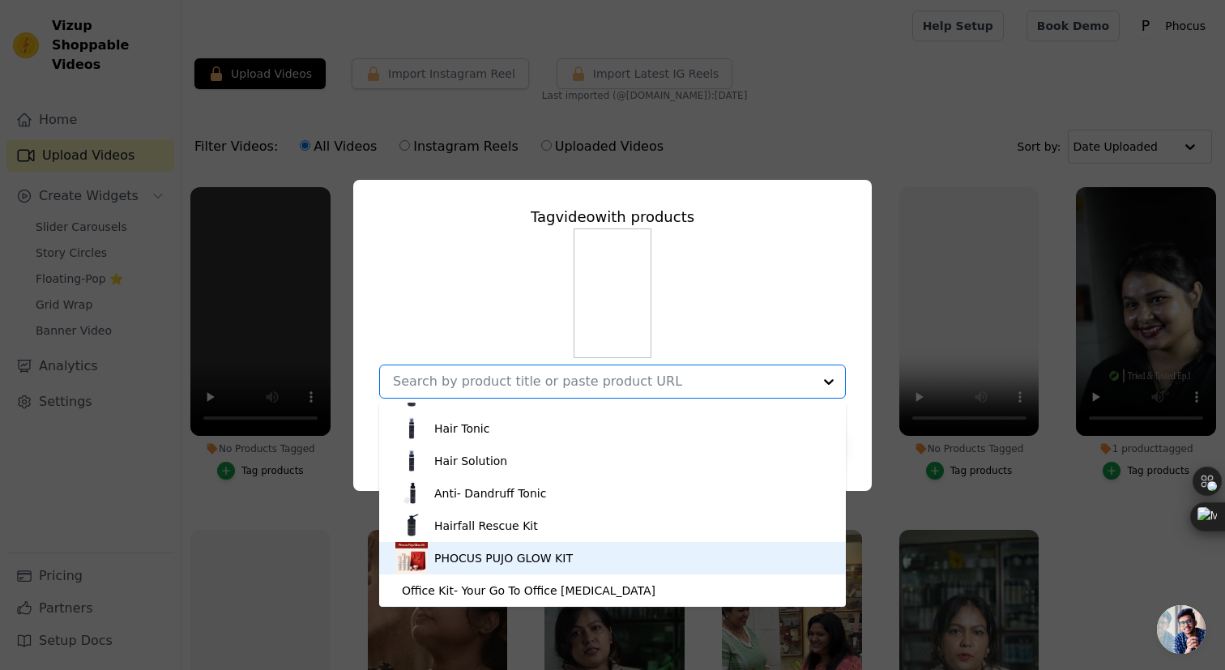
click at [522, 547] on div "PHOCUS PUJO GLOW KIT" at bounding box center [612, 558] width 434 height 32
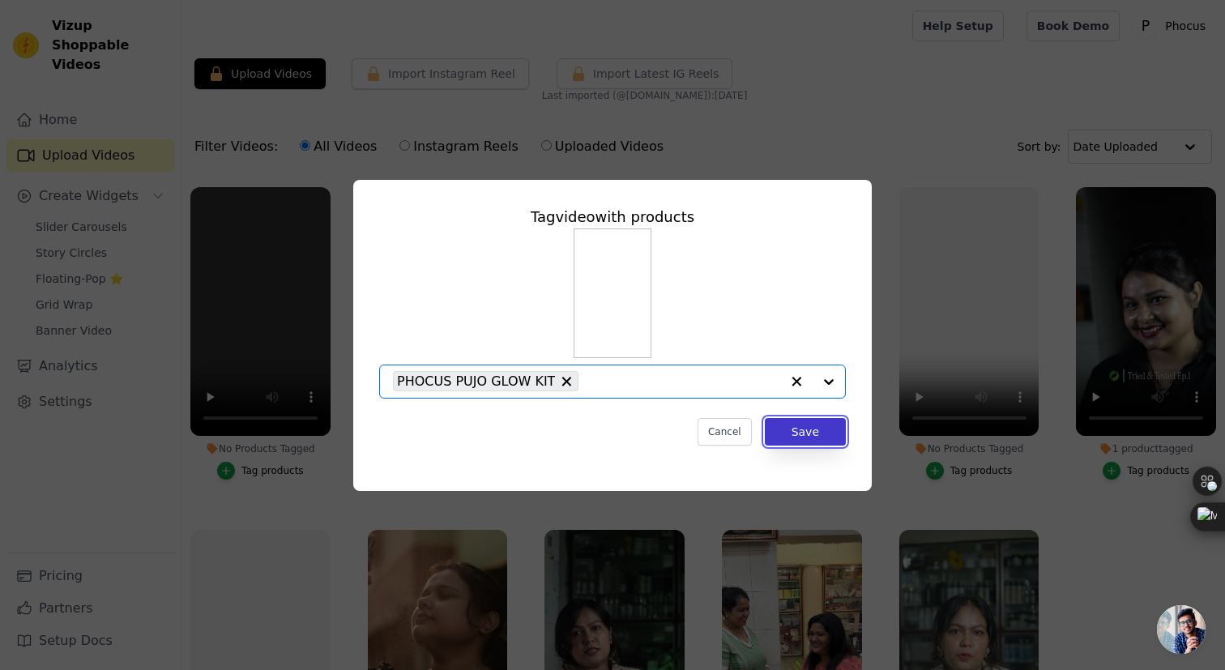
click at [799, 424] on button "Save" at bounding box center [805, 432] width 81 height 28
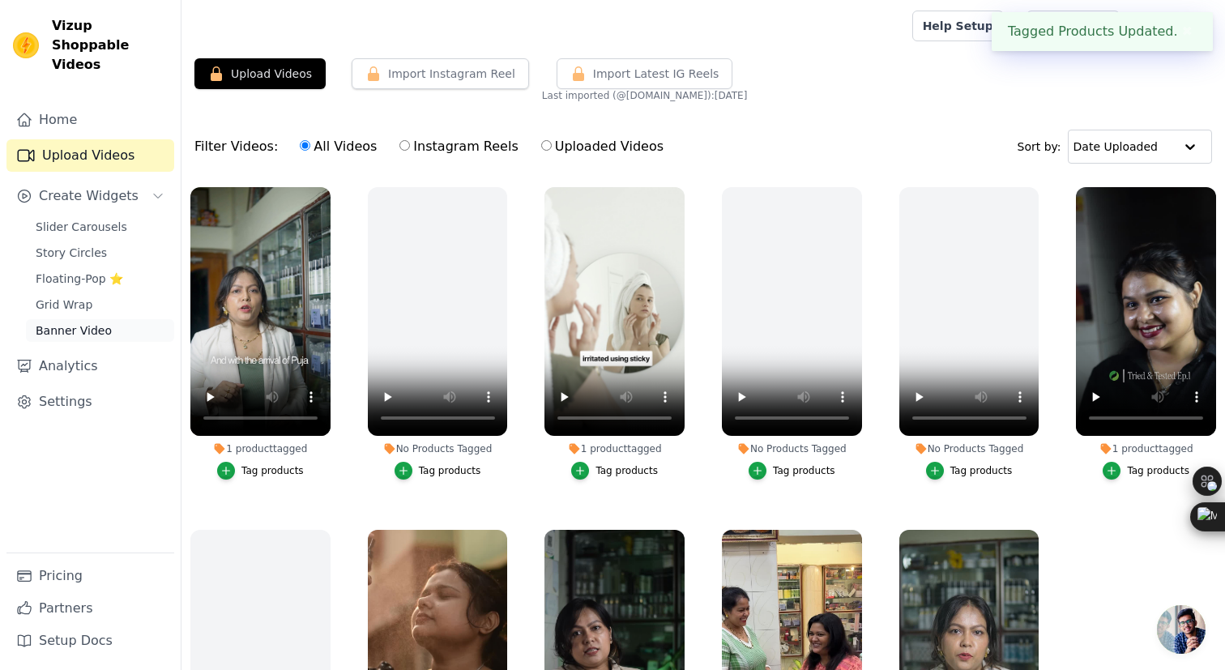
click at [86, 322] on span "Banner Video" at bounding box center [74, 330] width 76 height 16
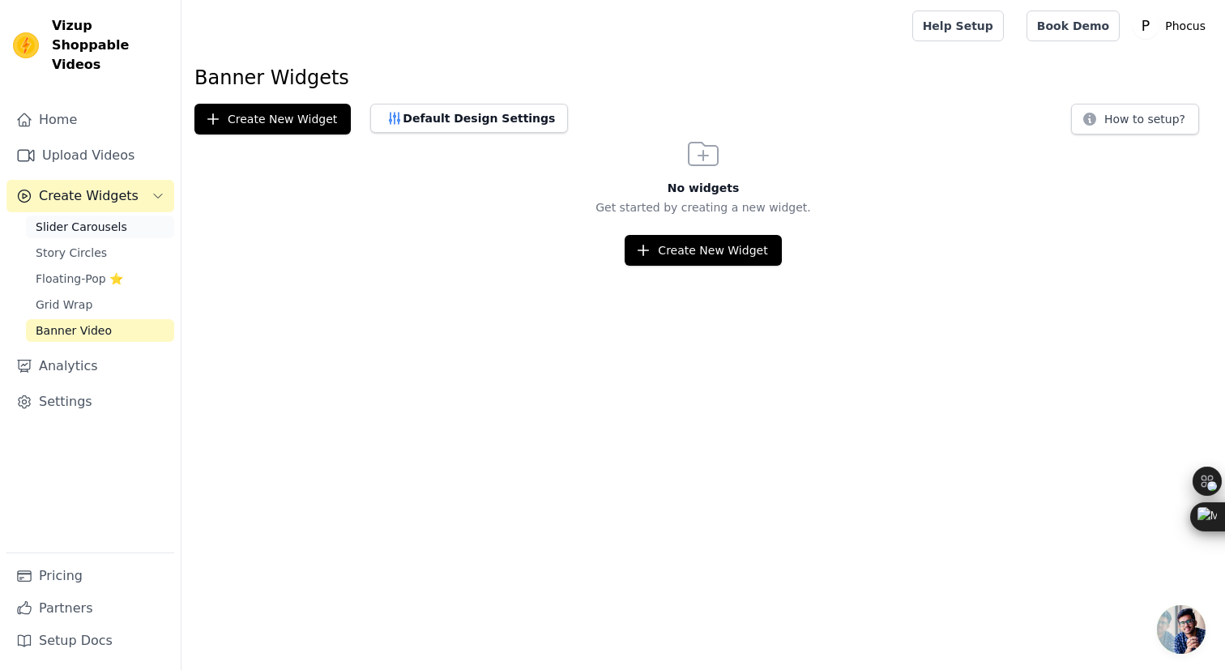
click at [92, 219] on span "Slider Carousels" at bounding box center [82, 227] width 92 height 16
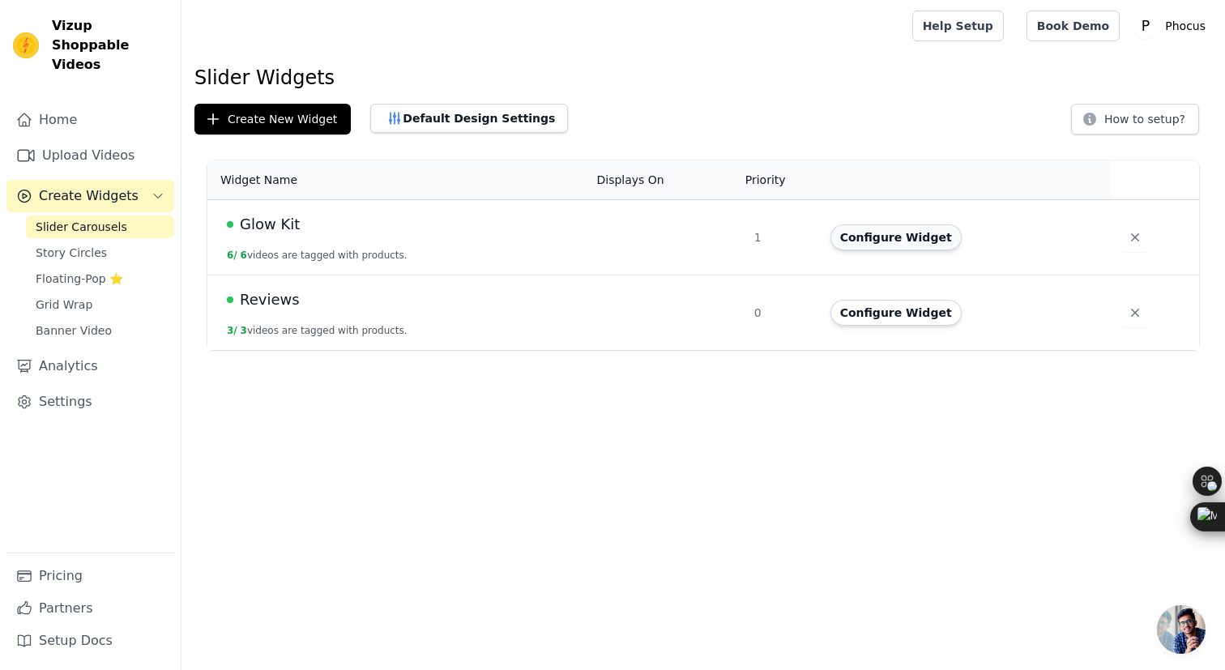
click at [913, 230] on button "Configure Widget" at bounding box center [895, 237] width 131 height 26
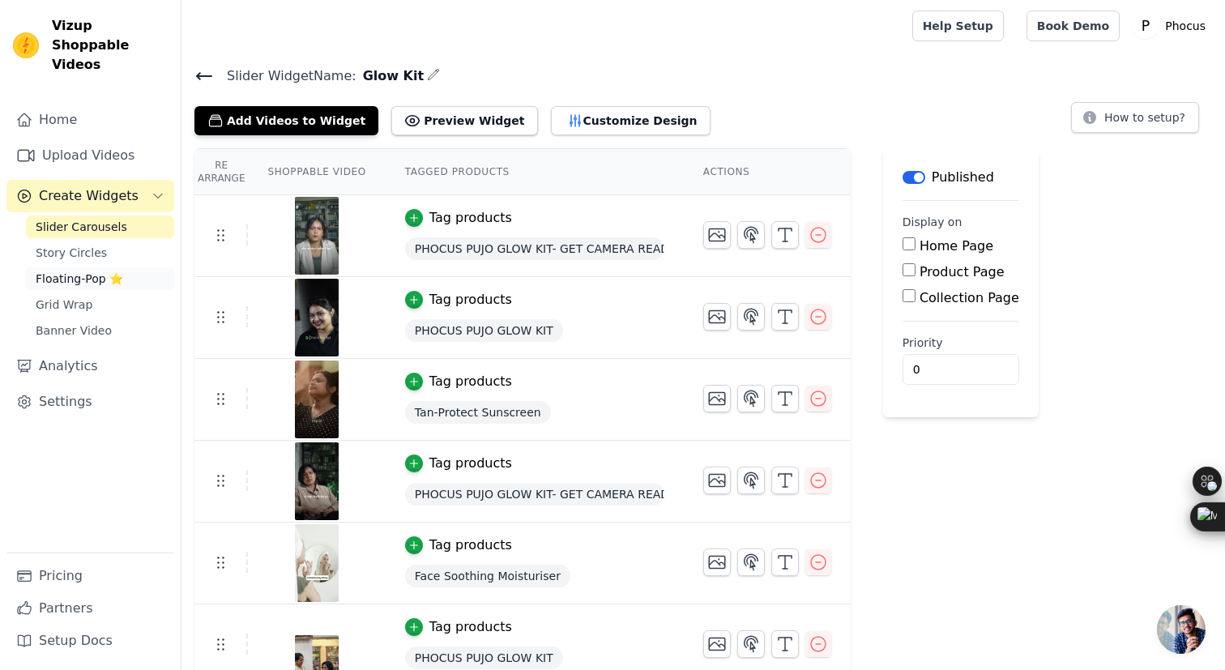
click at [104, 270] on span "Floating-Pop ⭐" at bounding box center [79, 278] width 87 height 16
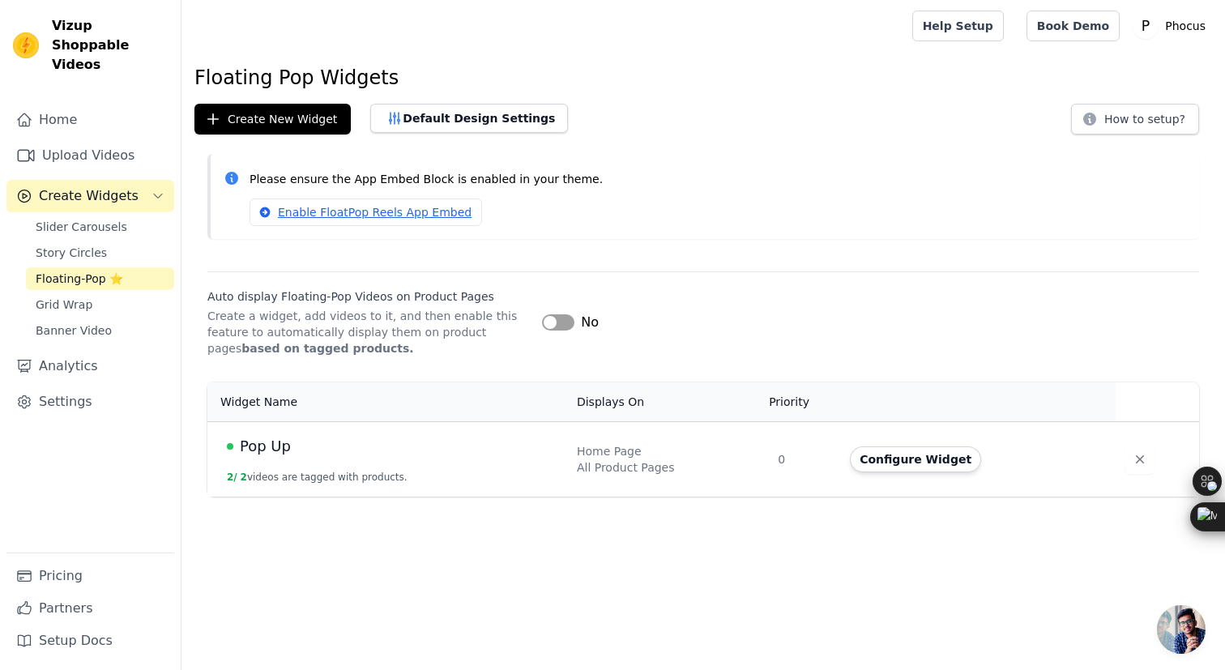
click at [383, 458] on td "Pop Up 2 / 2 videos are tagged with products." at bounding box center [387, 458] width 360 height 75
click at [871, 462] on button "Configure Widget" at bounding box center [915, 459] width 131 height 26
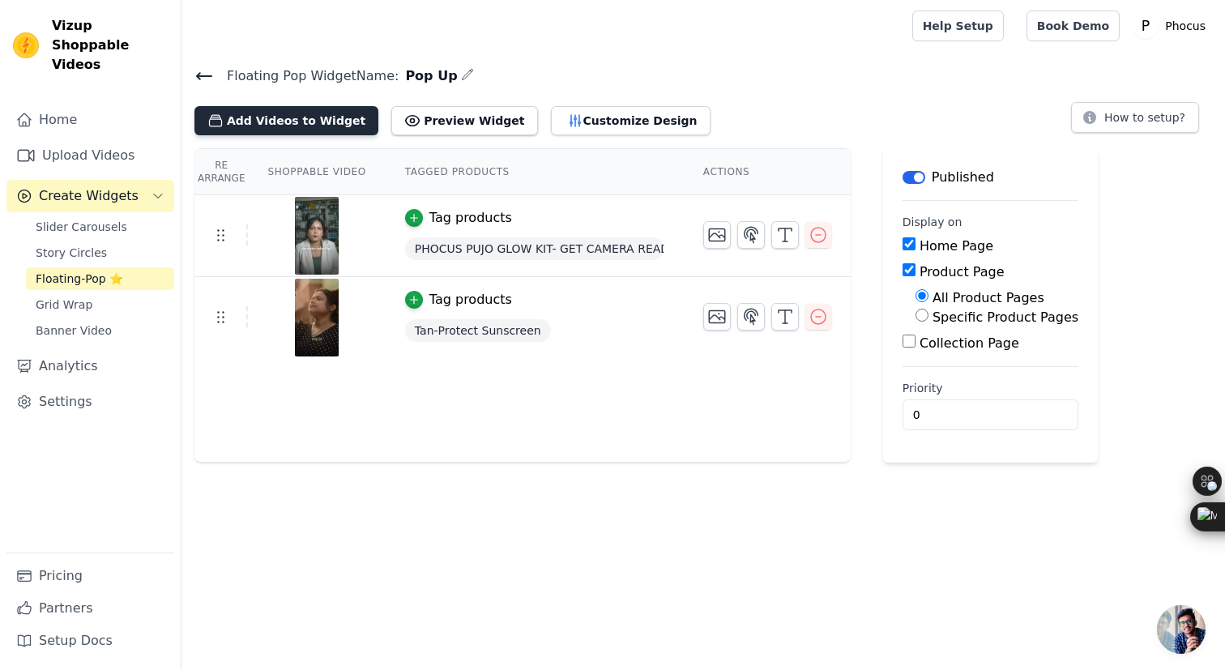
click at [311, 117] on button "Add Videos to Widget" at bounding box center [286, 120] width 184 height 29
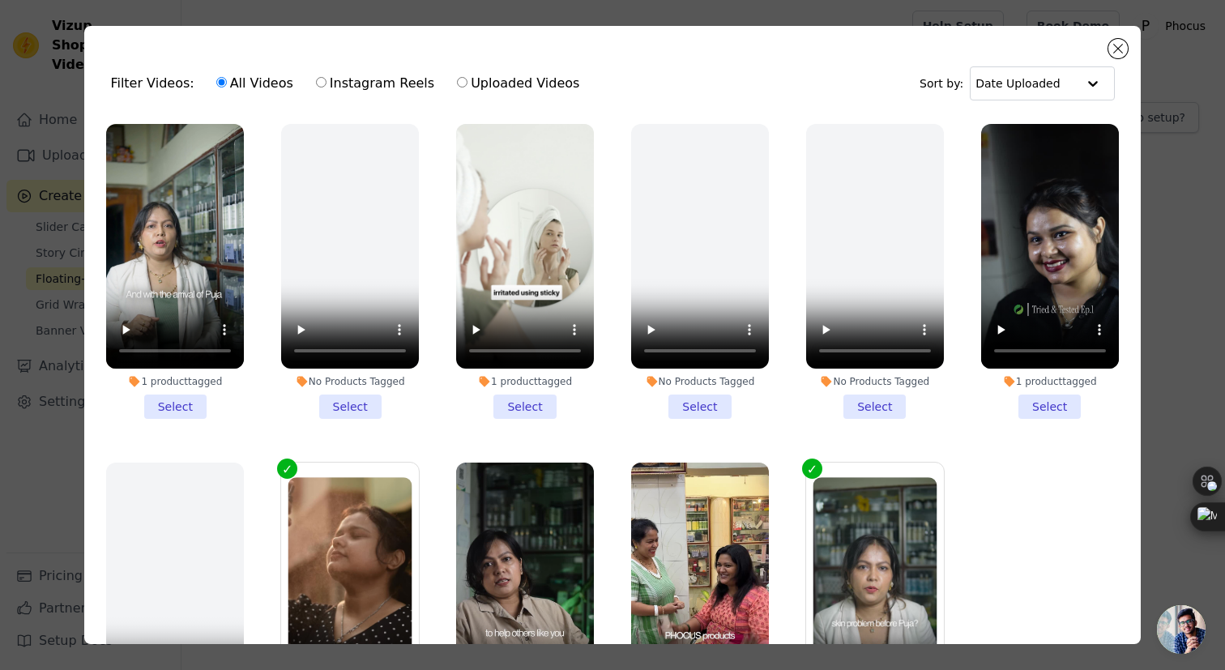
click at [193, 410] on li "1 product tagged Select" at bounding box center [175, 271] width 138 height 295
click at [0, 0] on input "1 product tagged Select" at bounding box center [0, 0] width 0 height 0
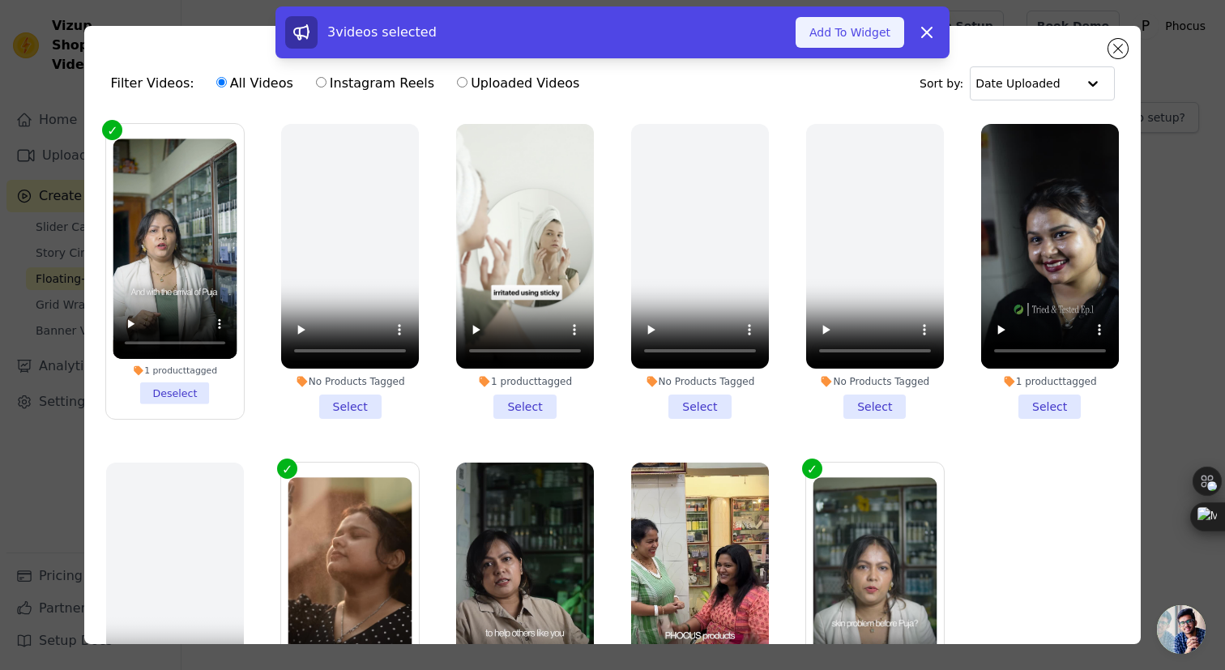
click at [850, 45] on button "Add To Widget" at bounding box center [849, 32] width 109 height 31
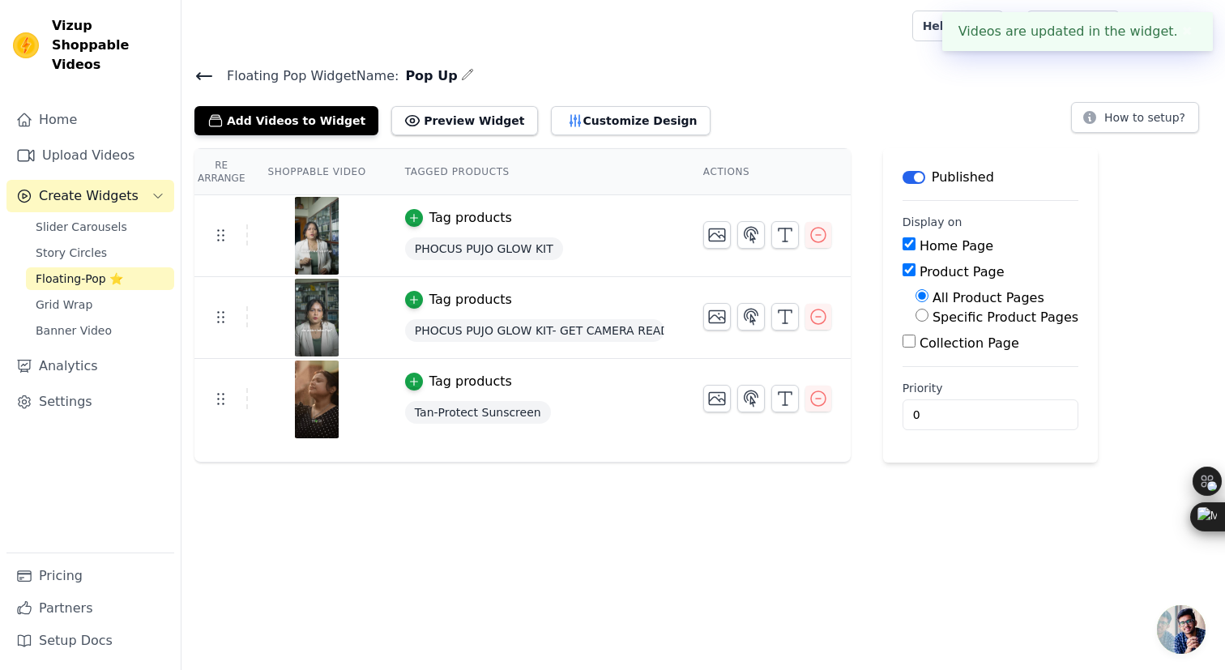
click at [743, 88] on div "Floating Pop Widget Name: Pop Up Add Videos to Widget Preview Widget Customize …" at bounding box center [702, 100] width 1043 height 70
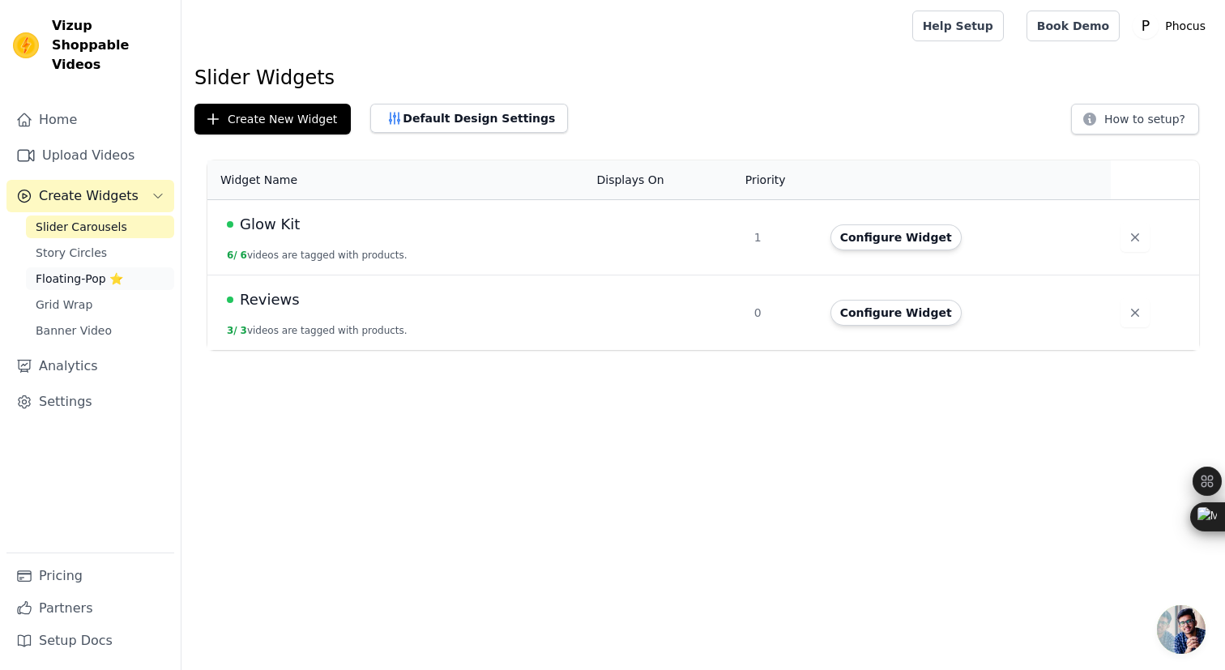
click at [98, 270] on span "Floating-Pop ⭐" at bounding box center [79, 278] width 87 height 16
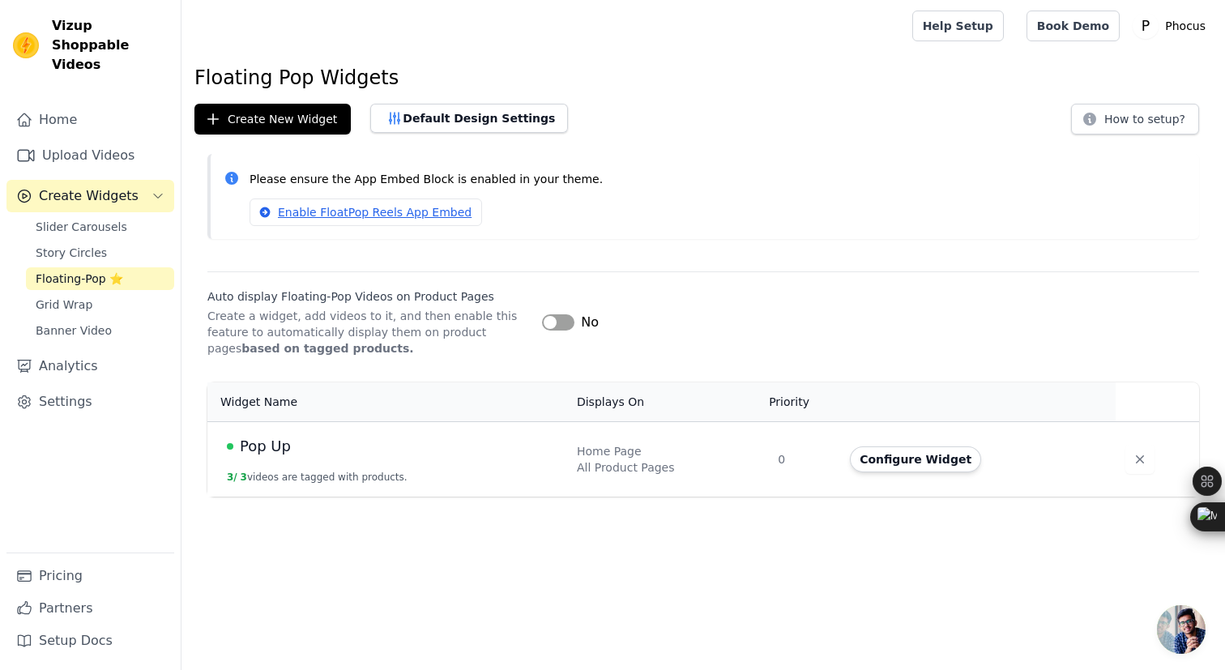
click at [353, 458] on td "Pop Up 3 / 3 videos are tagged with products." at bounding box center [387, 458] width 360 height 75
click at [883, 456] on button "Configure Widget" at bounding box center [915, 459] width 131 height 26
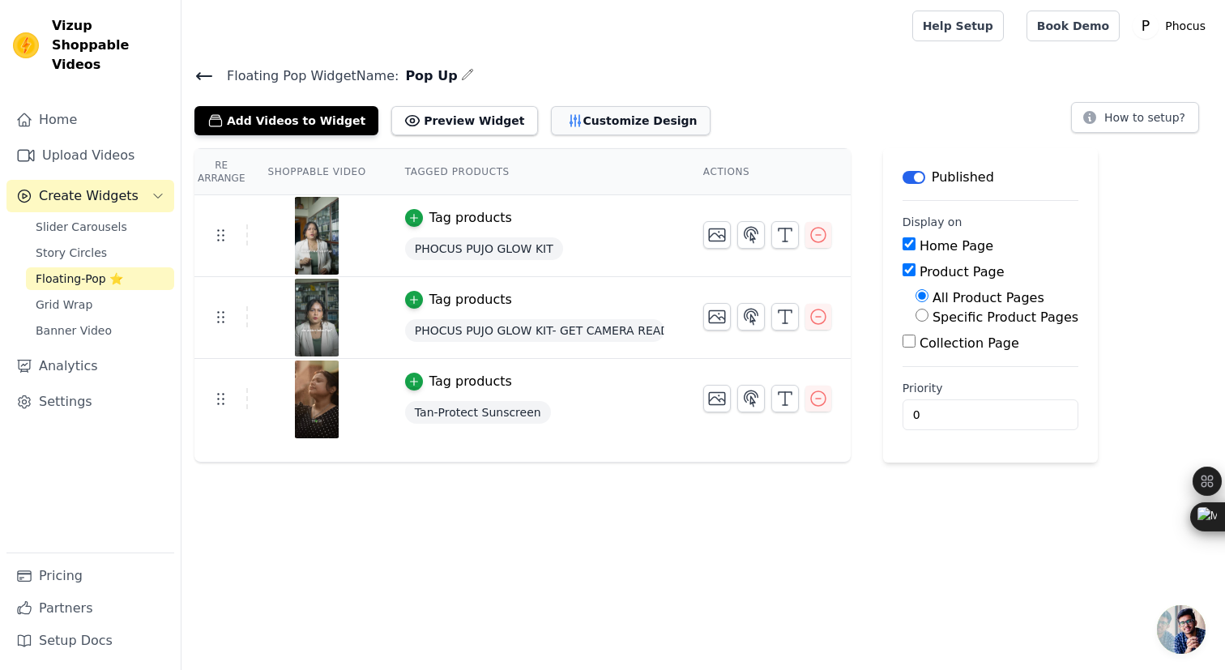
click at [584, 117] on button "Customize Design" at bounding box center [631, 120] width 160 height 29
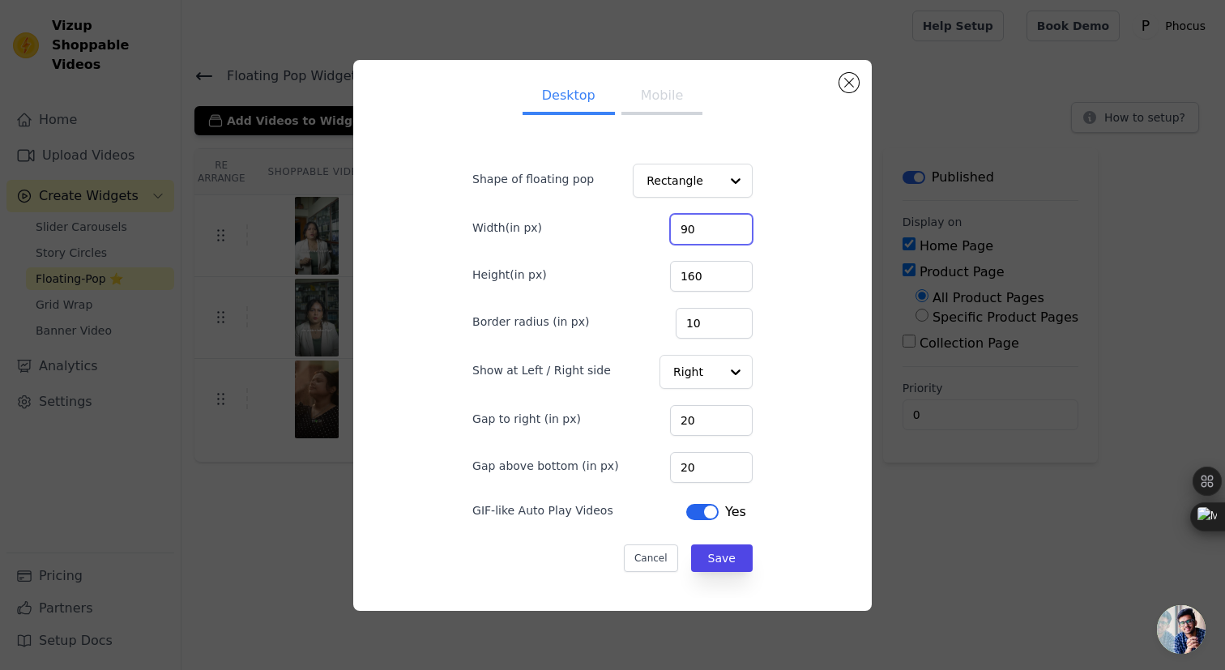
click at [712, 232] on input "90" at bounding box center [711, 229] width 83 height 31
click at [693, 234] on input "90" at bounding box center [711, 229] width 83 height 31
type input "180"
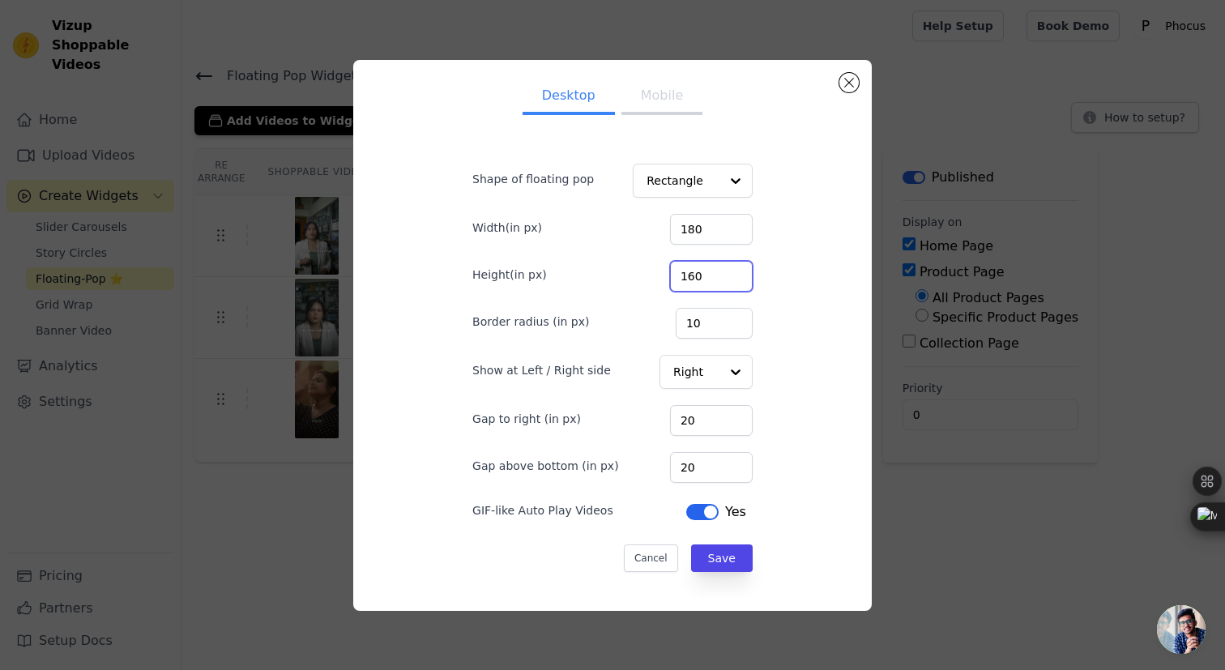
click at [698, 279] on input "160" at bounding box center [711, 276] width 83 height 31
type input "320"
click at [724, 559] on button "Save" at bounding box center [722, 558] width 62 height 28
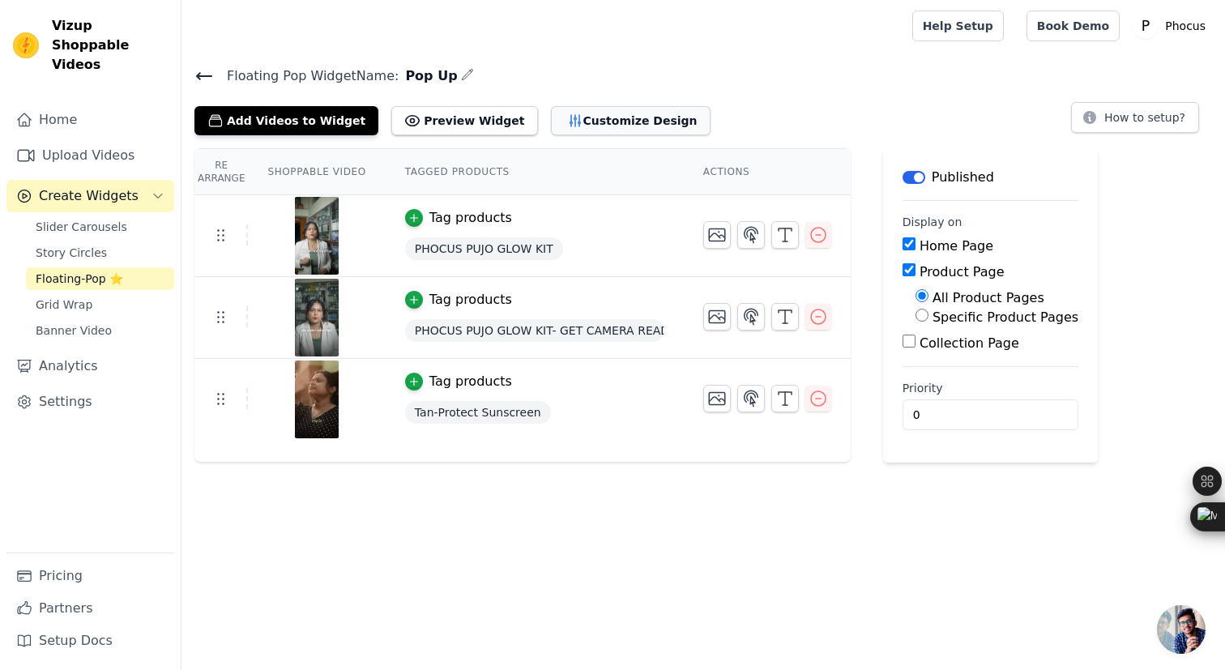
click at [560, 115] on button "Customize Design" at bounding box center [631, 120] width 160 height 29
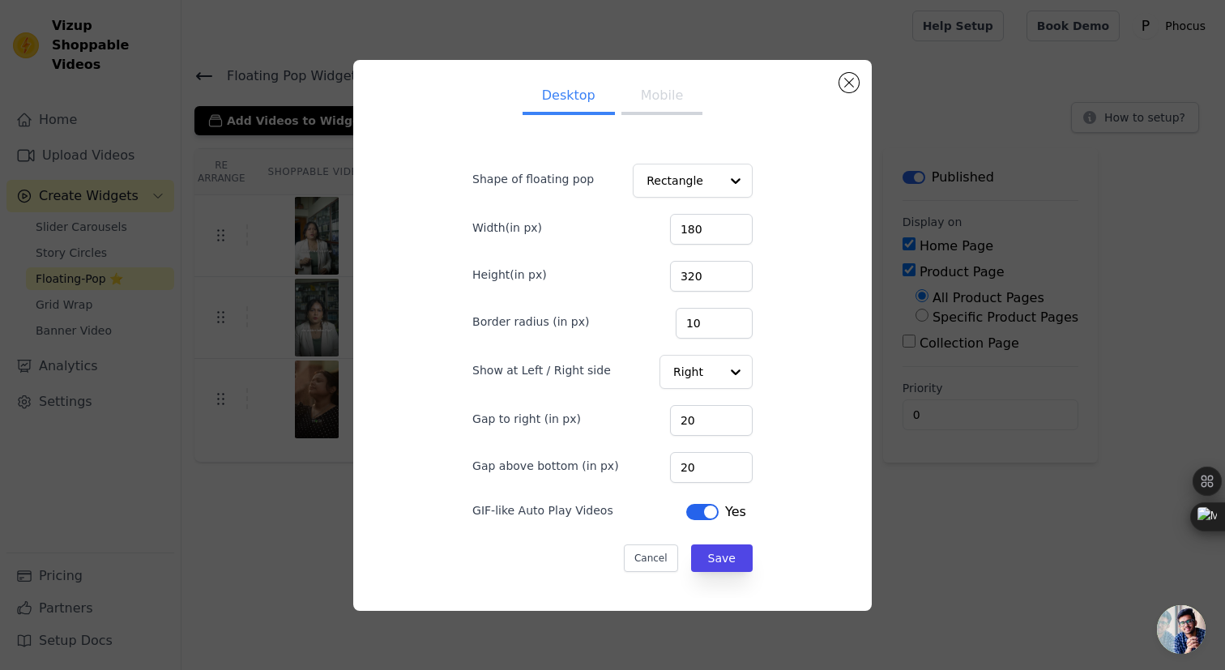
click at [658, 109] on button "Mobile" at bounding box center [661, 97] width 81 height 36
click at [708, 230] on input "130" at bounding box center [711, 229] width 83 height 31
type input "150"
click at [703, 268] on input "200" at bounding box center [711, 276] width 83 height 31
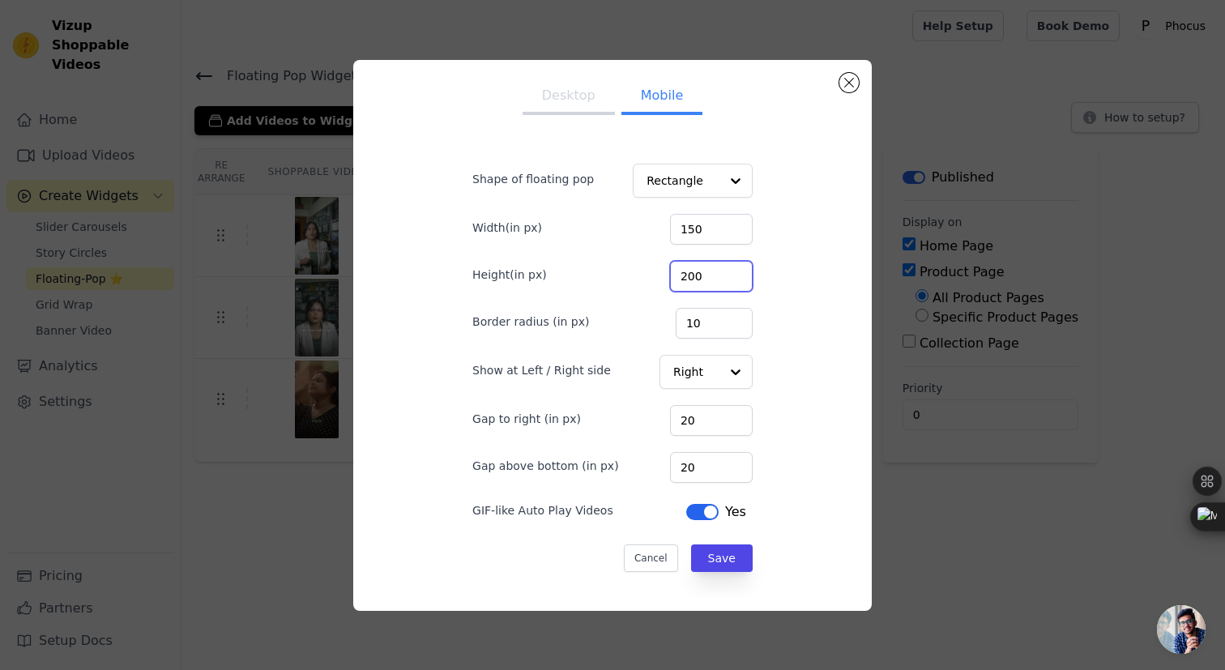
click at [703, 268] on input "200" at bounding box center [711, 276] width 83 height 31
type input "220"
click at [725, 558] on button "Save" at bounding box center [722, 558] width 62 height 28
